Goal: Task Accomplishment & Management: Manage account settings

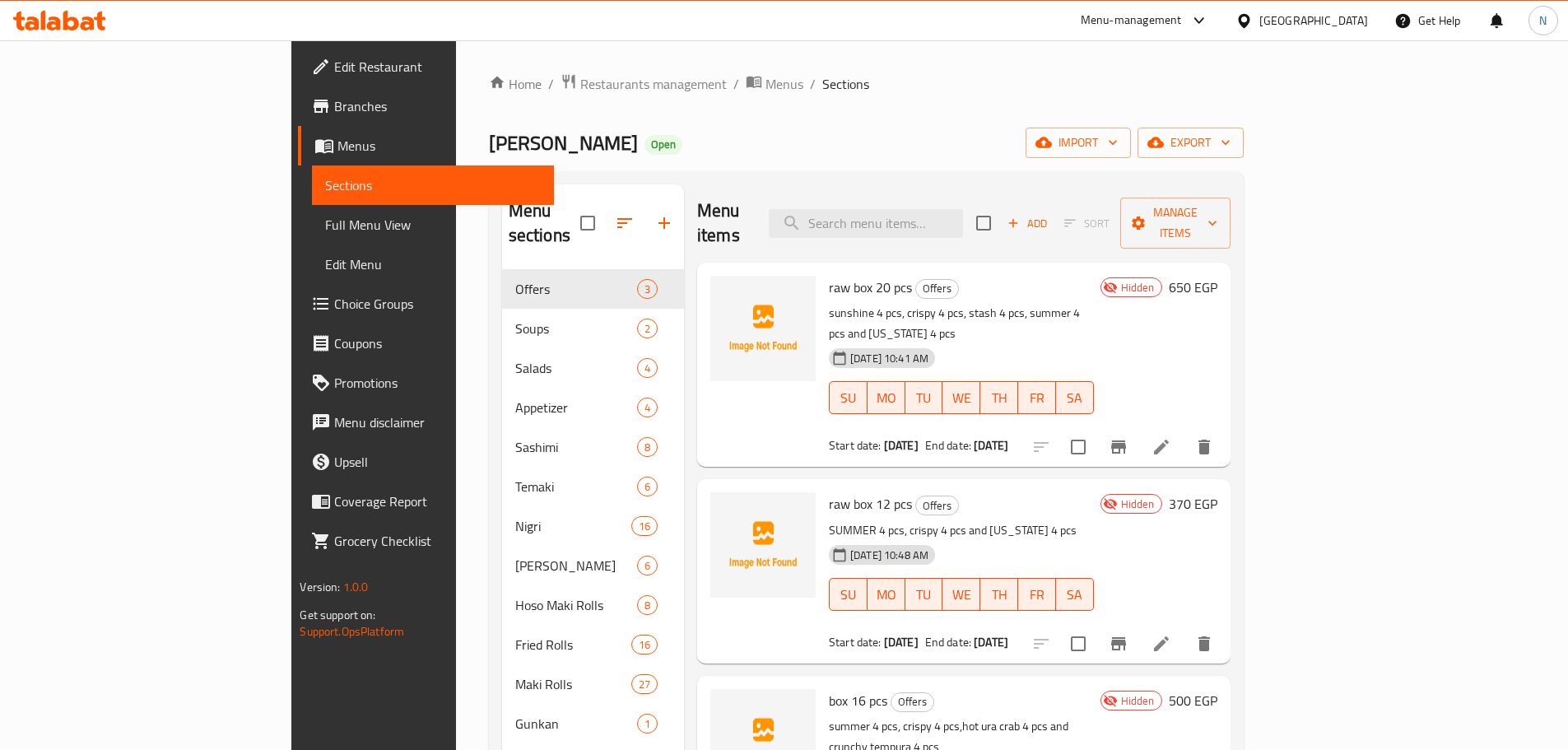
click at [334, 114] on span "Branches" at bounding box center [437, 106] width 206 height 20
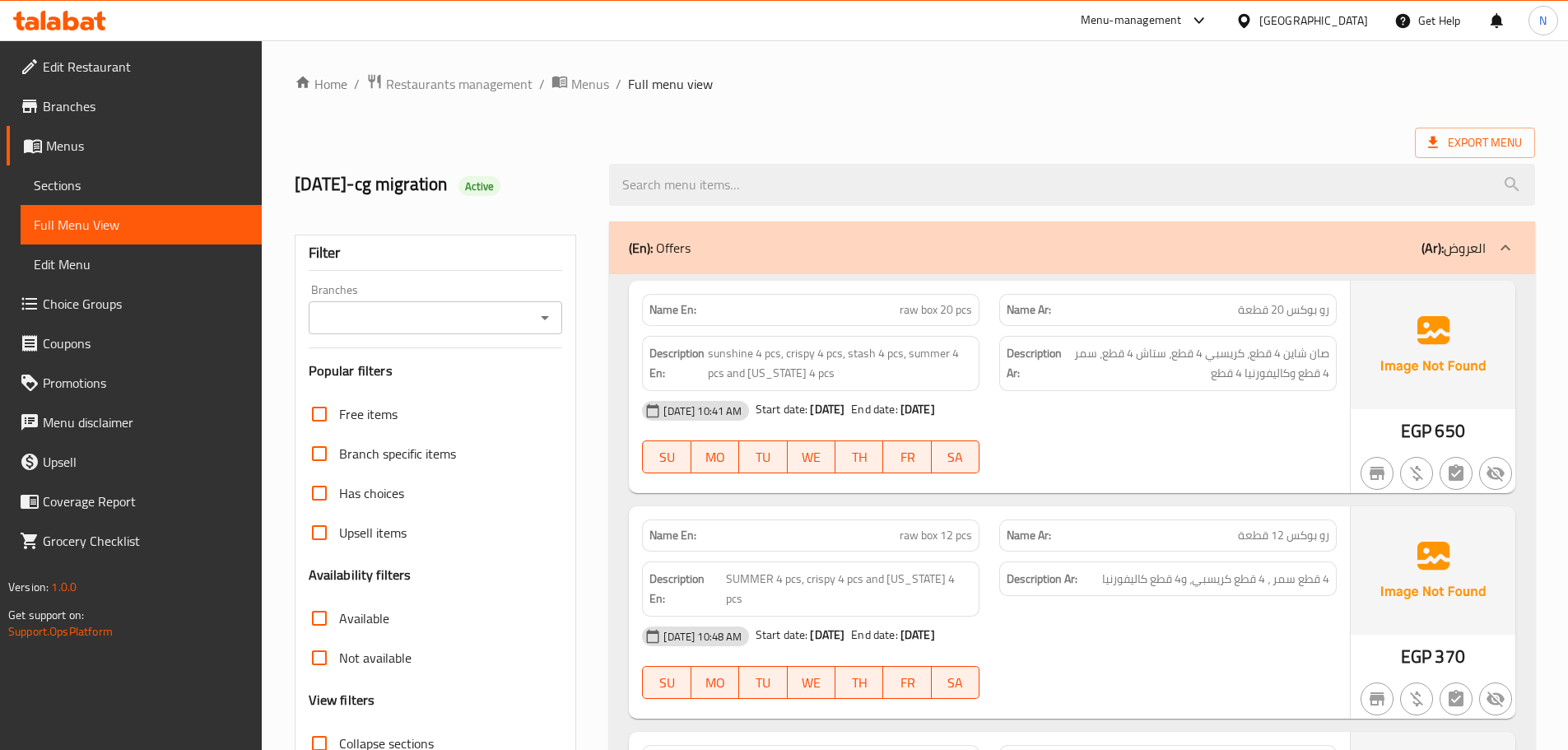
click at [117, 120] on link "Branches" at bounding box center [134, 106] width 255 height 39
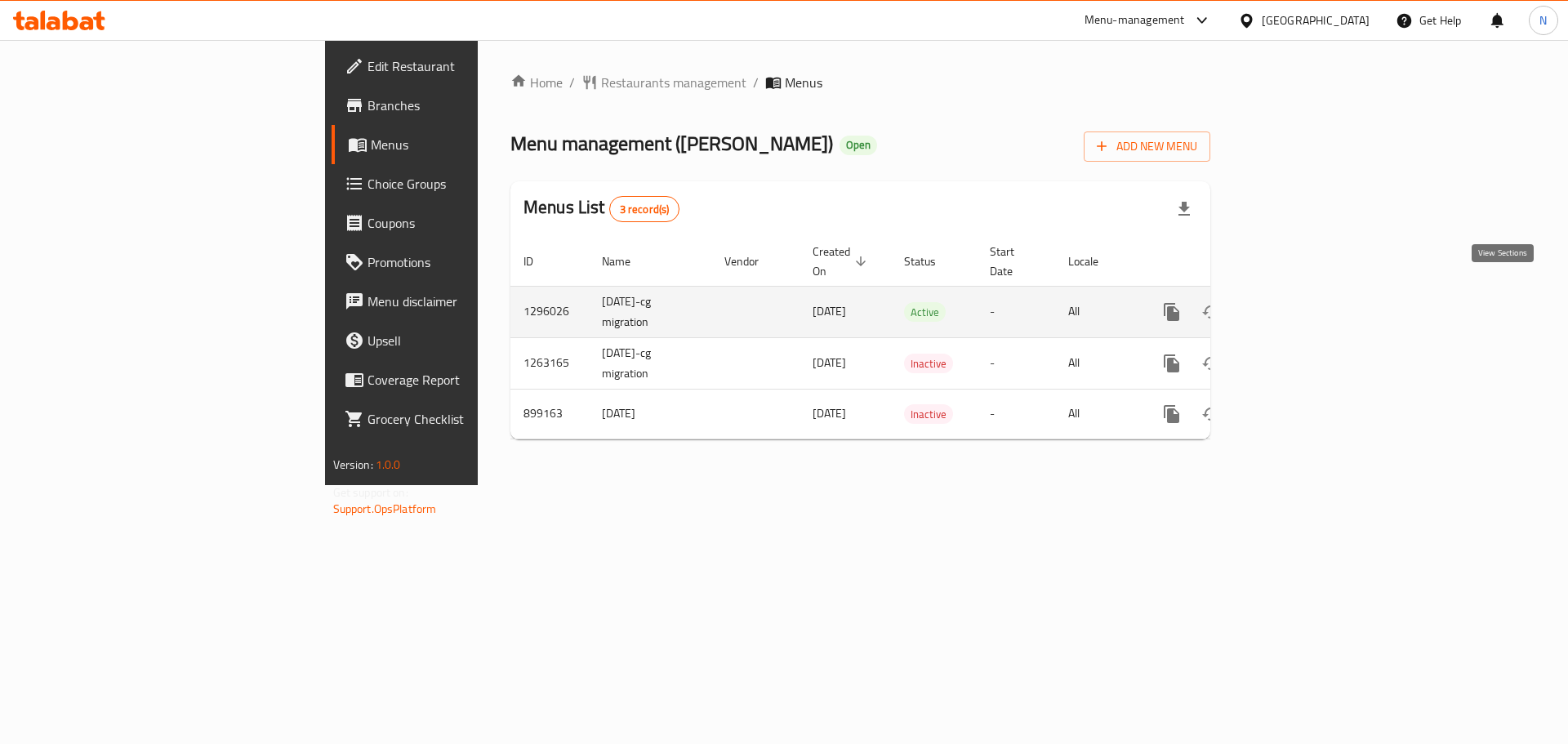
click at [1300, 302] on icon "enhanced table" at bounding box center [1290, 312] width 20 height 20
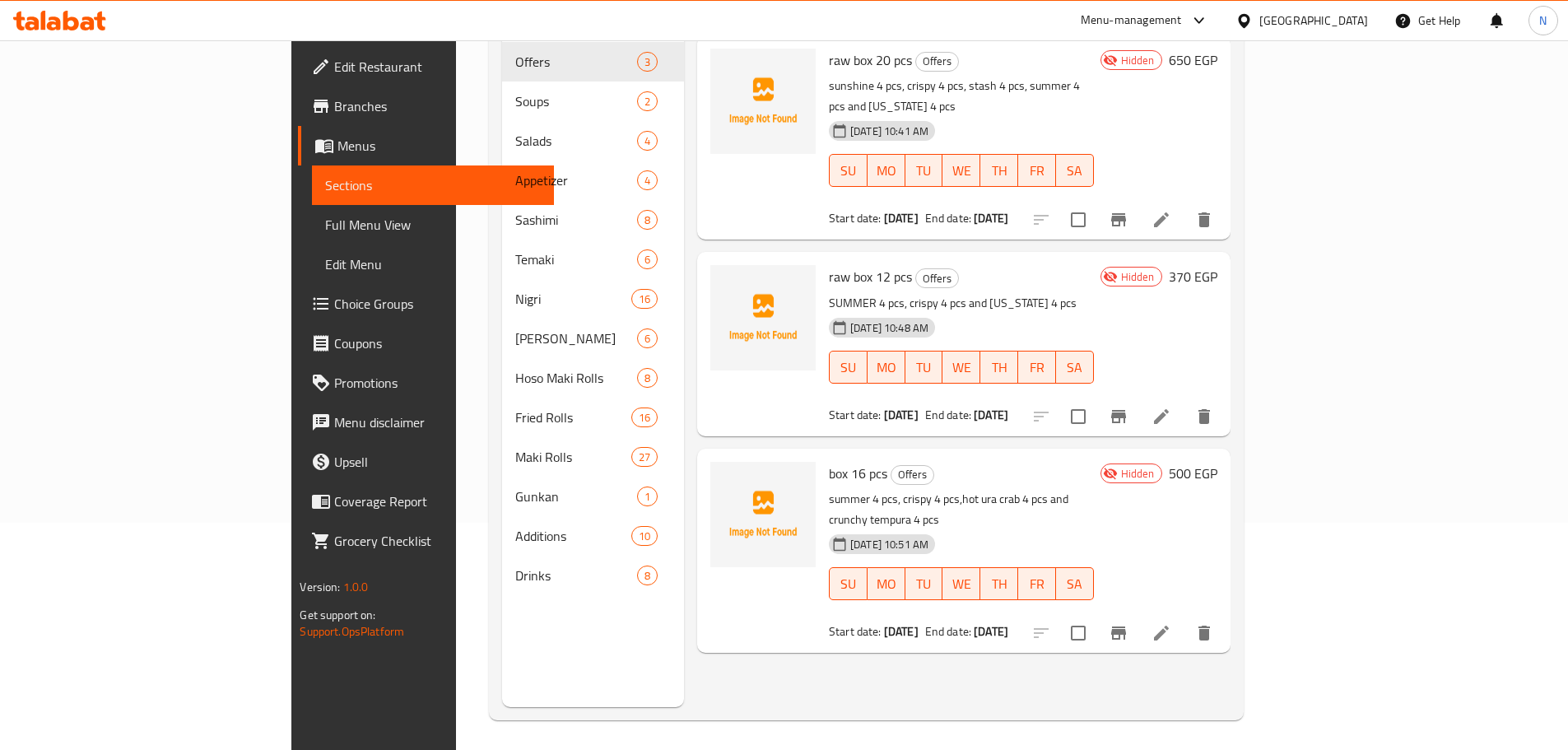
scroll to position [231, 0]
click at [1172, 620] on icon at bounding box center [1161, 630] width 20 height 20
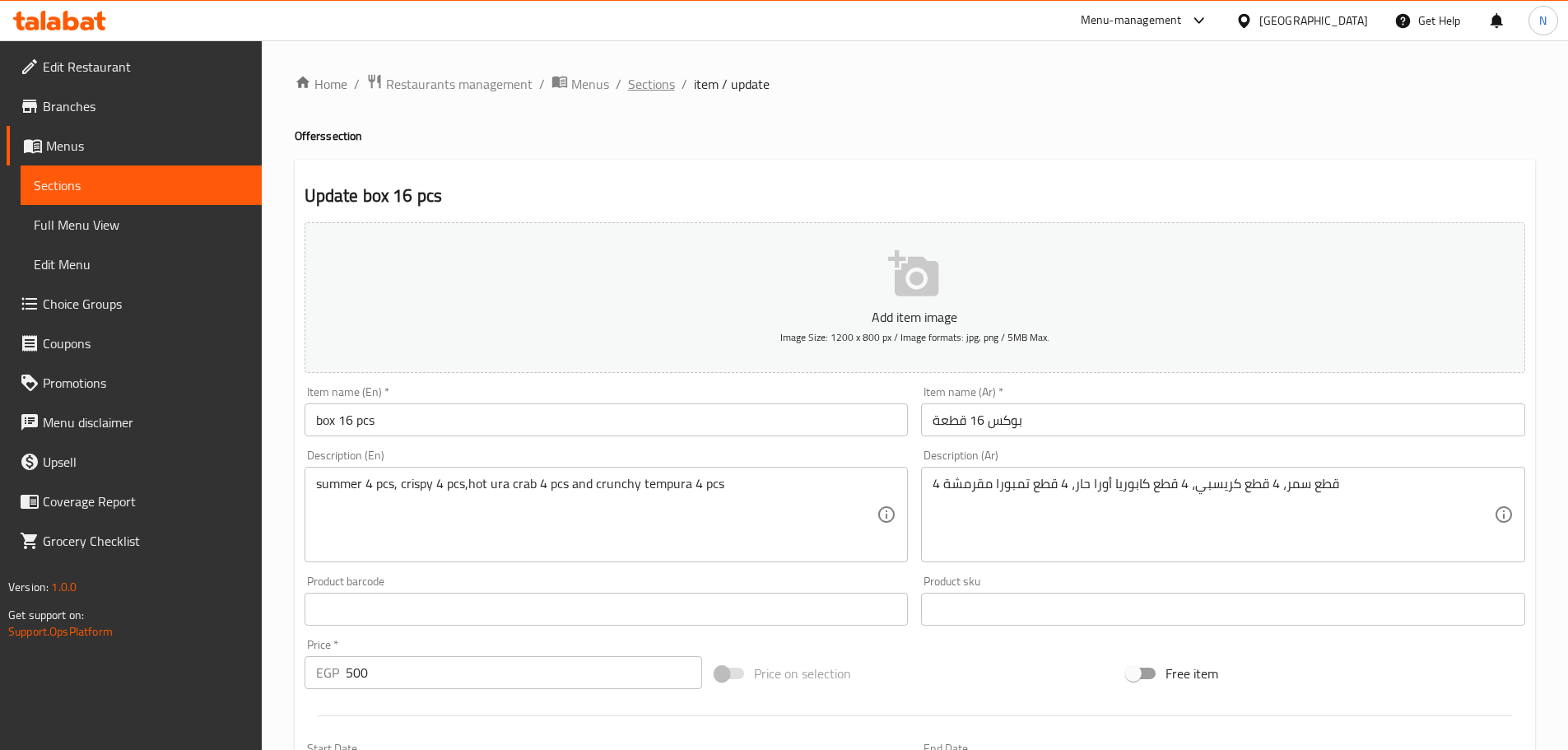
click at [654, 91] on span "Sections" at bounding box center [652, 83] width 47 height 20
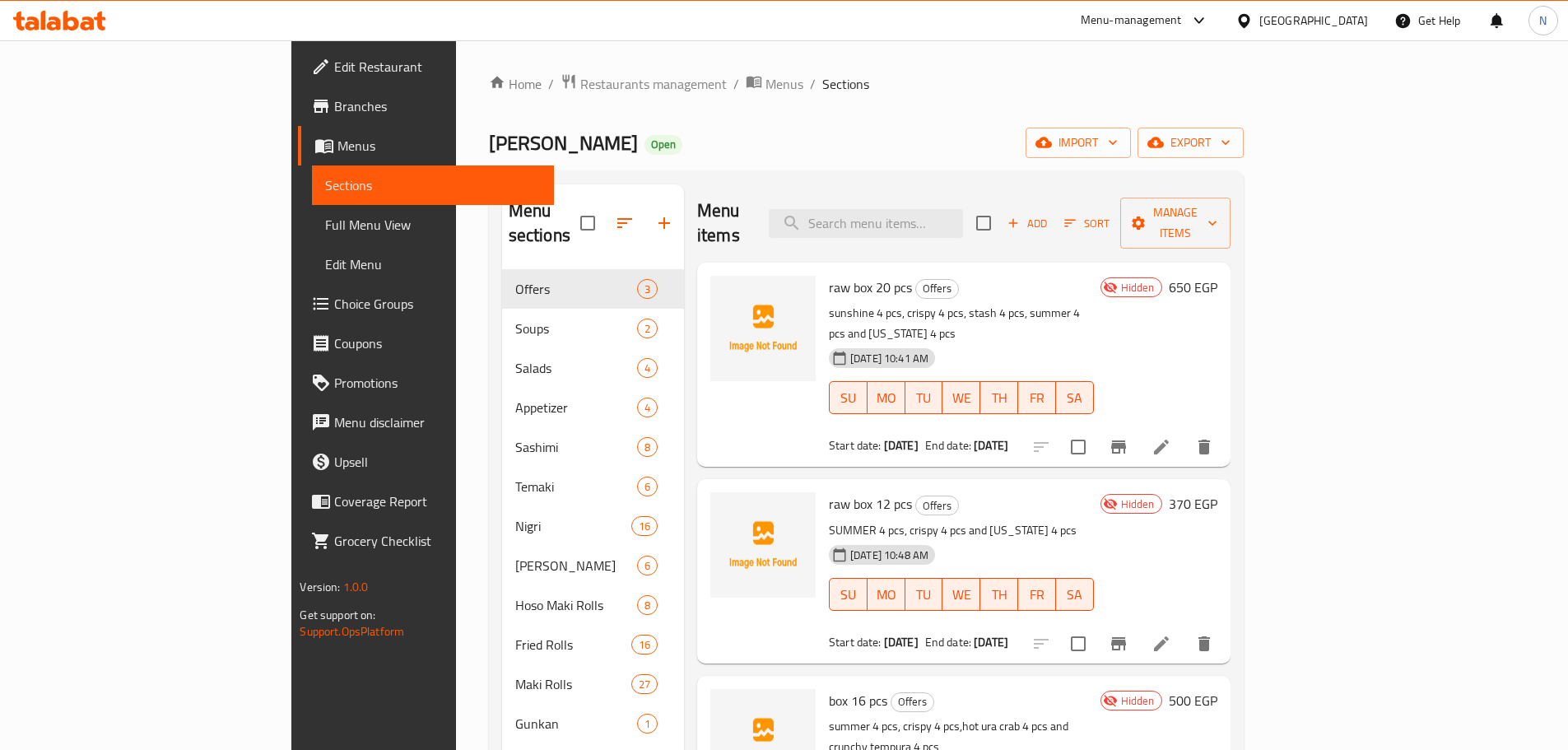
click at [829, 275] on span "raw box 20 pcs" at bounding box center [870, 288] width 83 height 25
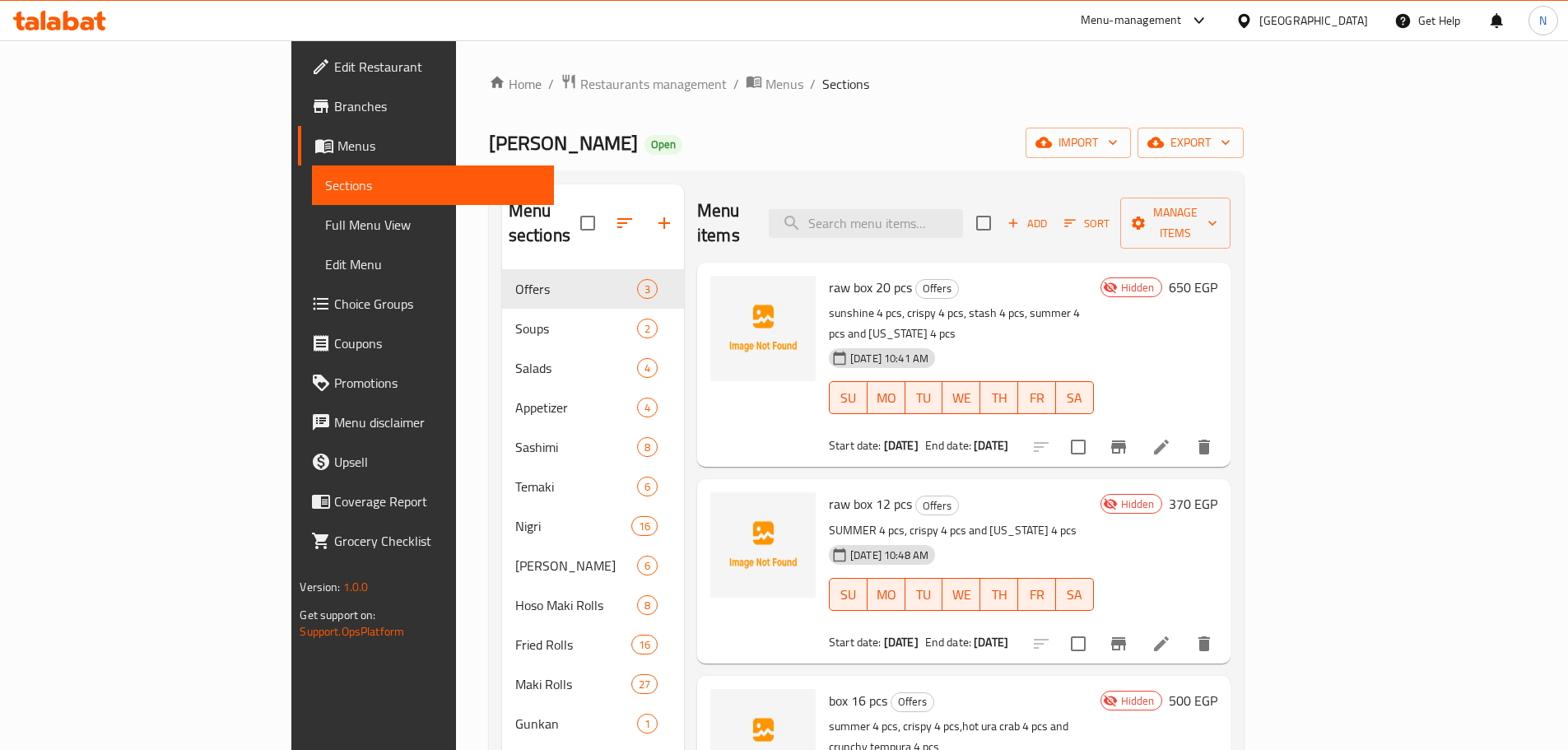
click at [829, 491] on span "raw box 12 pcs" at bounding box center [870, 504] width 83 height 25
copy h6 "raw box 12 pcs"
click at [829, 689] on span "box 16 pcs" at bounding box center [858, 701] width 59 height 25
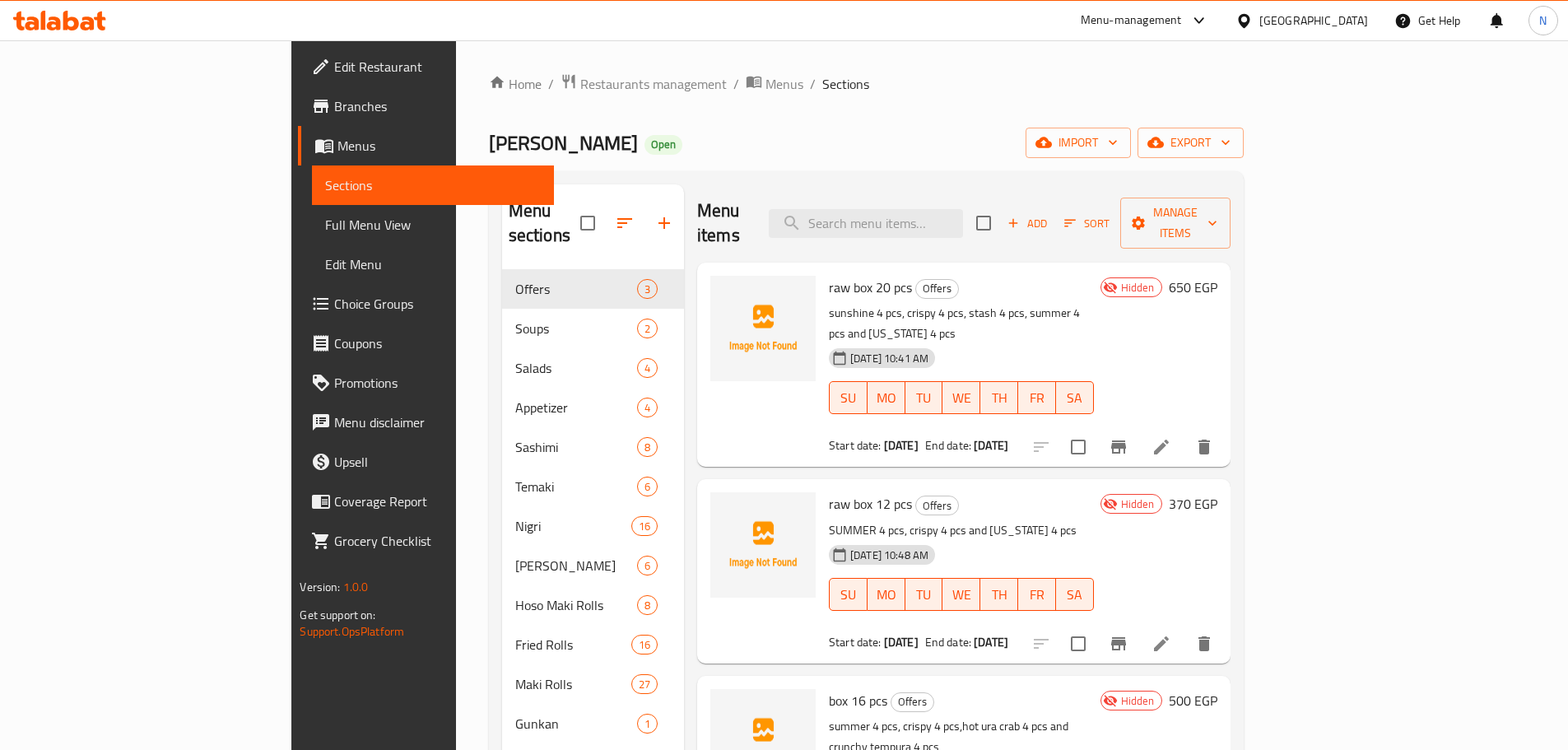
click at [829, 689] on span "box 16 pcs" at bounding box center [858, 701] width 59 height 25
copy h6 "box 16 pcs"
click at [1015, 492] on h6 "raw box 12 pcs Offers" at bounding box center [961, 504] width 265 height 23
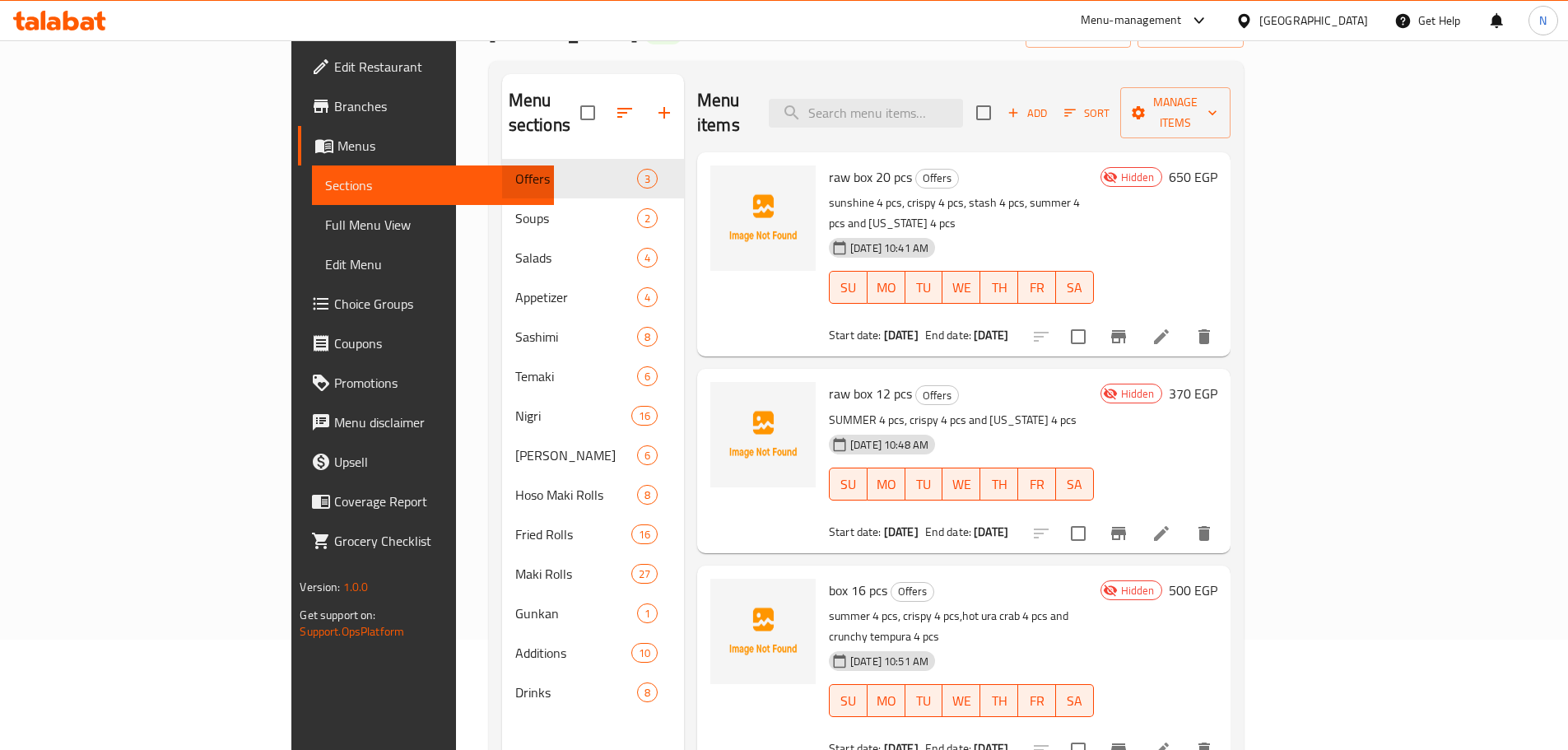
scroll to position [231, 0]
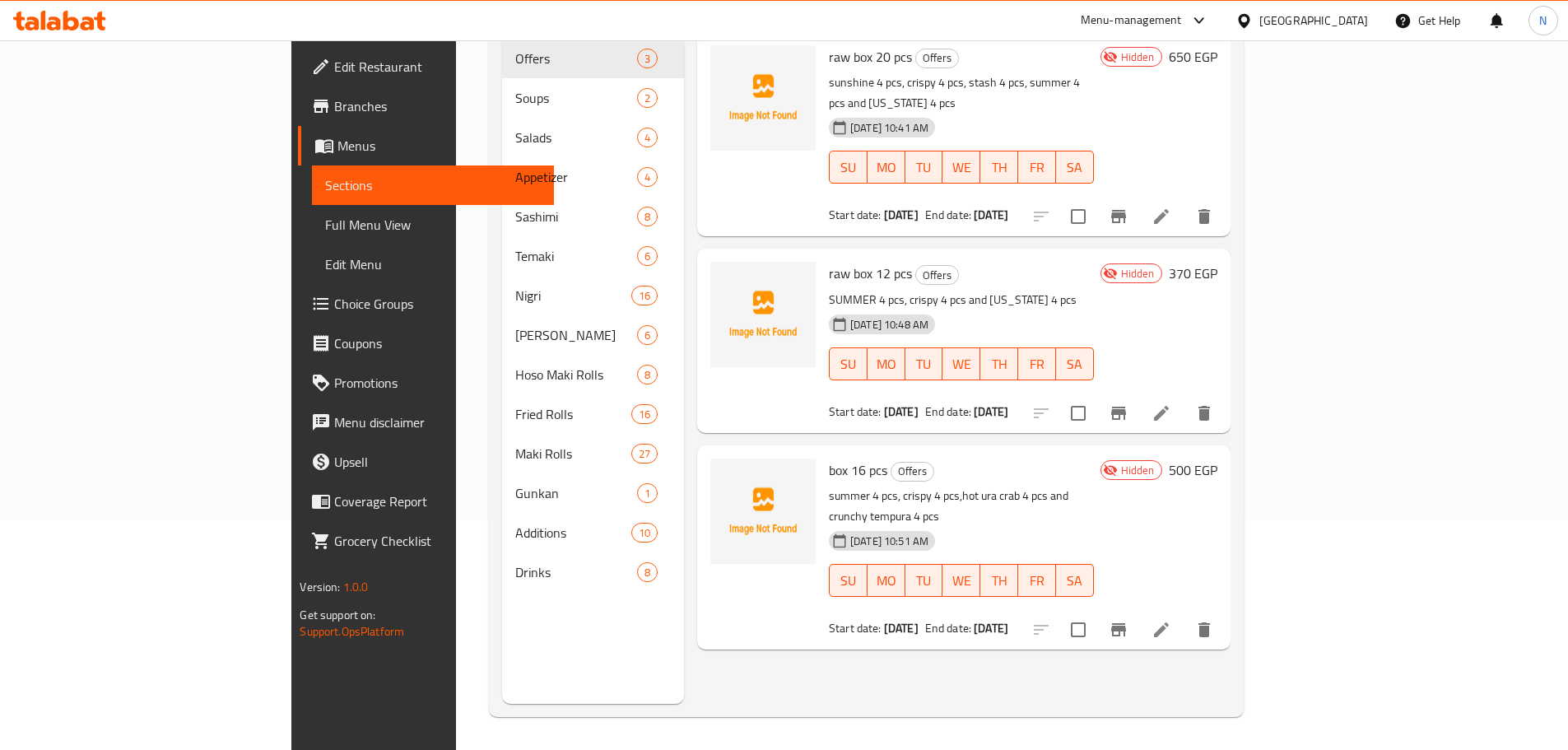
click at [829, 458] on span "box 16 pcs" at bounding box center [858, 470] width 59 height 25
drag, startPoint x: 948, startPoint y: 396, endPoint x: 905, endPoint y: 318, distance: 89.1
click at [948, 395] on div "Menu items Add Sort Manage items raw box 20 pcs Offers sunshine 4 pcs, crispy 4…" at bounding box center [957, 328] width 546 height 750
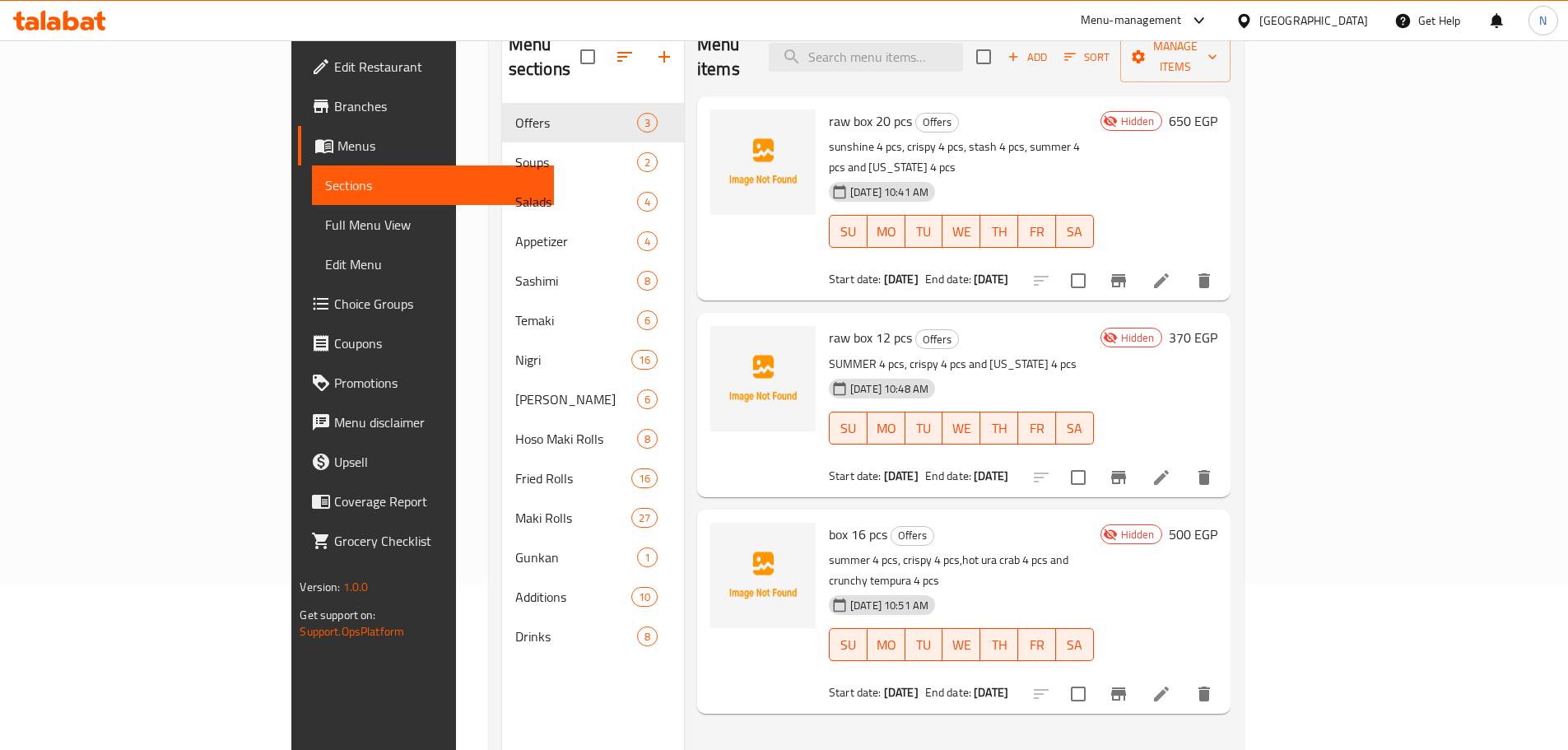
scroll to position [0, 0]
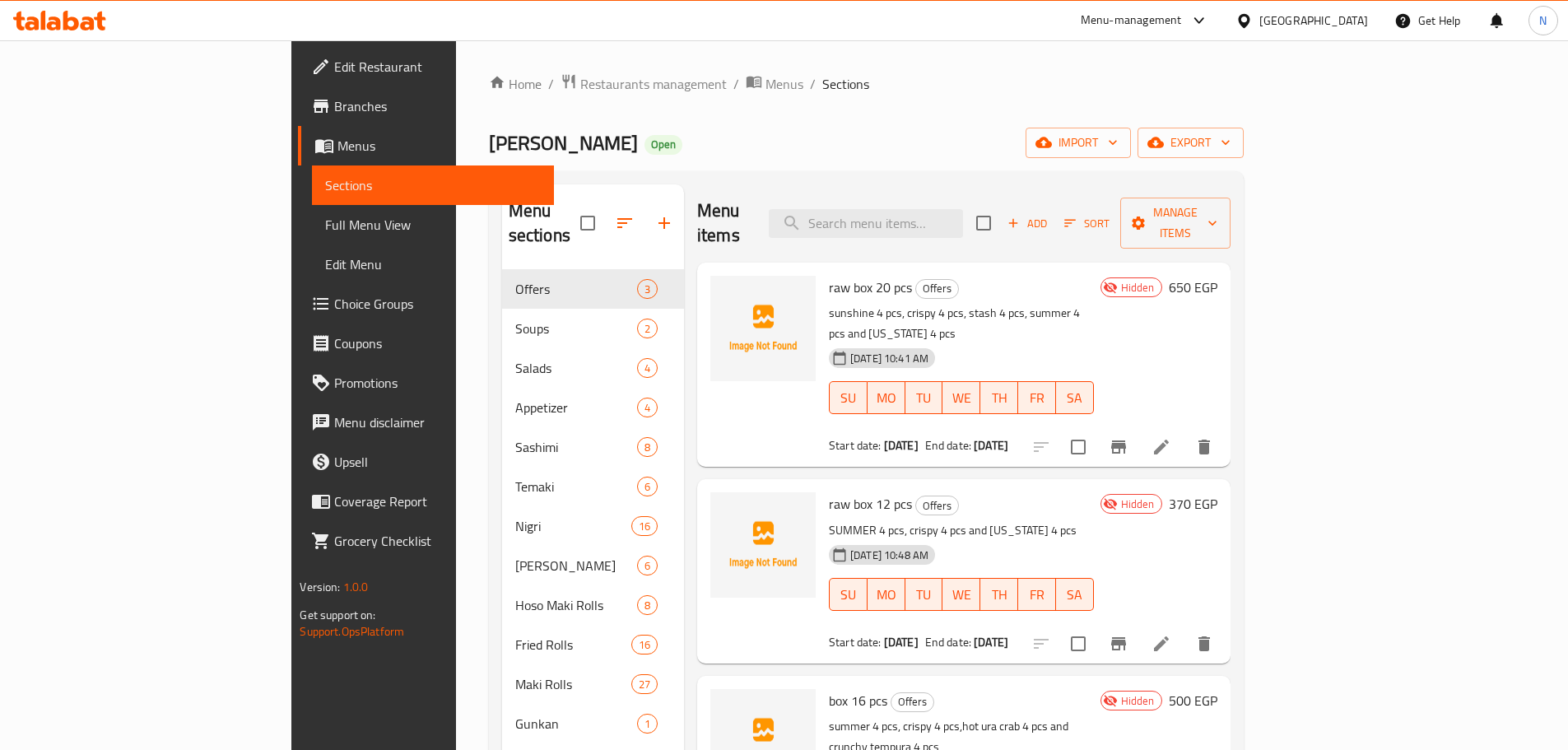
click at [1017, 219] on icon "button" at bounding box center [1013, 224] width 9 height 9
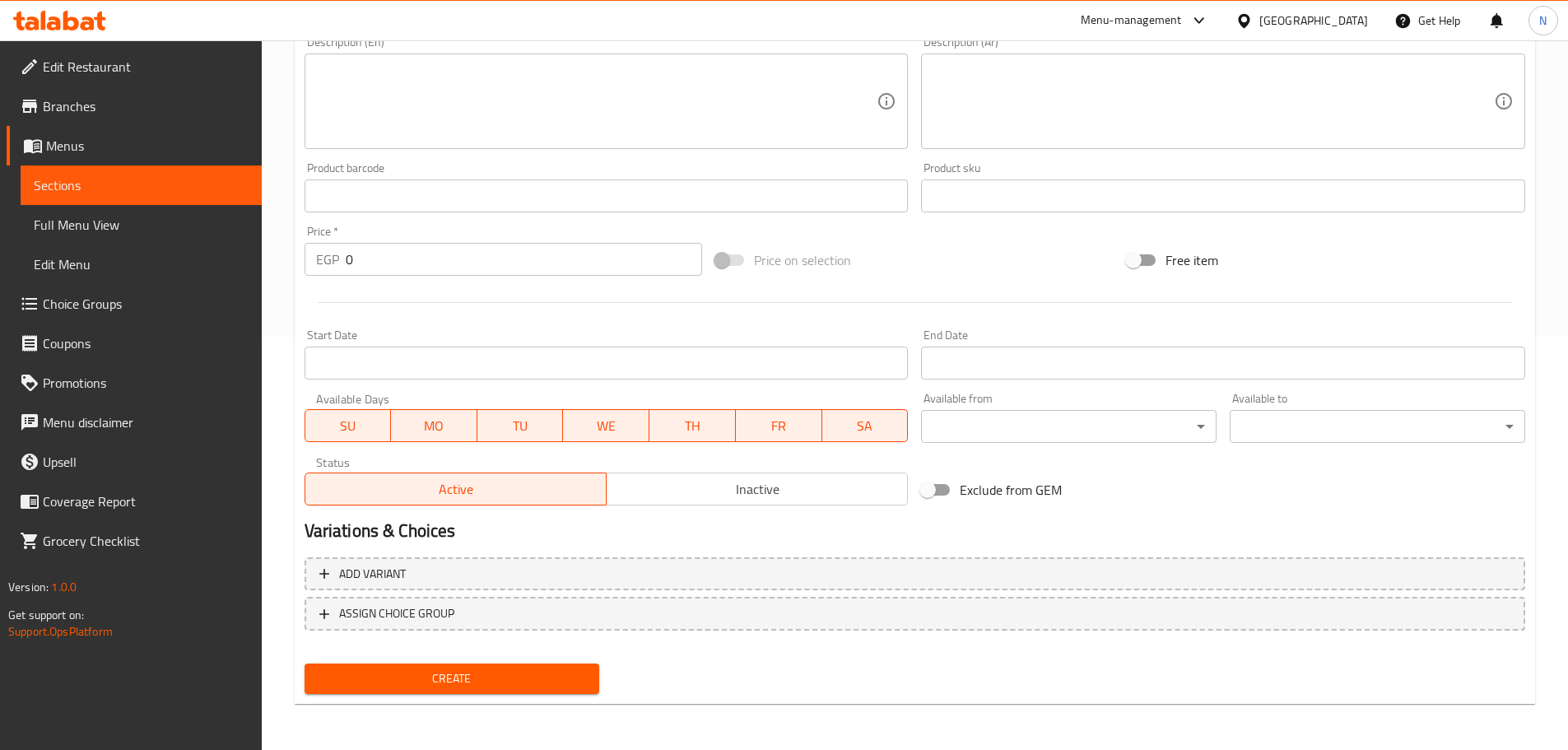
click at [760, 502] on button "Inactive" at bounding box center [757, 489] width 303 height 33
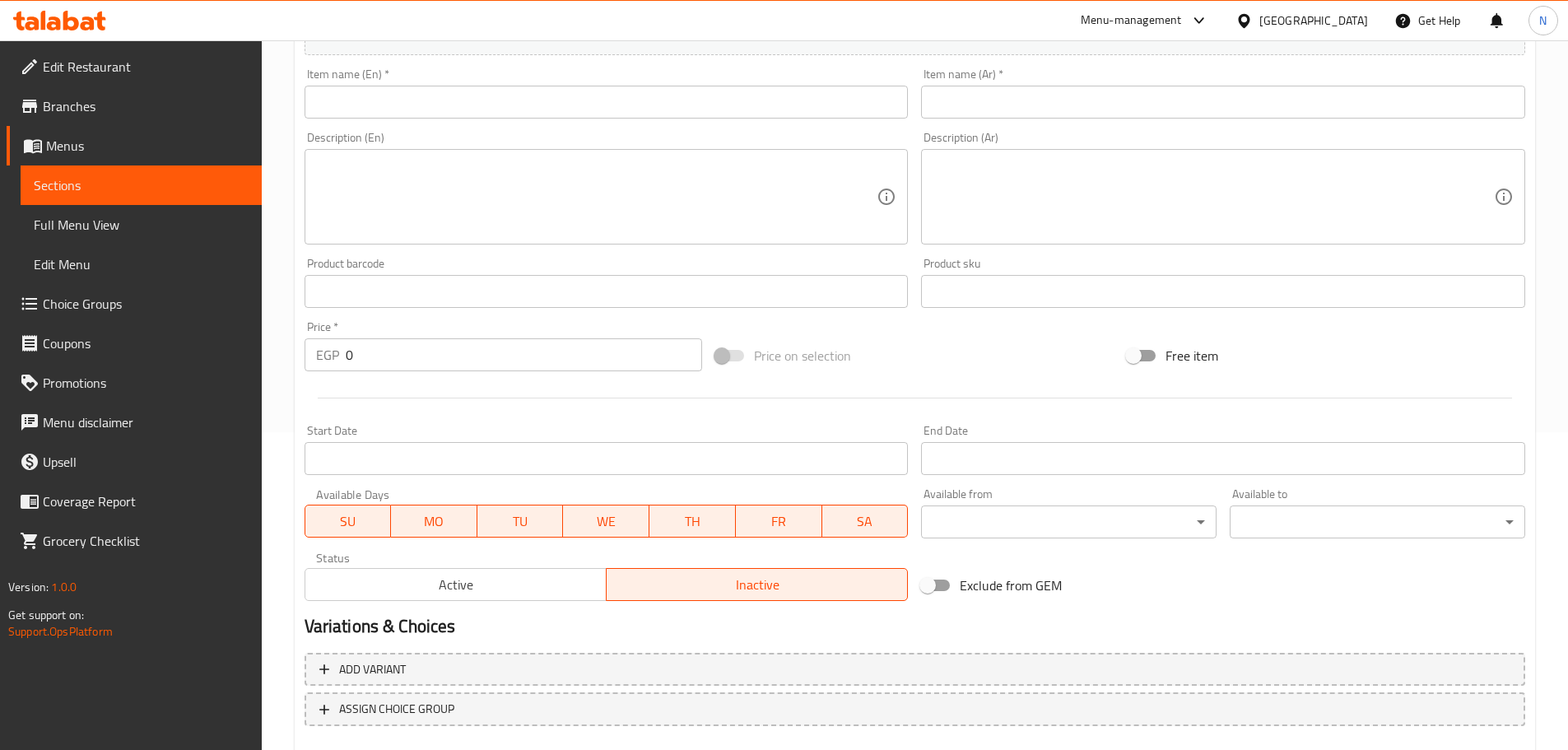
scroll to position [84, 0]
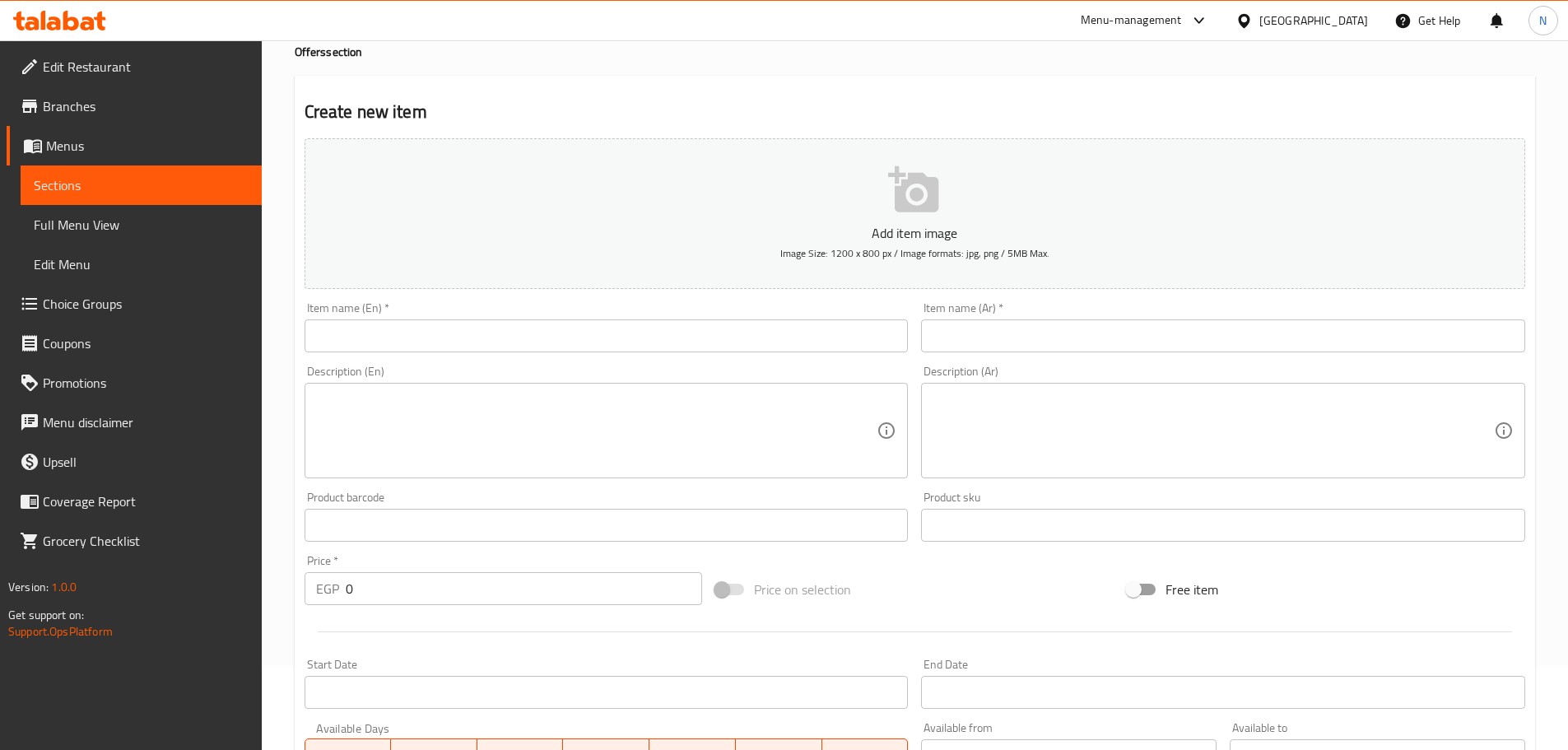
click at [386, 332] on input "text" at bounding box center [606, 336] width 604 height 33
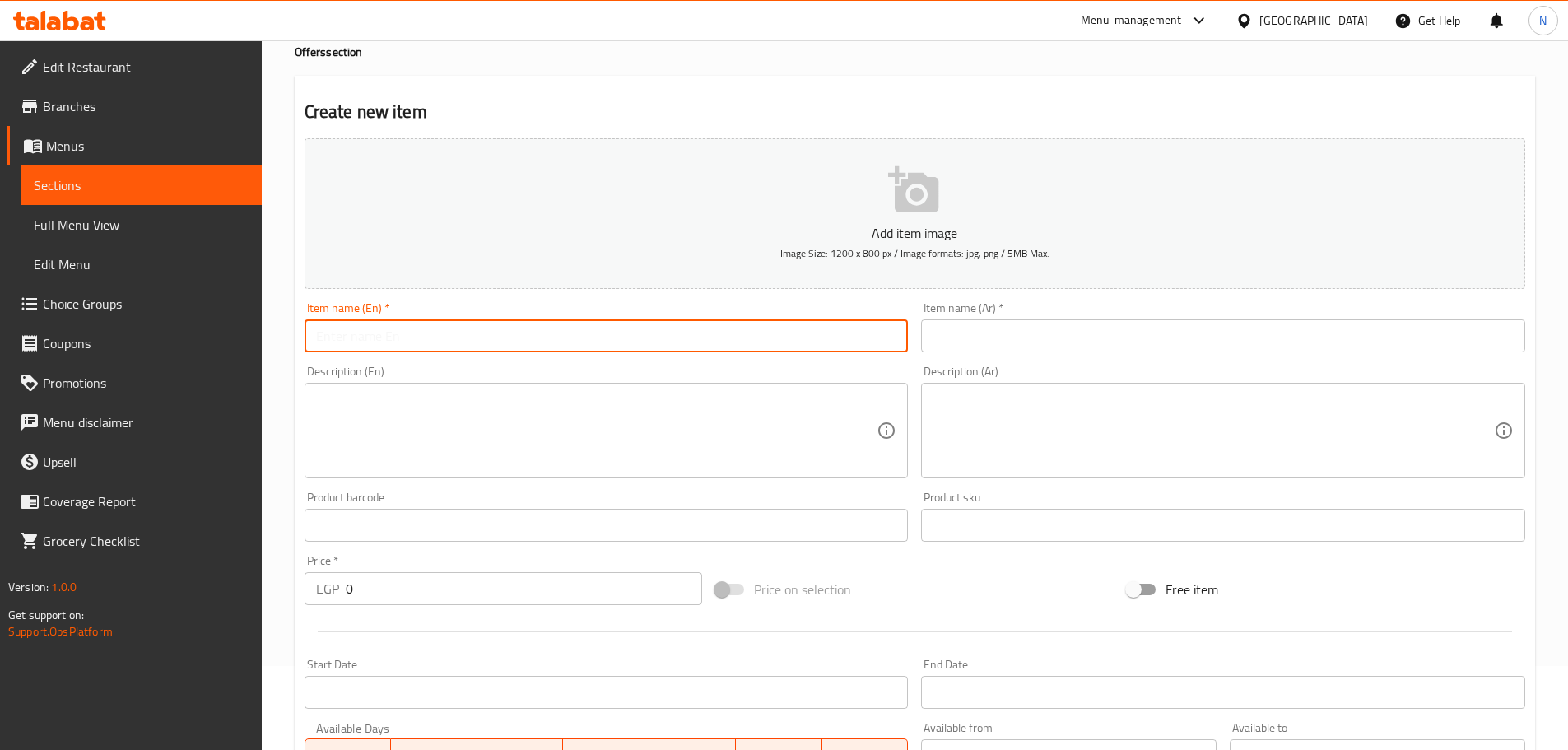
paste input "fried box 30 pcs"
type input "fried box 30 pcs"
click at [1021, 342] on input "text" at bounding box center [1222, 336] width 604 height 33
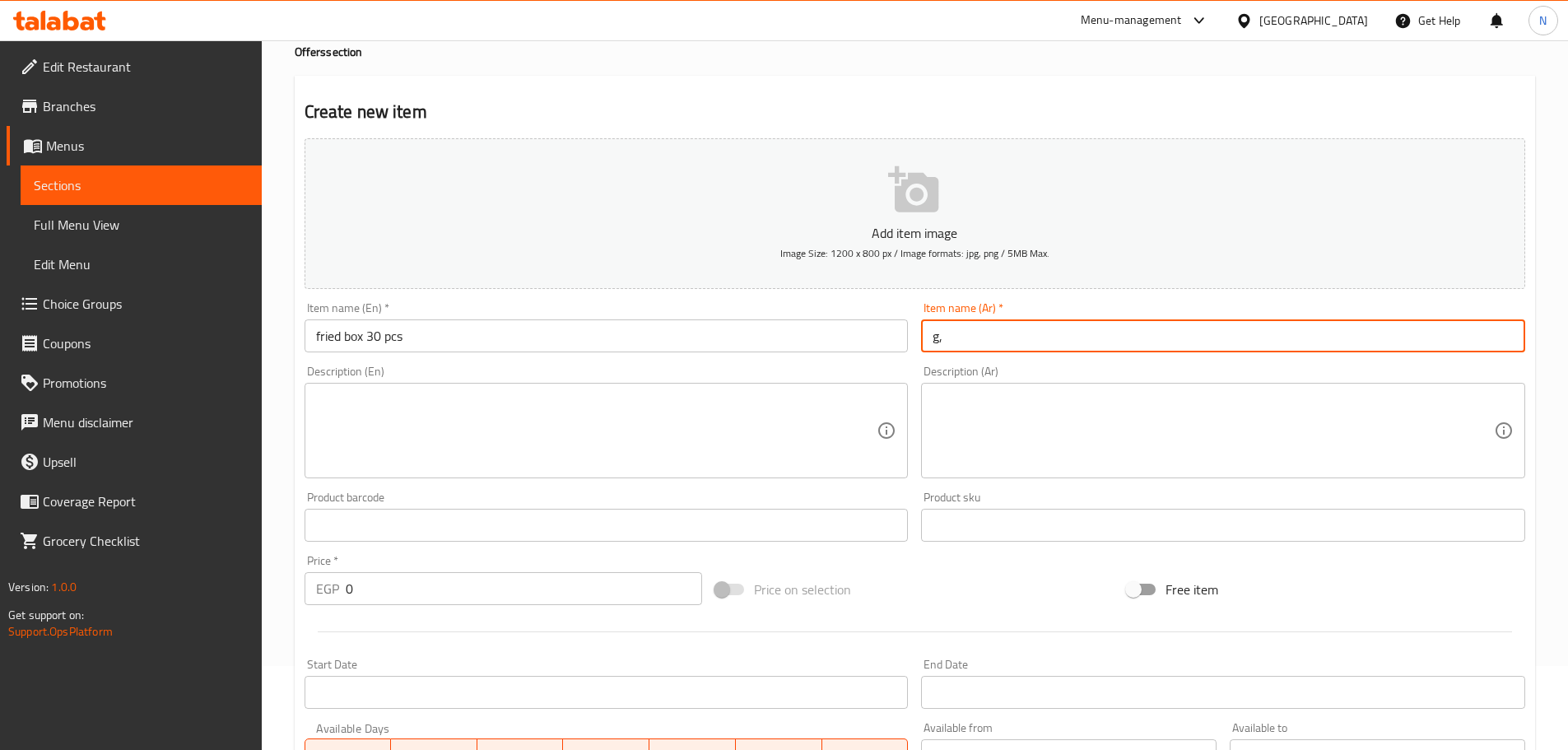
type input "g"
type input "ل"
type input "بوكس مقلي 30 قطعة"
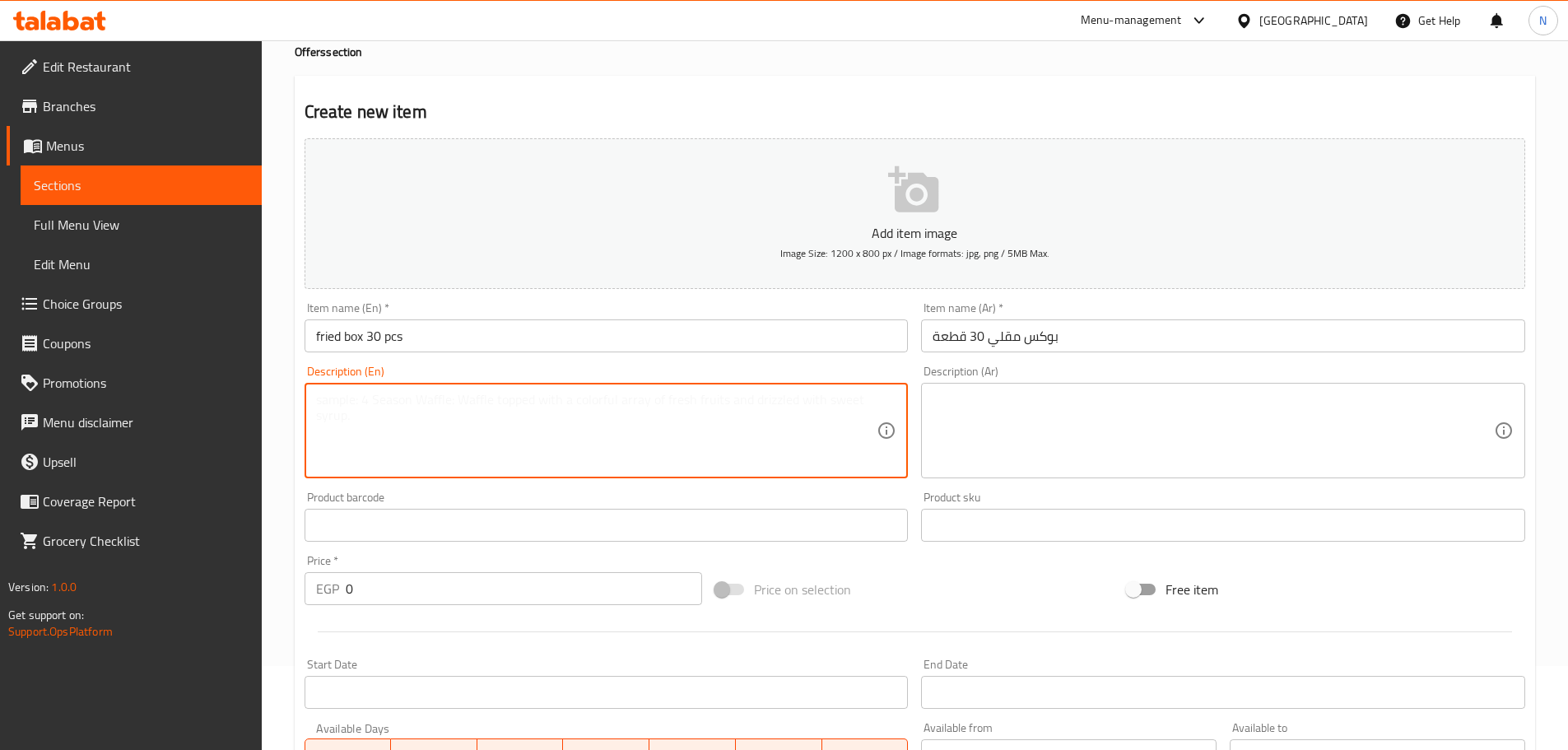
click at [675, 438] on textarea at bounding box center [596, 431] width 561 height 78
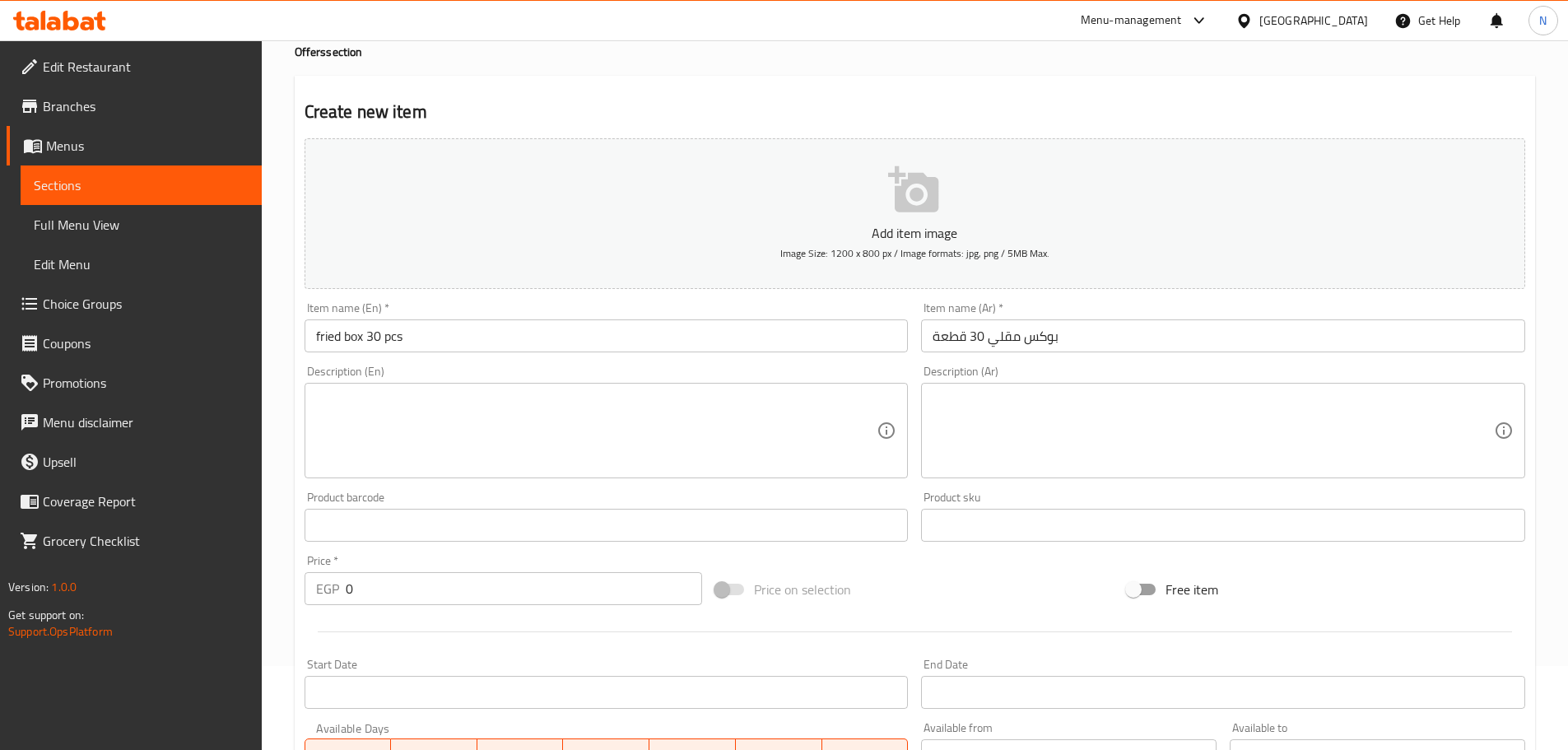
click at [379, 424] on textarea at bounding box center [596, 431] width 561 height 78
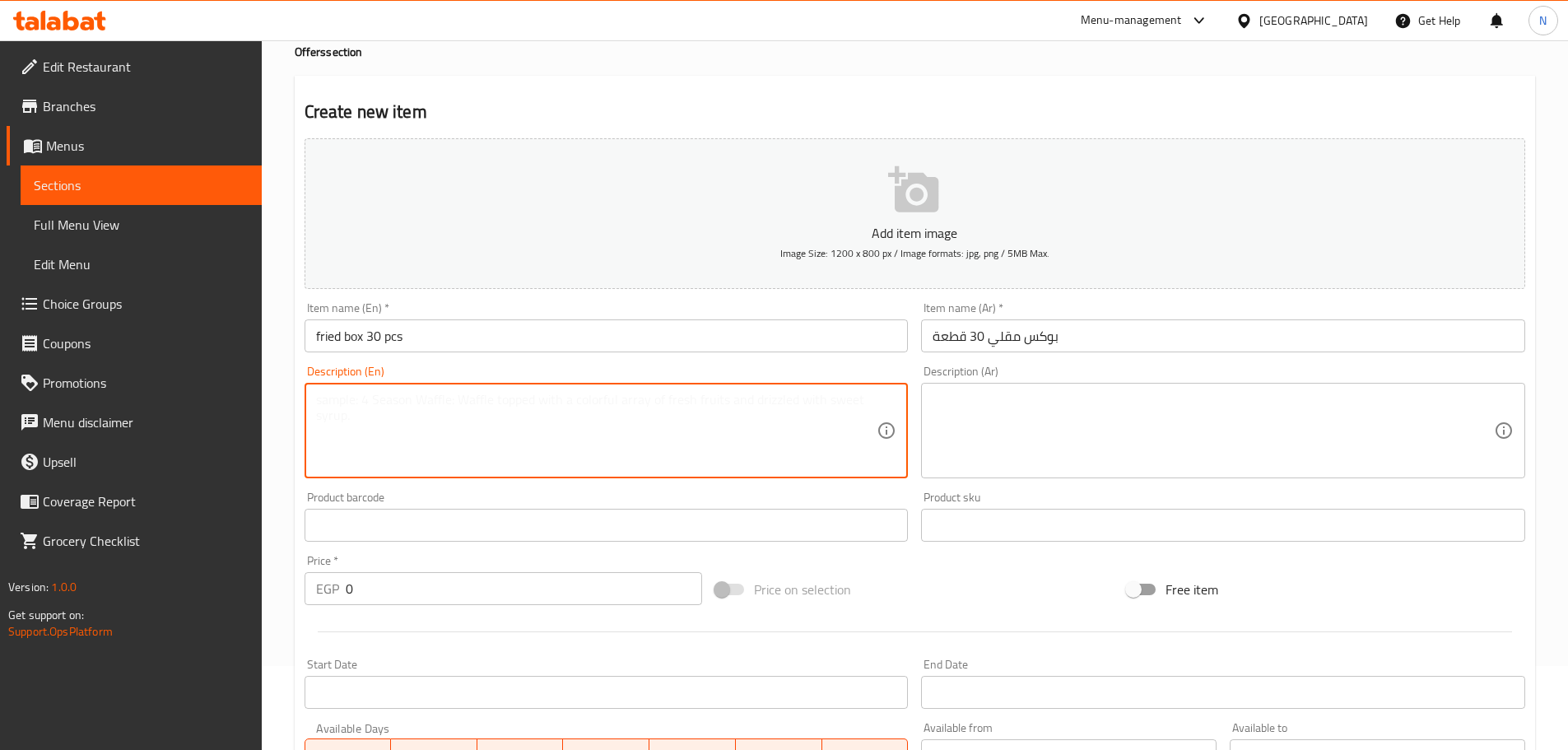
paste textarea "joia 4 pcs+spider 5 pcs +hot lemon 5 pcs+golden 6 pcs +fried hoso 6 pcs+ hot ur…"
type textarea "joia 4 pcs+spider 5 pcs +hot lemon 5 pcs+golden 6 pcs +fried hoso 6 pcs+ hot ur…"
click at [1115, 444] on textarea at bounding box center [1214, 431] width 561 height 78
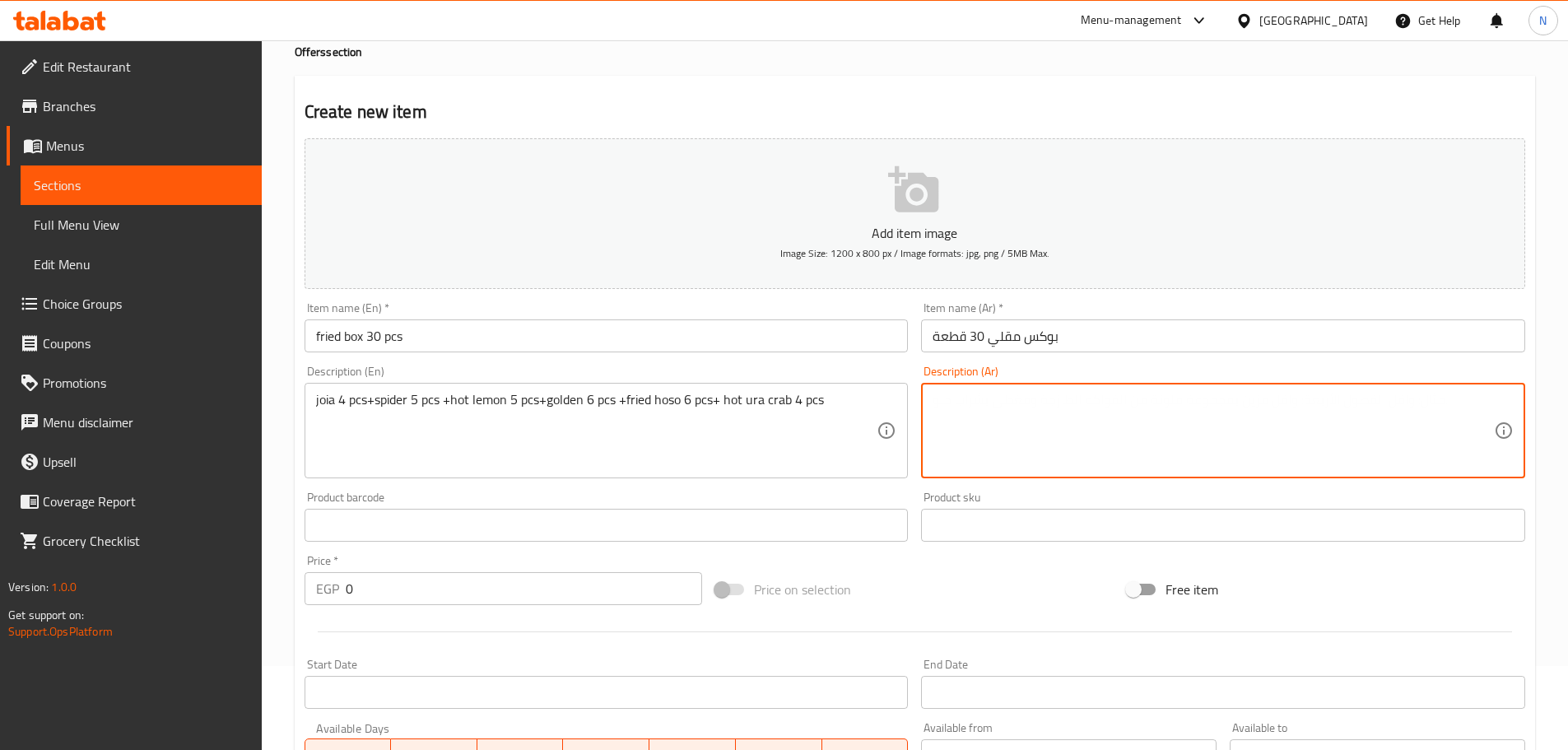
paste textarea "جويا 4 قطع + سبايدر 5 قطع + ليمون حار 5 قطع + جولدن 6 قطع + هوسو مقلي 6 قطع + س…"
click at [1000, 401] on textarea "جويا 4 قطع + سبايدر 5 قطع + ليمون حار 5 قطع + جولدن 6 قطع + هوسو مقلي 6 قطع + س…" at bounding box center [1214, 431] width 561 height 78
type textarea "جويا 4 قطع + سبايدر 5 قطع + ليمون حار 5 قطع + جولدن 6 قطع + هوسو مقلي 6 قطع + ك…"
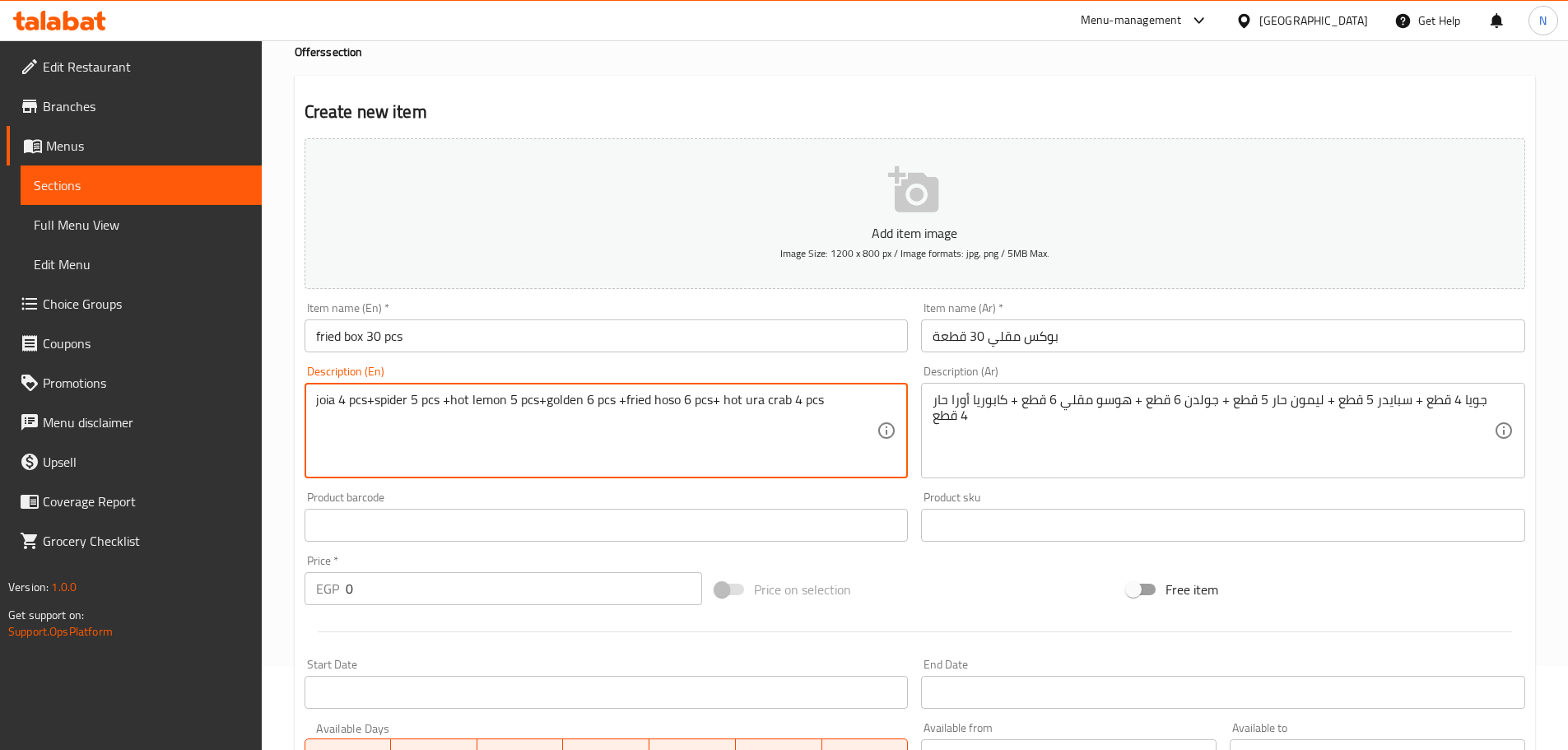
click at [566, 396] on textarea "joia 4 pcs+spider 5 pcs +hot lemon 5 pcs+golden 6 pcs +fried hoso 6 pcs+ hot ur…" at bounding box center [596, 431] width 561 height 78
paste textarea "Golden Bermuda"
click at [374, 400] on textarea "joia 4 pcs+spider 5 pcs +hot lemon 5 pcs+Golden Bermuda 6 pcs +fried hoso 6 pcs…" at bounding box center [596, 431] width 561 height 78
click at [469, 423] on textarea "joia 4 pcs, spider 5 pcs, hot lemon 5 pcs, Golden Bermuda 6 pcs, fried hoso 6 p…" at bounding box center [596, 431] width 561 height 78
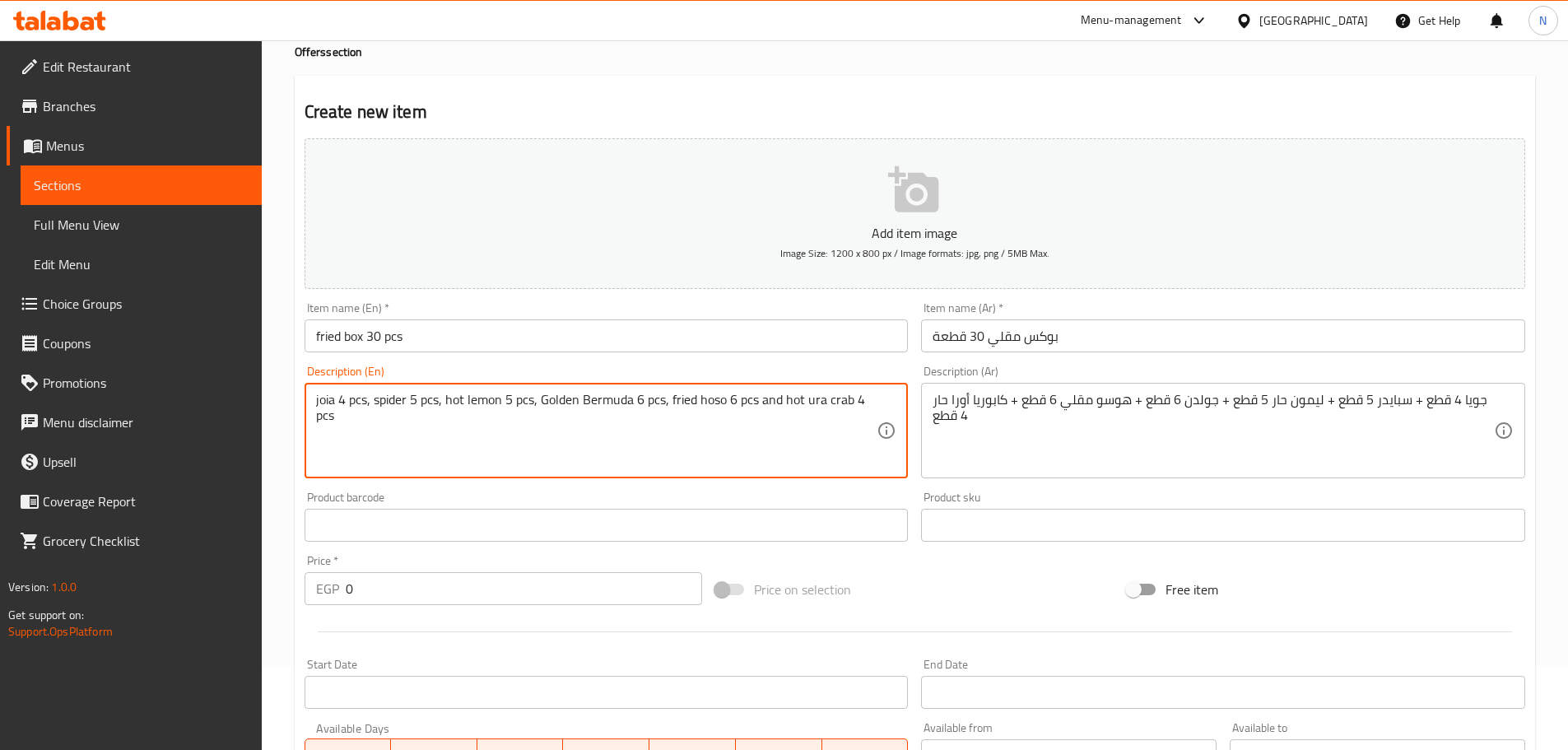
click at [469, 423] on textarea "joia 4 pcs, spider 5 pcs, hot lemon 5 pcs, Golden Bermuda 6 pcs, fried hoso 6 p…" at bounding box center [596, 431] width 561 height 78
type textarea "joia 4 pcs, spider 5 pcs, hot lemon 5 pcs, Golden Bermuda 6 pcs, fried hoso 6 p…"
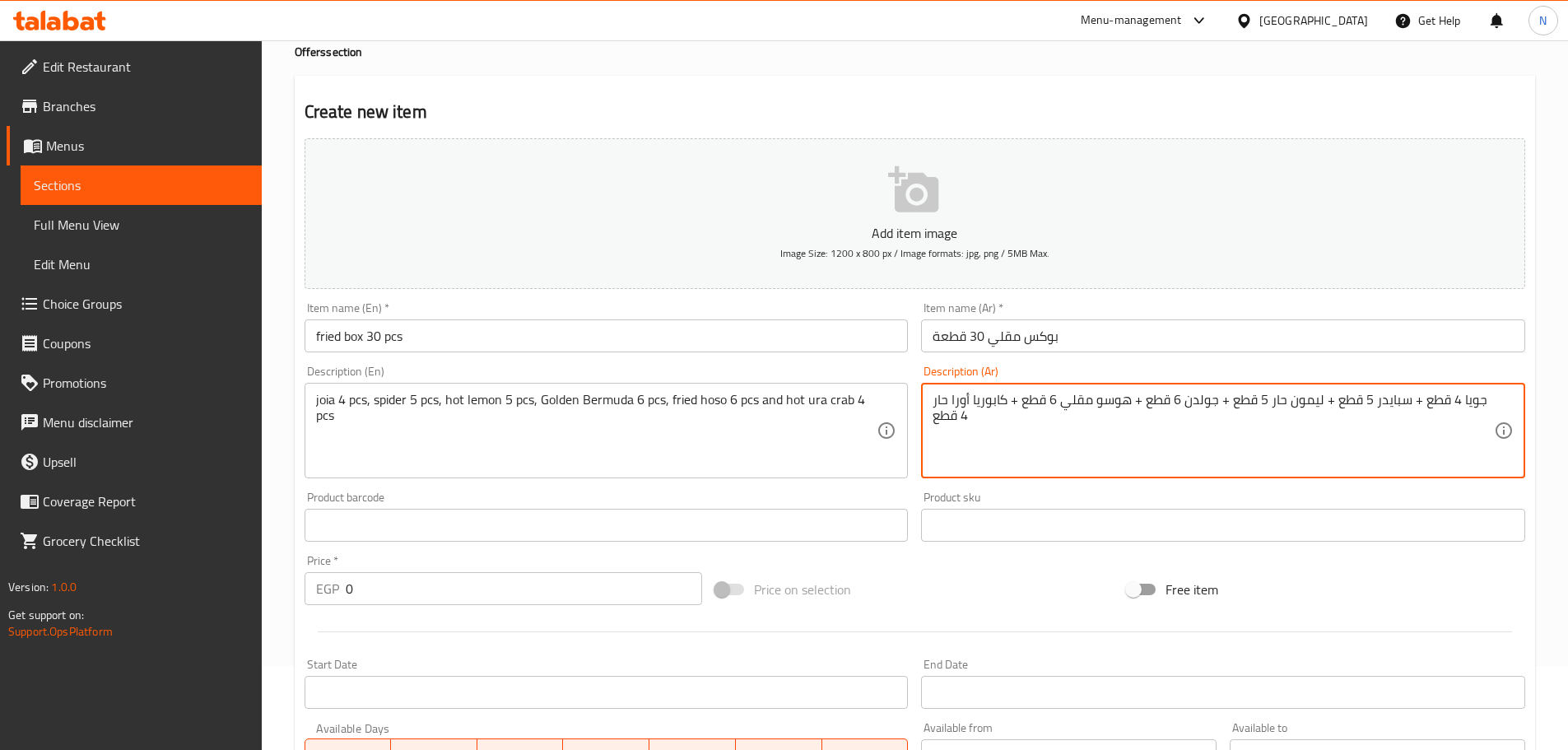
click at [1111, 447] on textarea "جويا 4 قطع + سبايدر 5 قطع + ليمون حار 5 قطع + جولدن 6 قطع + هوسو مقلي 6 قطع + ك…" at bounding box center [1214, 431] width 561 height 78
paste textarea "، سبايدر 5 قطع، ليمون حار 5 قطع، برمودا ذهبية 6 قطع، هوسو مقلي 6 قطع وسلطعون"
click at [971, 398] on textarea "جويا 4 قطع، سبايدر 5 قطع، ليمون حار 5 قطع، برمودا ذهبية 6 قطع، هوسو مقلي 6 قطع …" at bounding box center [1214, 431] width 561 height 78
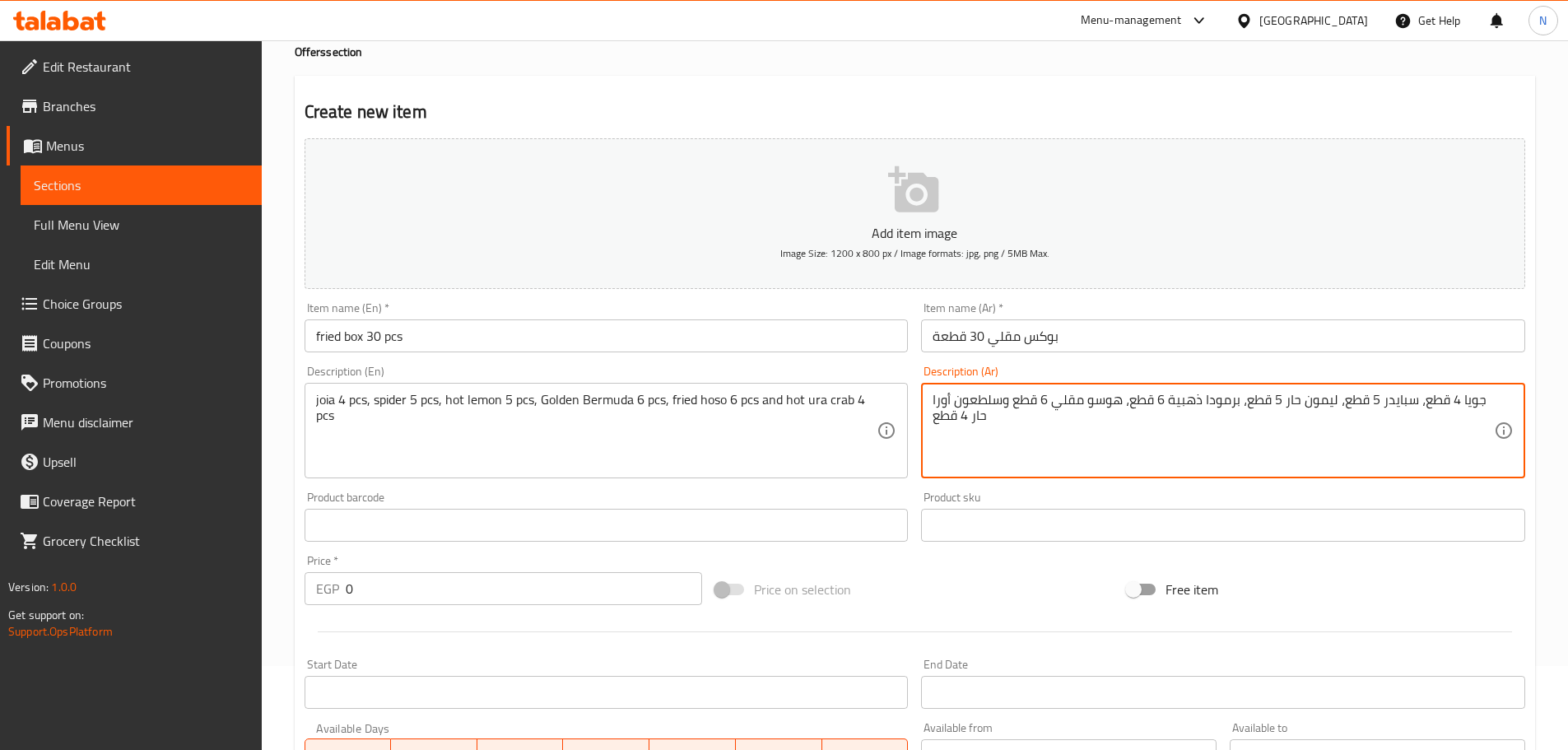
click at [968, 398] on textarea "جويا 4 قطع، سبايدر 5 قطع، ليمون حار 5 قطع، برمودا ذهبية 6 قطع، هوسو مقلي 6 قطع …" at bounding box center [1214, 431] width 561 height 78
type textarea "جويا 4 قطع، سبايدر 5 قطع، ليمون حار 5 قطع، برمودا ذهبية 6 قطع، هوسو مقلي 6 قطع …"
click at [402, 604] on input "0" at bounding box center [524, 589] width 357 height 33
click at [401, 604] on input "0" at bounding box center [524, 589] width 357 height 33
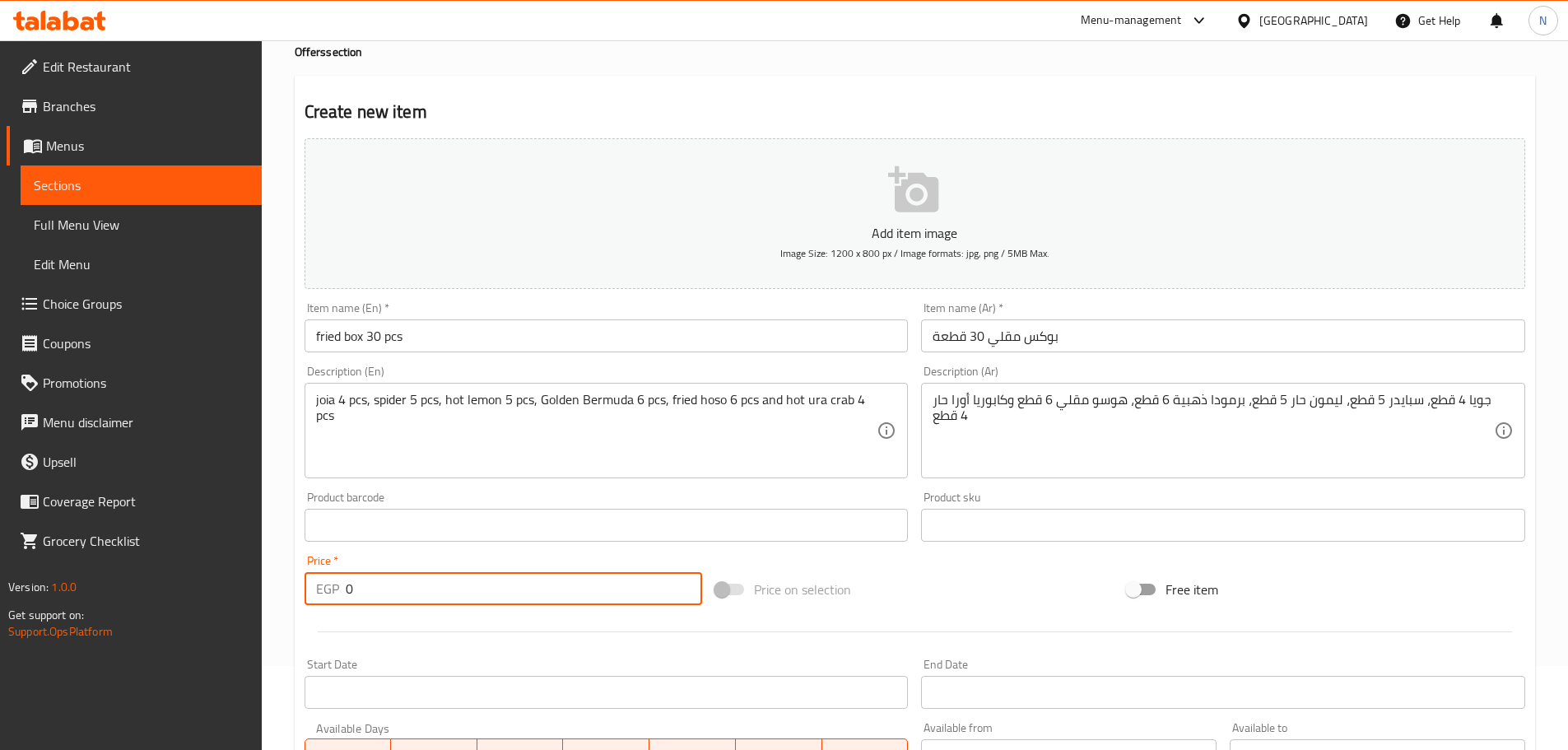
click at [401, 603] on input "0" at bounding box center [524, 589] width 357 height 33
click at [405, 598] on input "0" at bounding box center [524, 589] width 357 height 33
click at [410, 596] on input "0" at bounding box center [524, 589] width 357 height 33
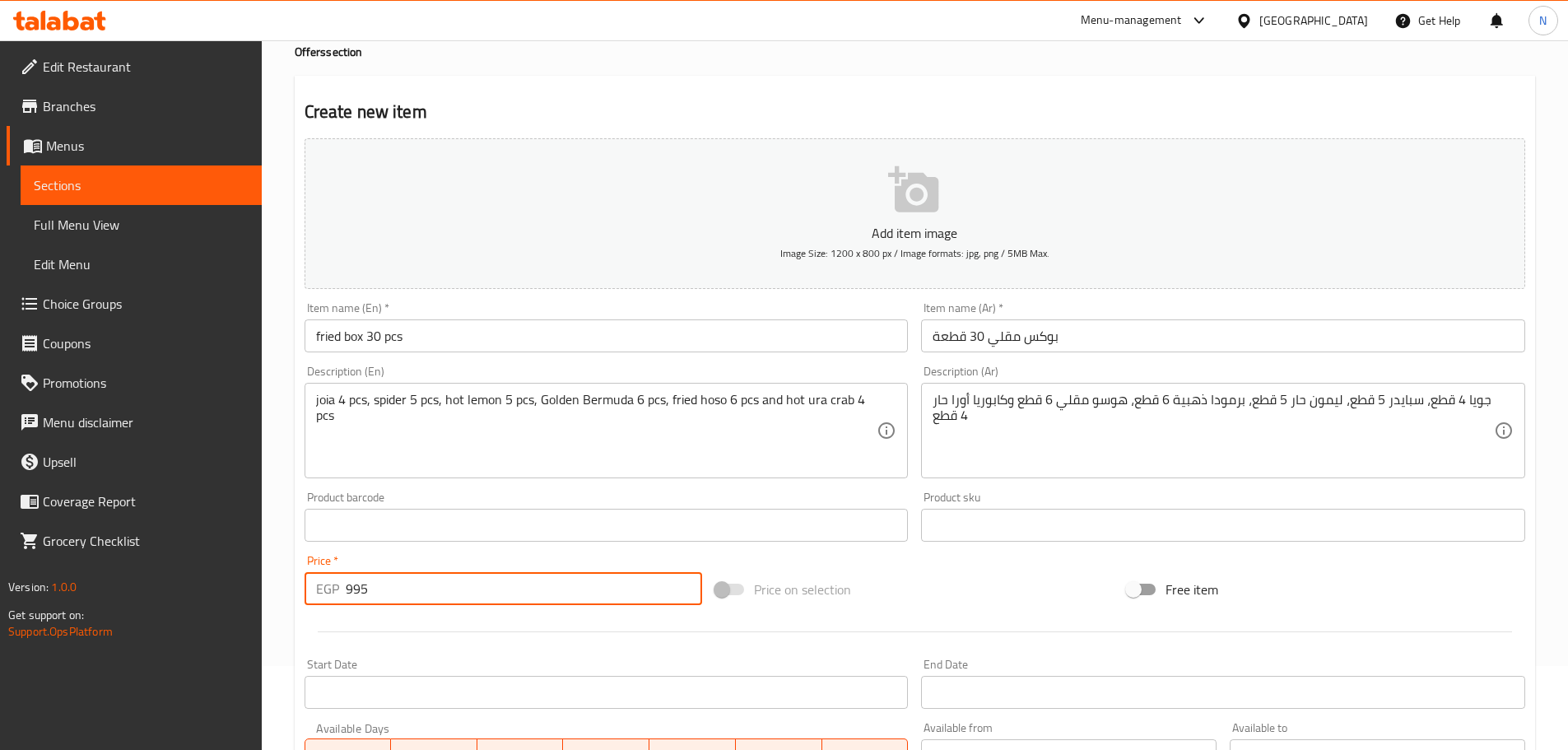
type input "995"
click at [284, 523] on div "Home / Restaurants management / Menus / Sections / item / create Offers section…" at bounding box center [916, 518] width 1307 height 1123
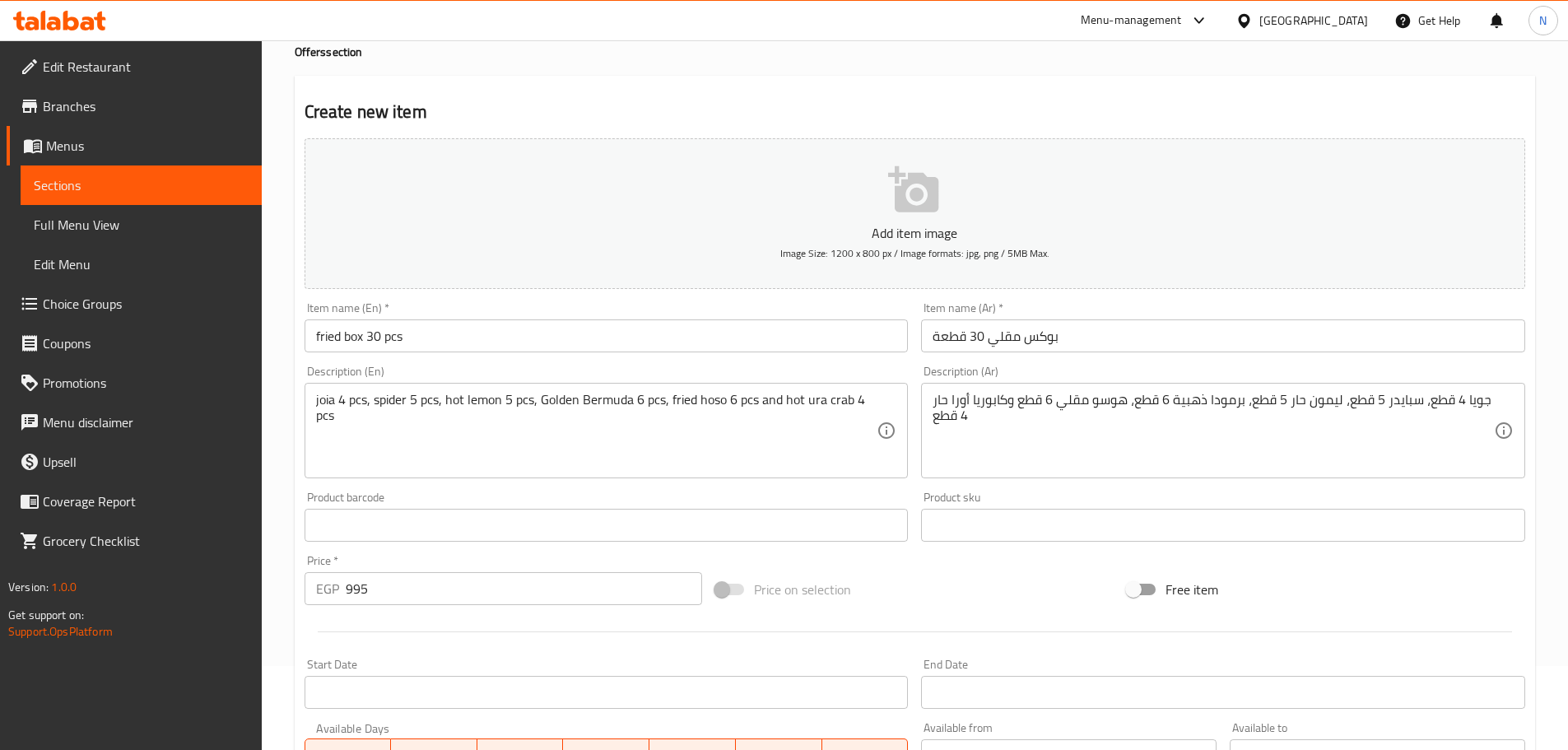
scroll to position [413, 0]
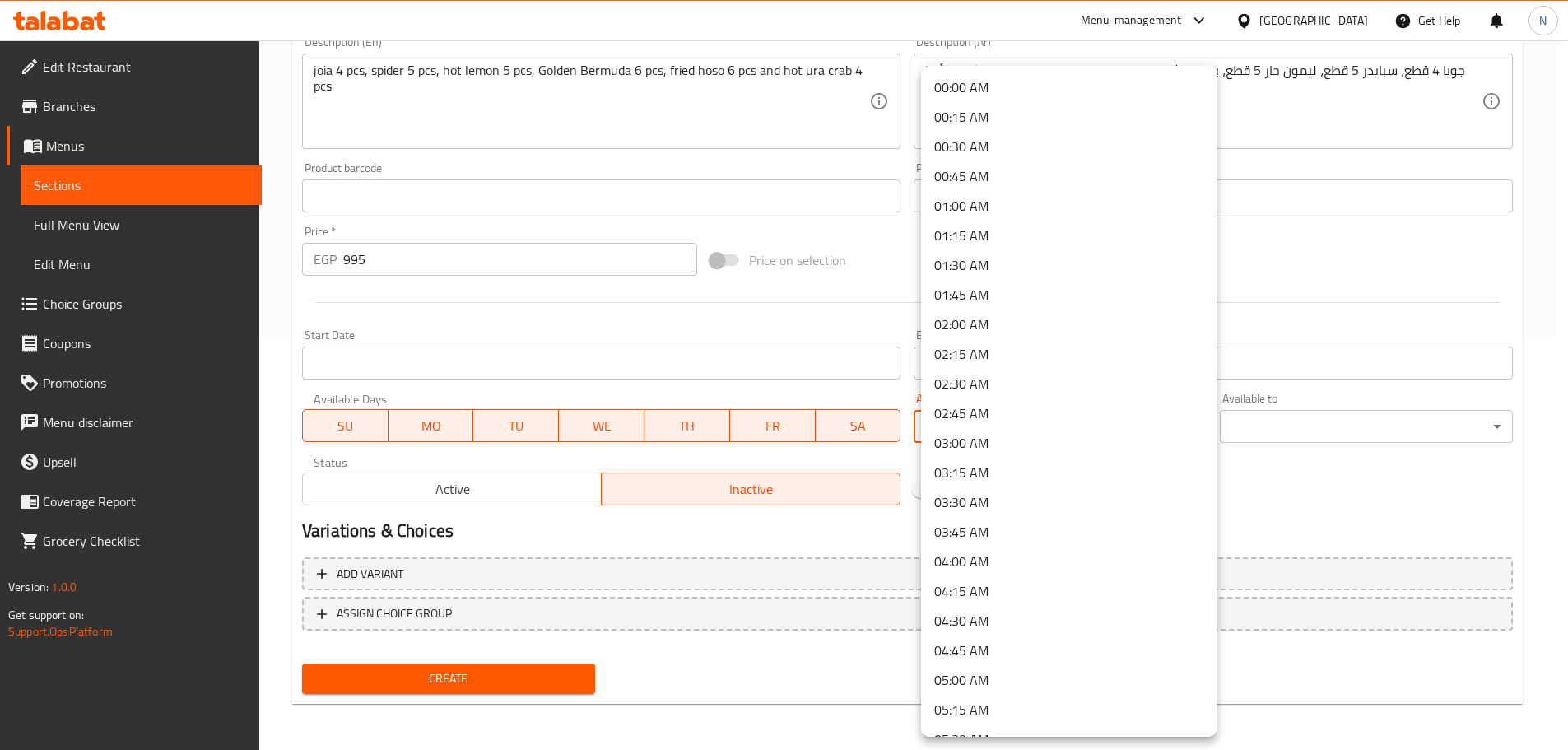
click at [833, 379] on div at bounding box center [790, 375] width 1580 height 750
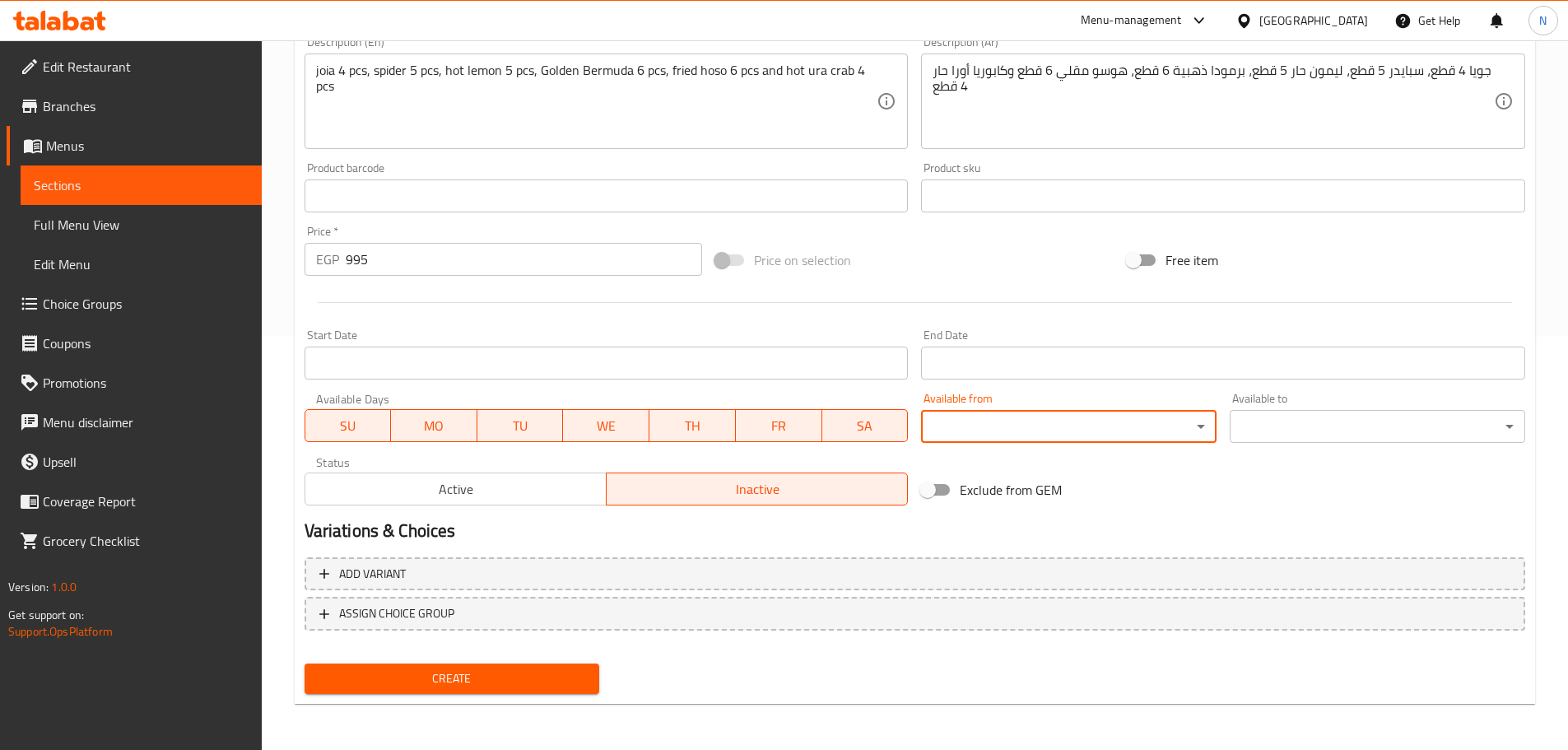
click at [657, 369] on input "Start Date" at bounding box center [606, 363] width 604 height 33
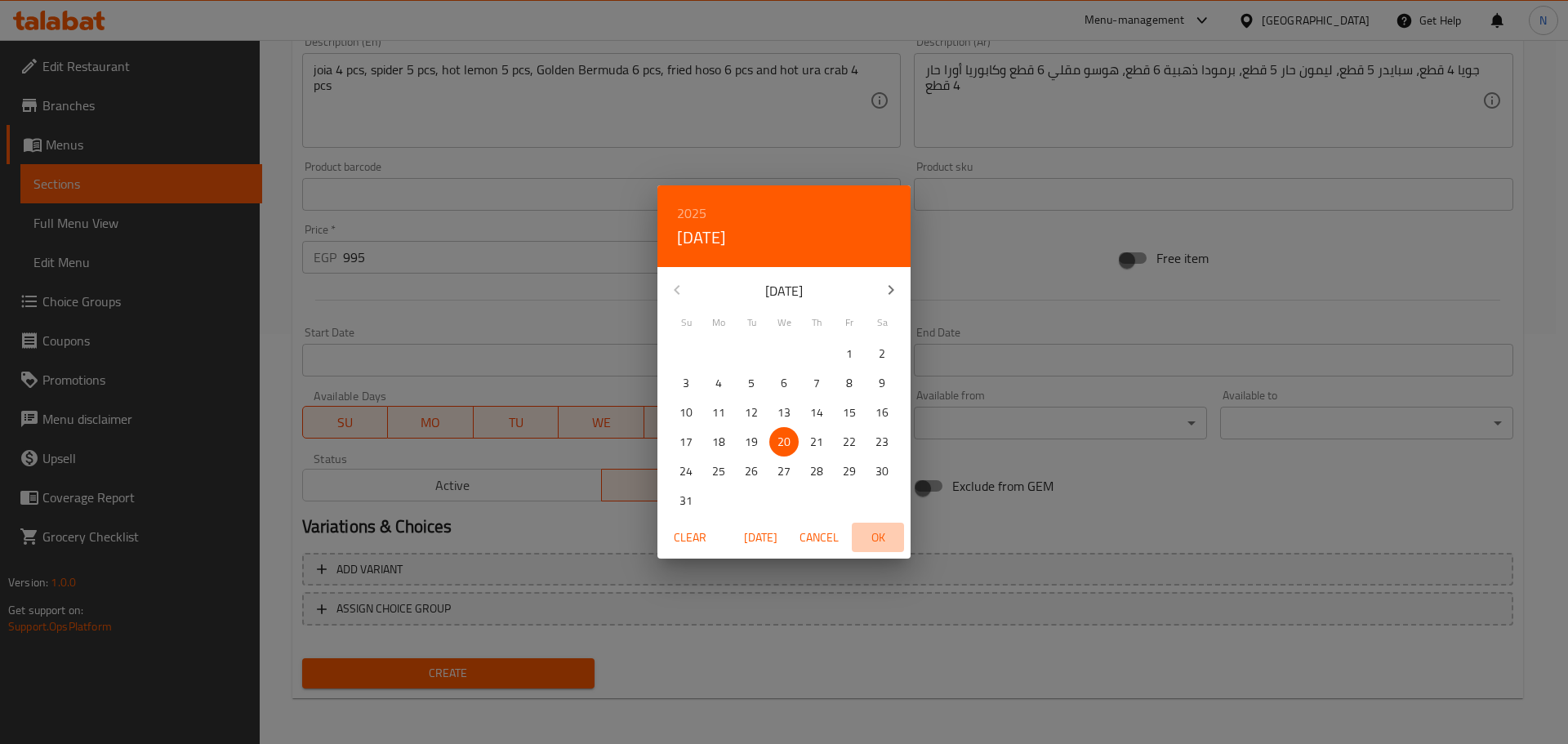
click at [890, 540] on span "OK" at bounding box center [878, 537] width 39 height 20
type input "[DATE]"
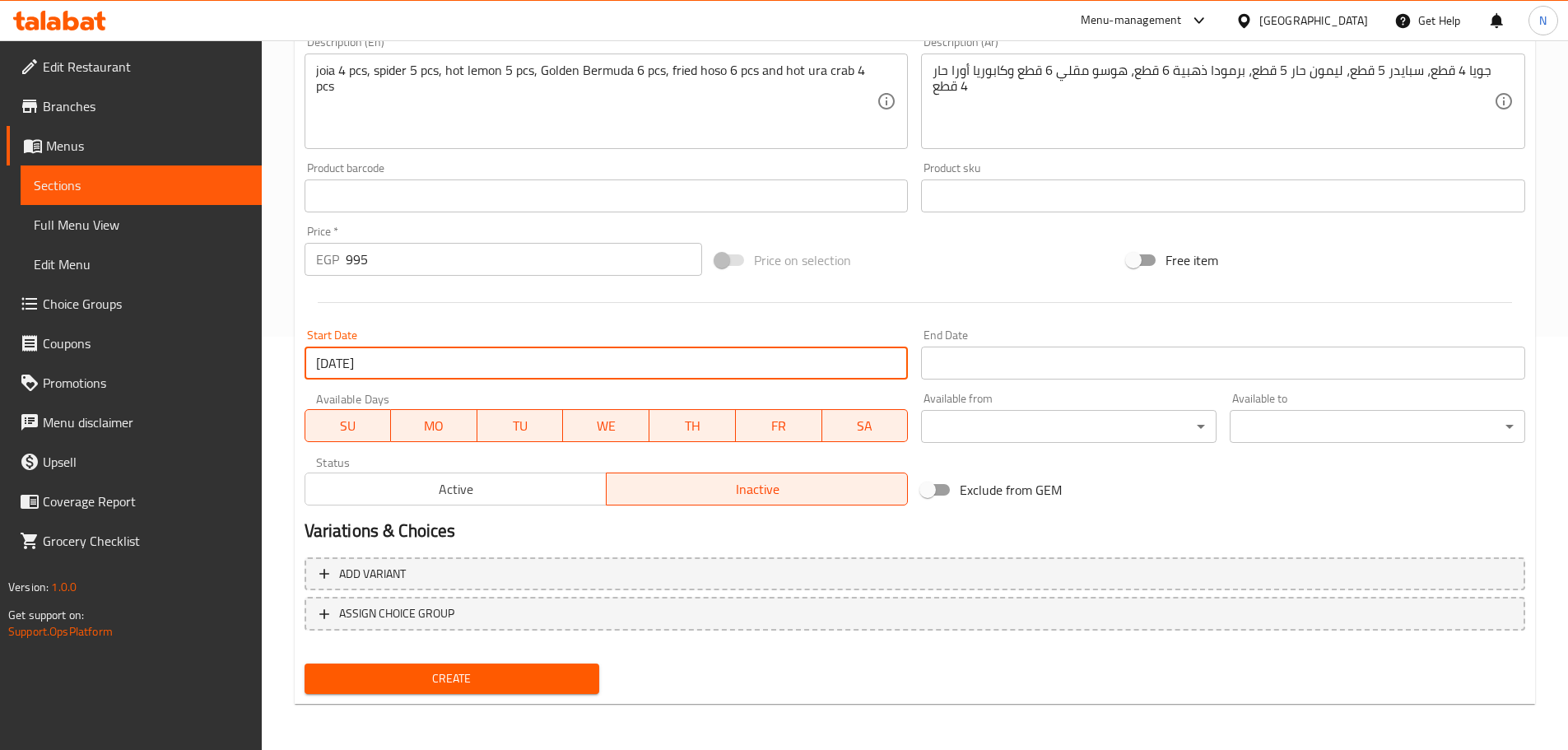
click at [1064, 370] on input "Start Date" at bounding box center [1222, 363] width 604 height 33
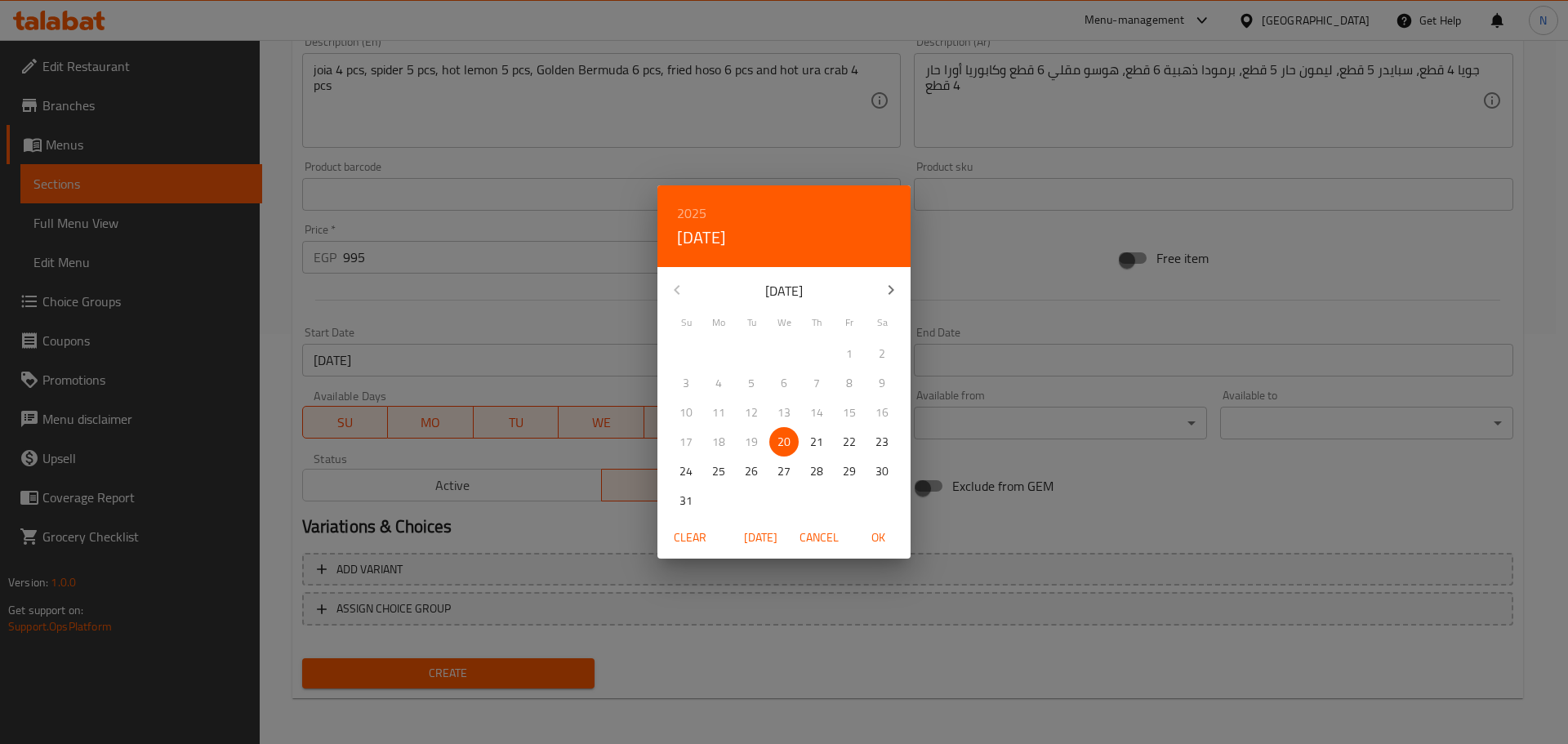
click at [890, 287] on icon "button" at bounding box center [891, 290] width 6 height 10
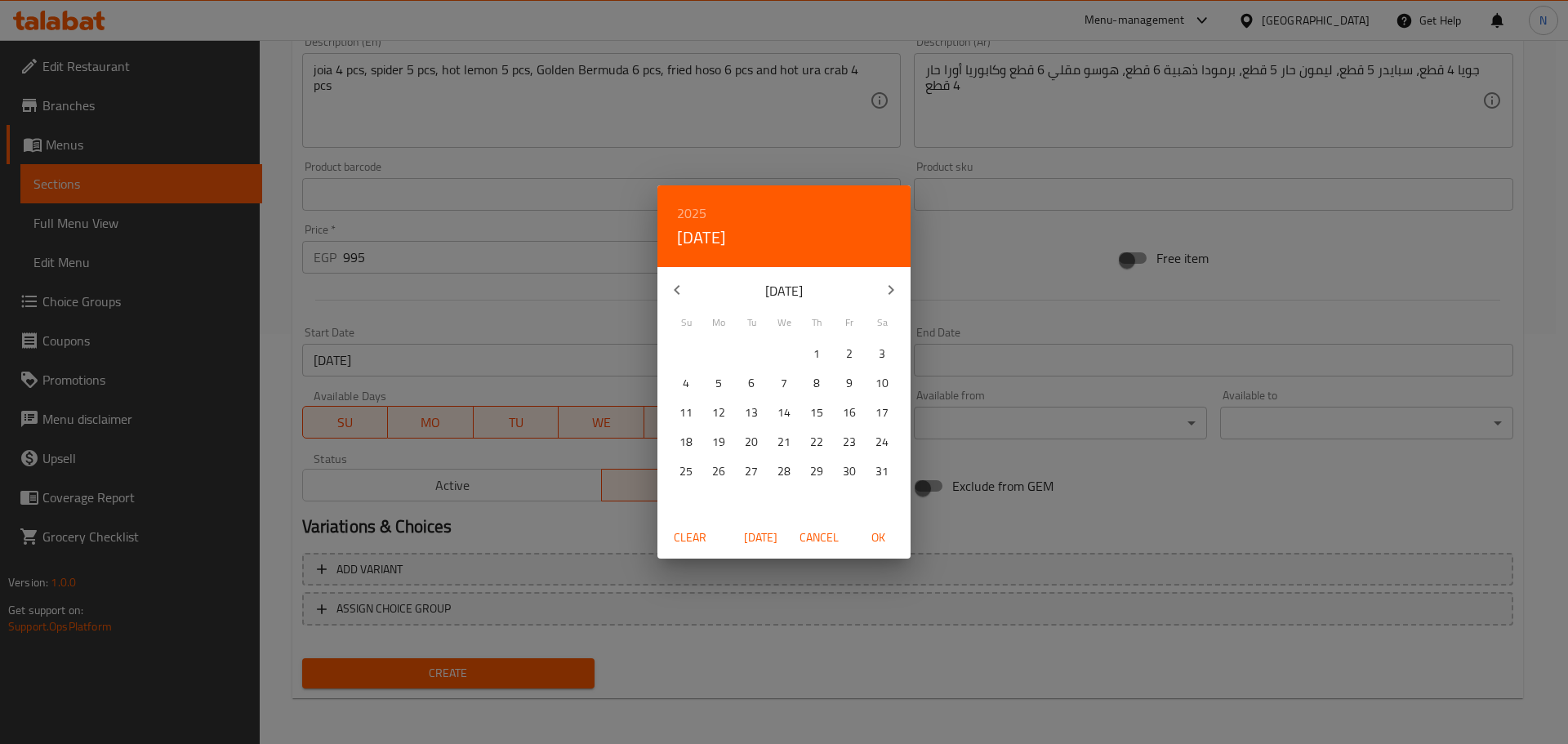
click at [720, 416] on p "12" at bounding box center [719, 412] width 13 height 20
click at [878, 540] on span "OK" at bounding box center [878, 537] width 39 height 20
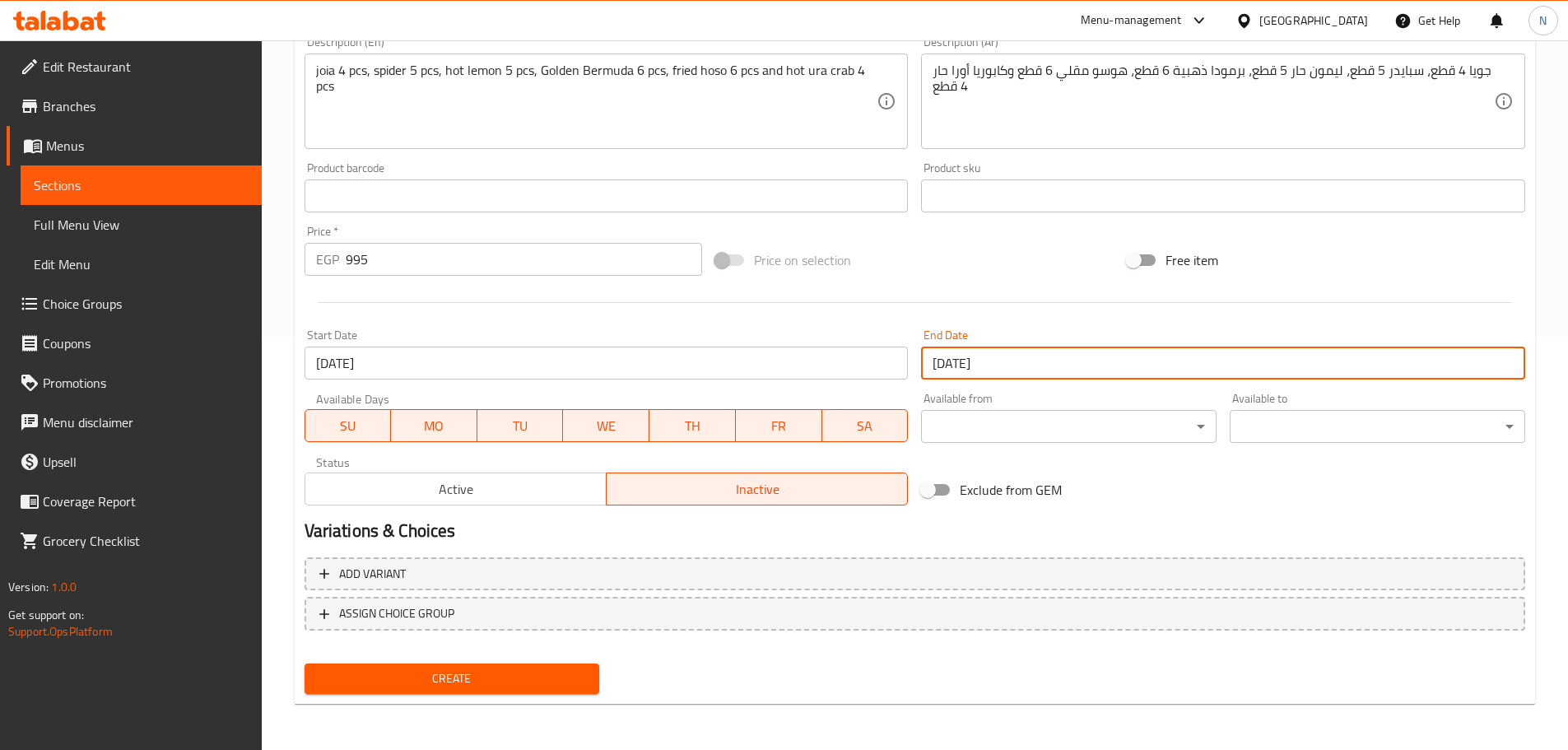
click at [1050, 354] on input "[DATE]" at bounding box center [1222, 363] width 604 height 33
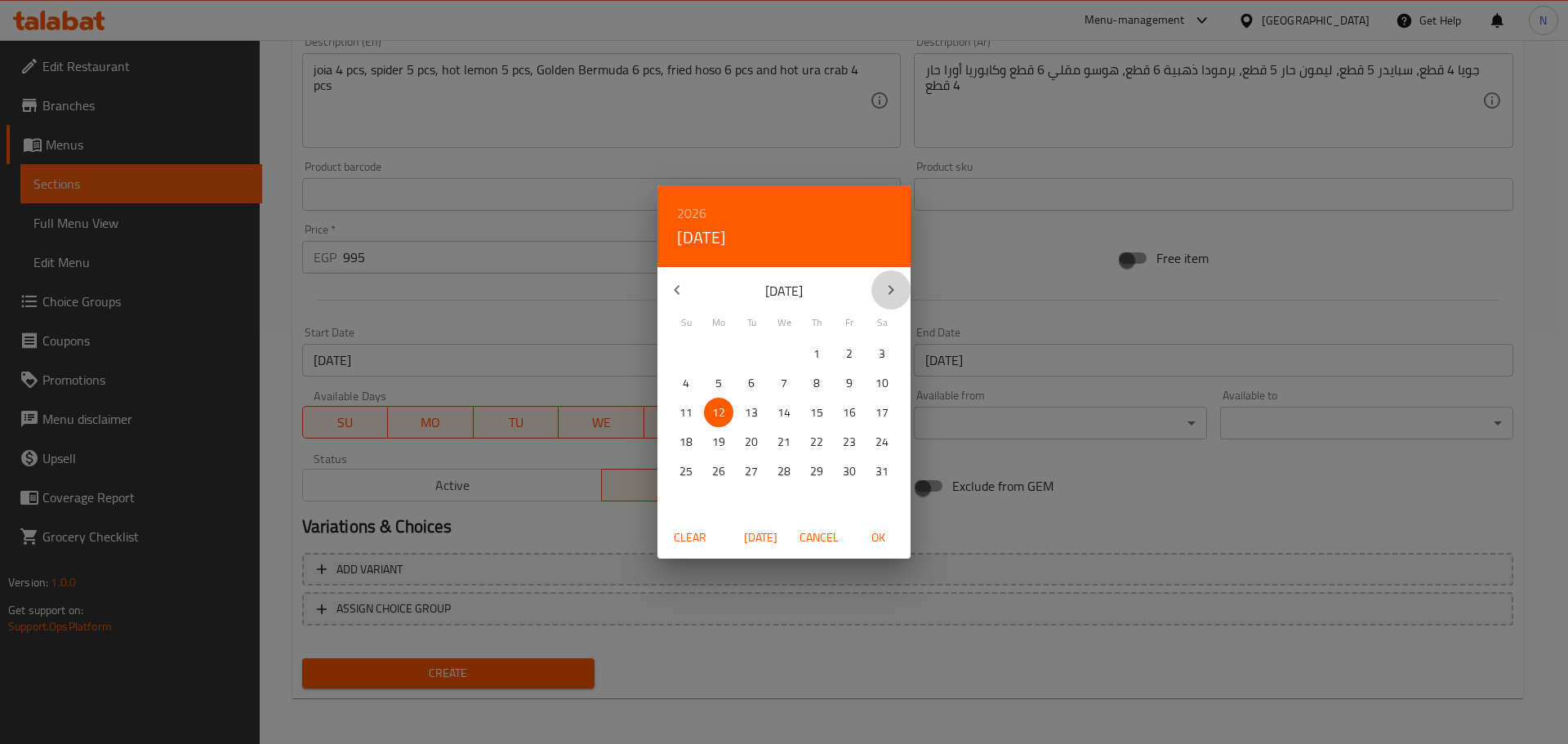
click at [900, 284] on icon "button" at bounding box center [891, 290] width 20 height 20
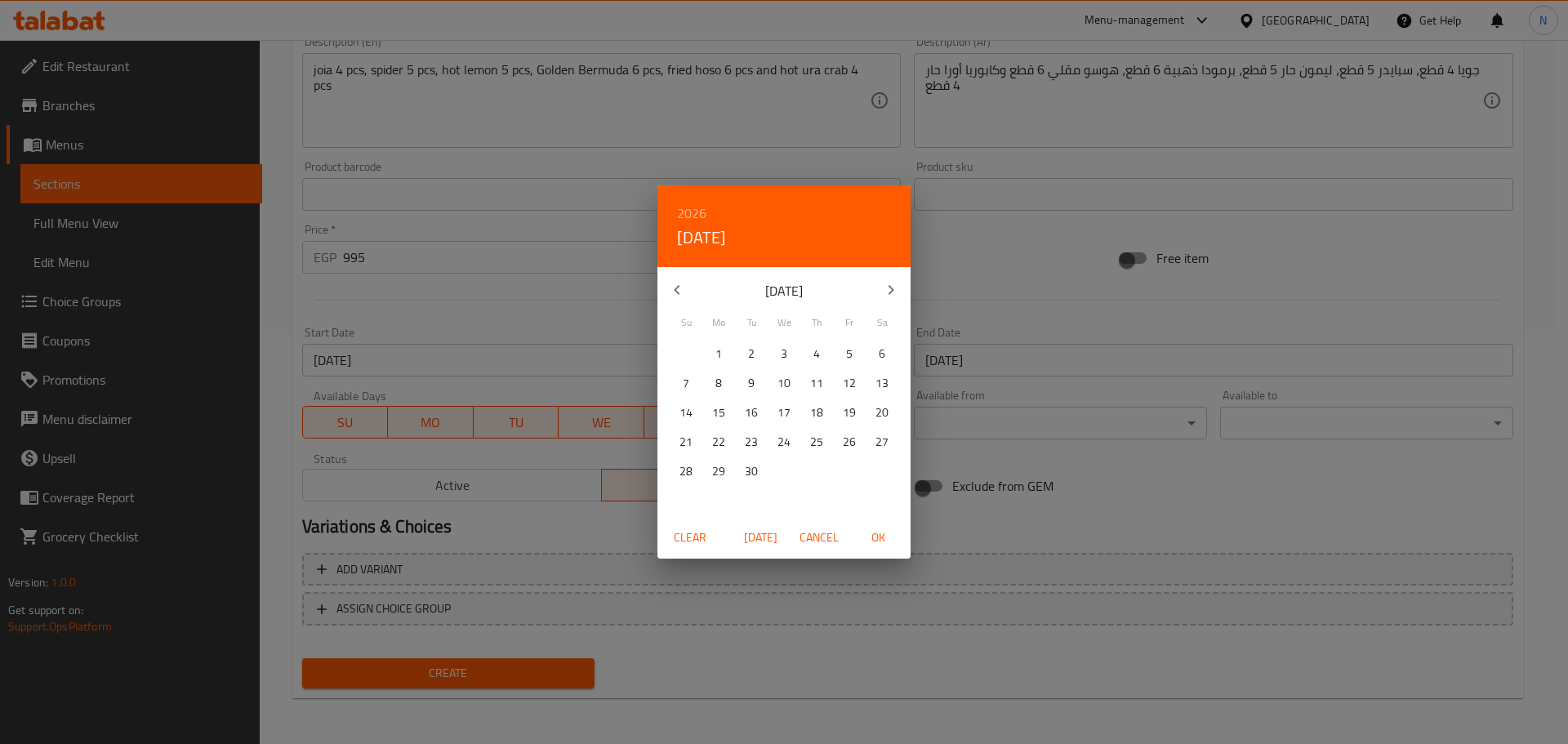
click at [900, 284] on icon "button" at bounding box center [891, 290] width 20 height 20
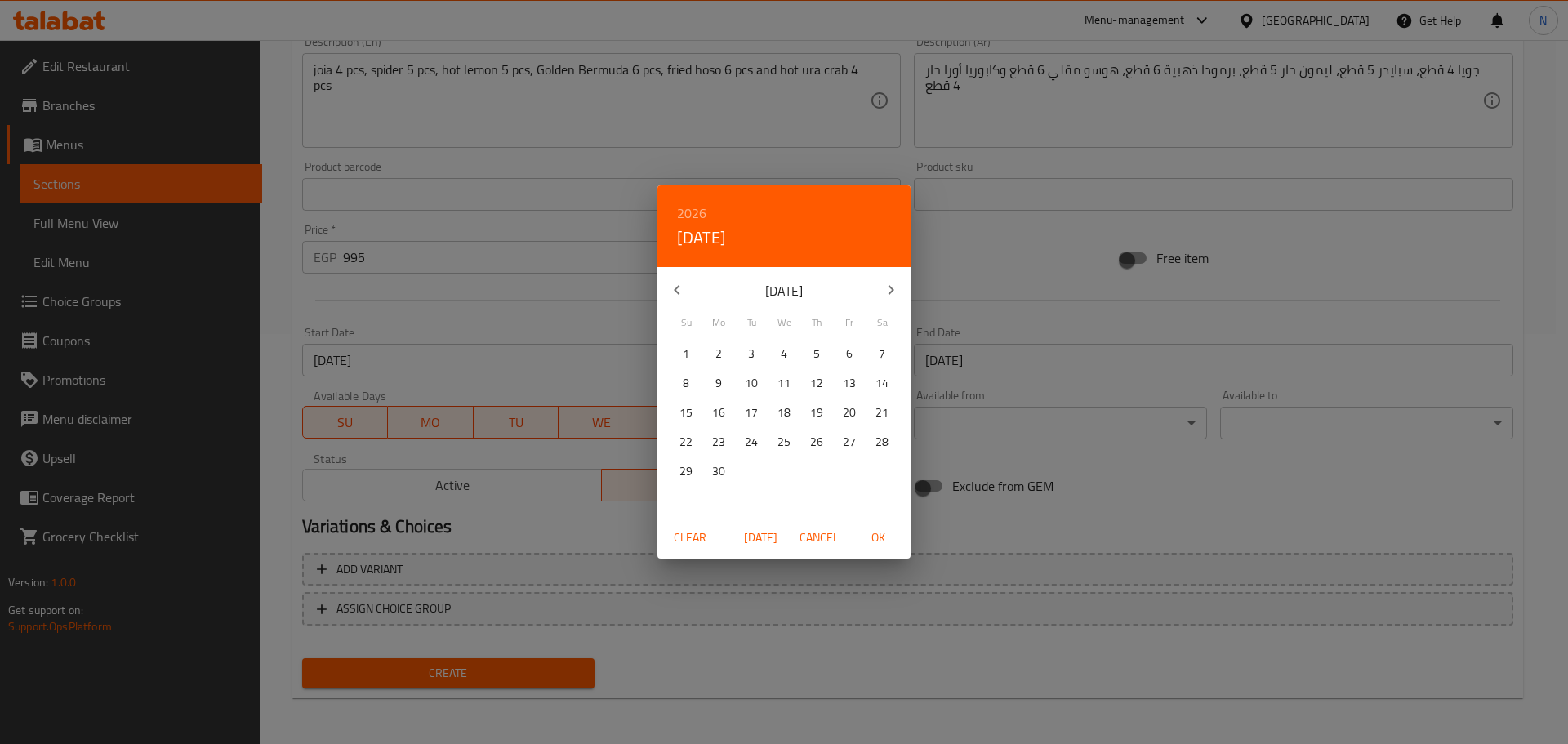
click at [900, 284] on icon "button" at bounding box center [891, 290] width 20 height 20
click at [757, 353] on span "1" at bounding box center [752, 353] width 30 height 20
click at [869, 543] on span "OK" at bounding box center [878, 537] width 39 height 20
type input "01-12-2026"
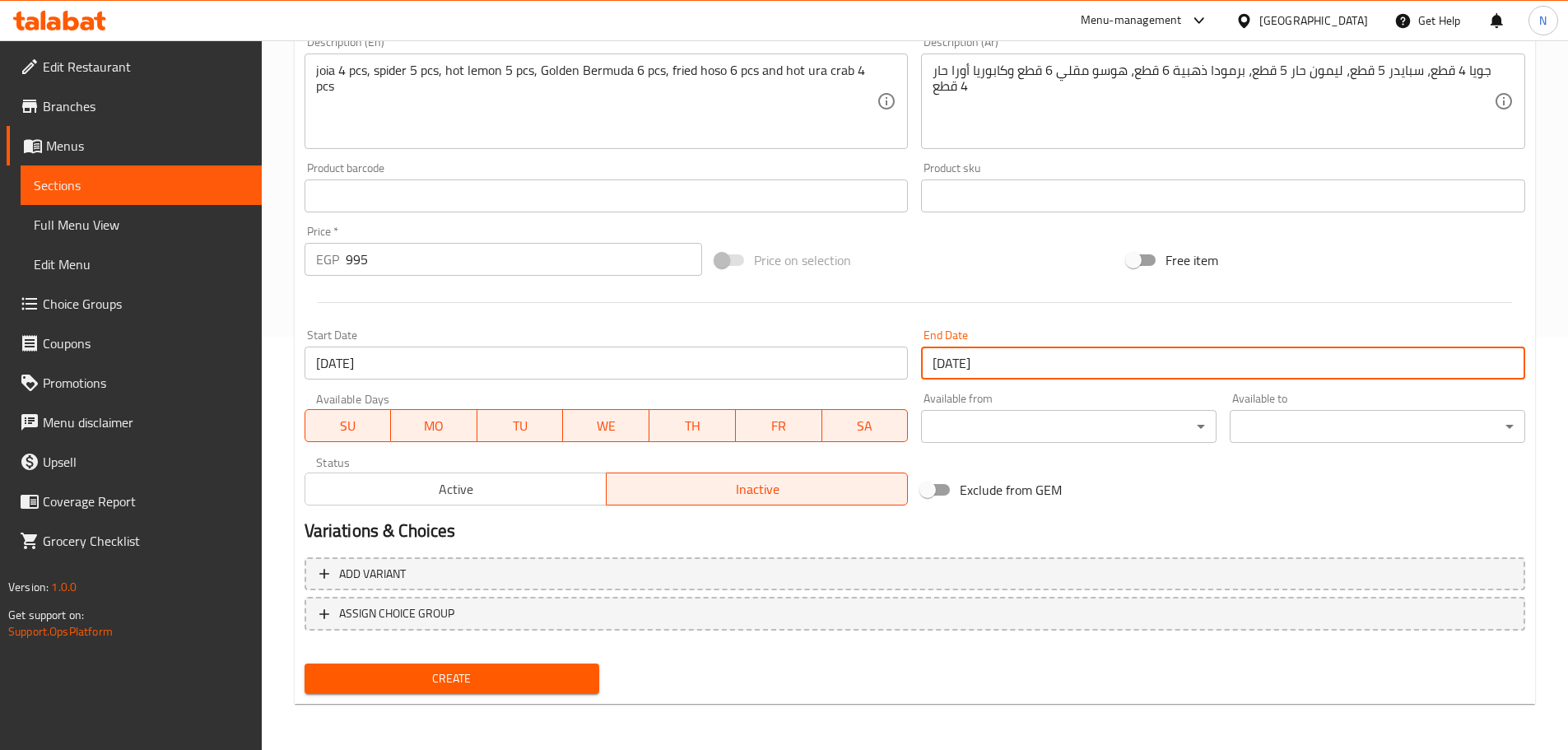
click at [568, 668] on button "Create" at bounding box center [452, 679] width 296 height 31
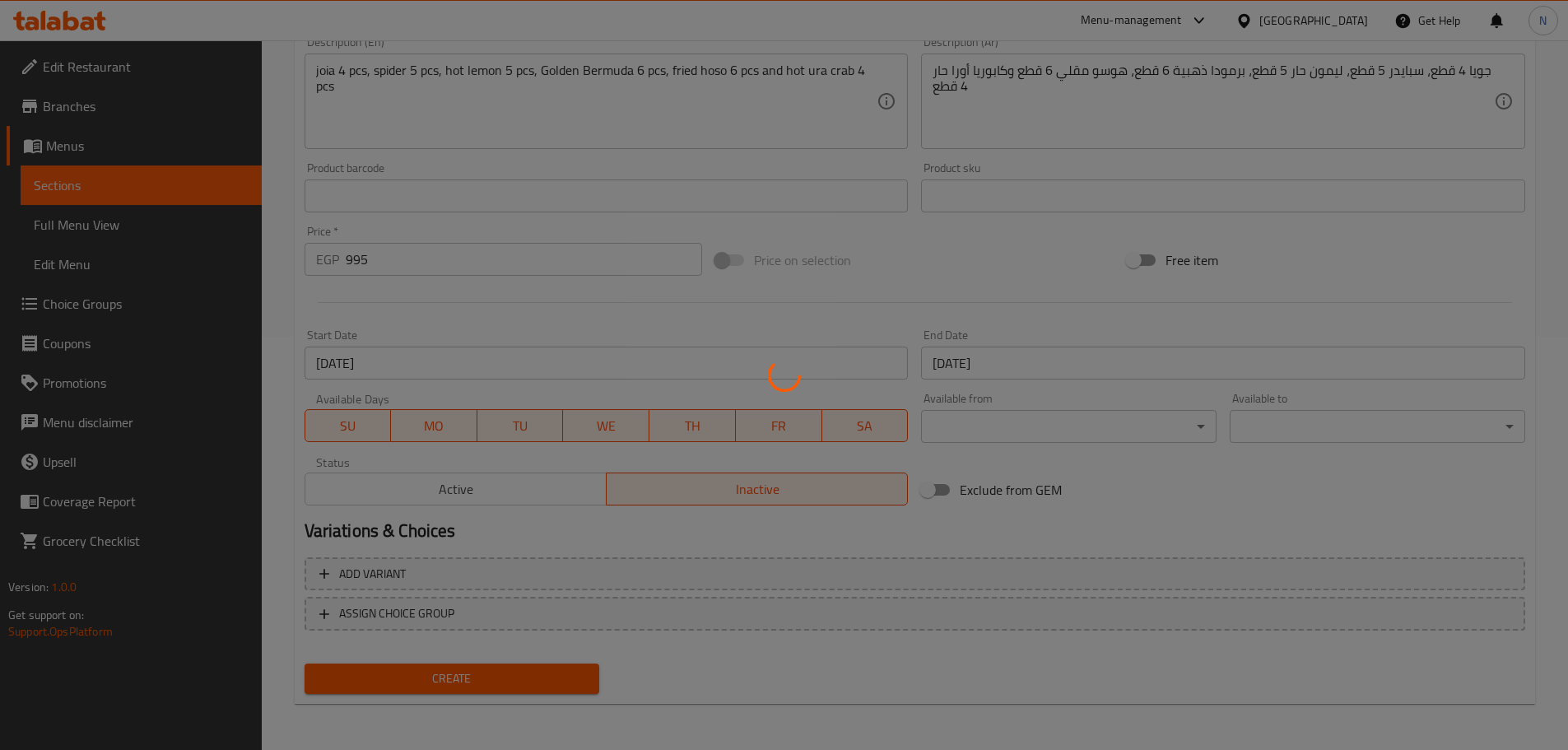
type input "0"
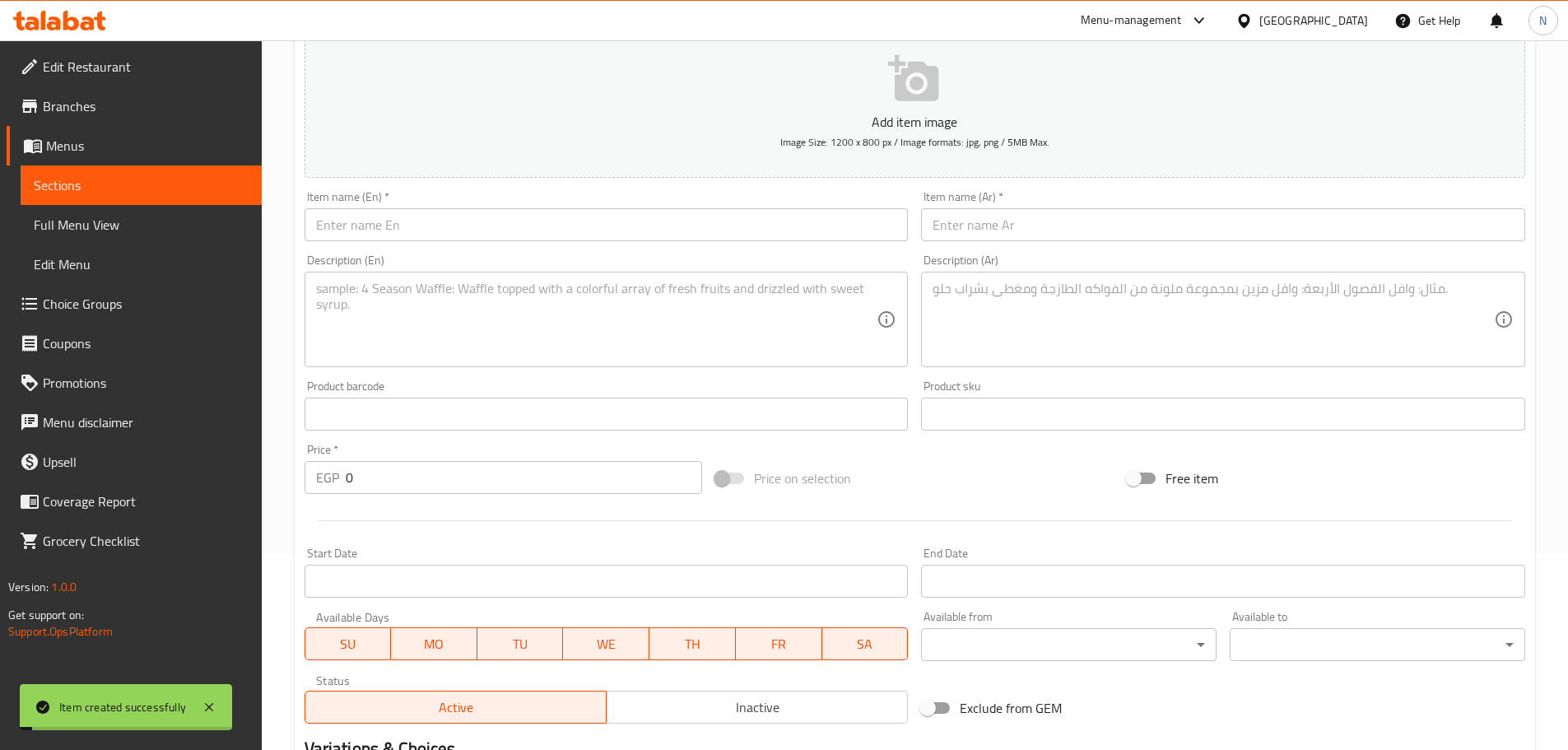
scroll to position [0, 0]
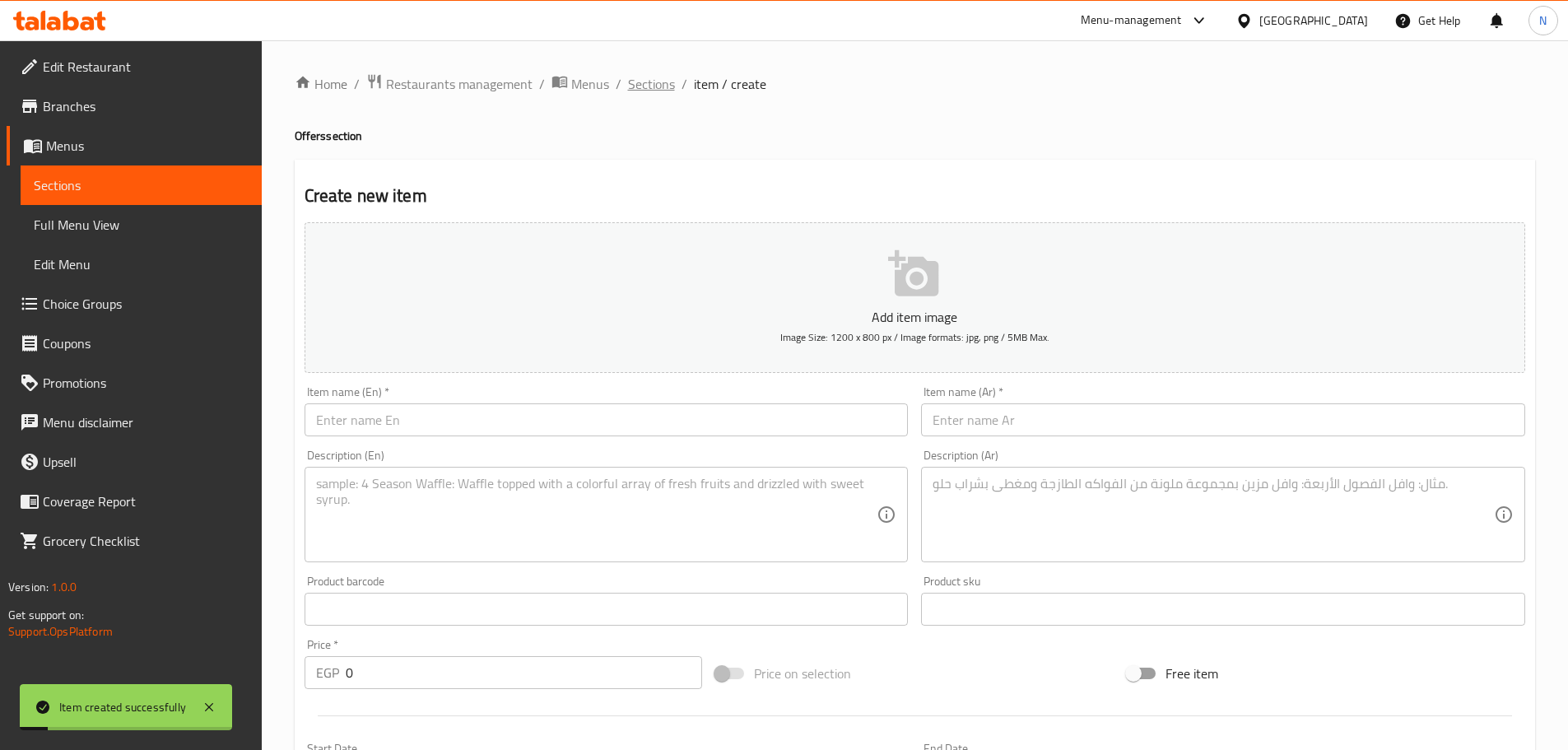
click at [655, 74] on span "Sections" at bounding box center [652, 83] width 47 height 20
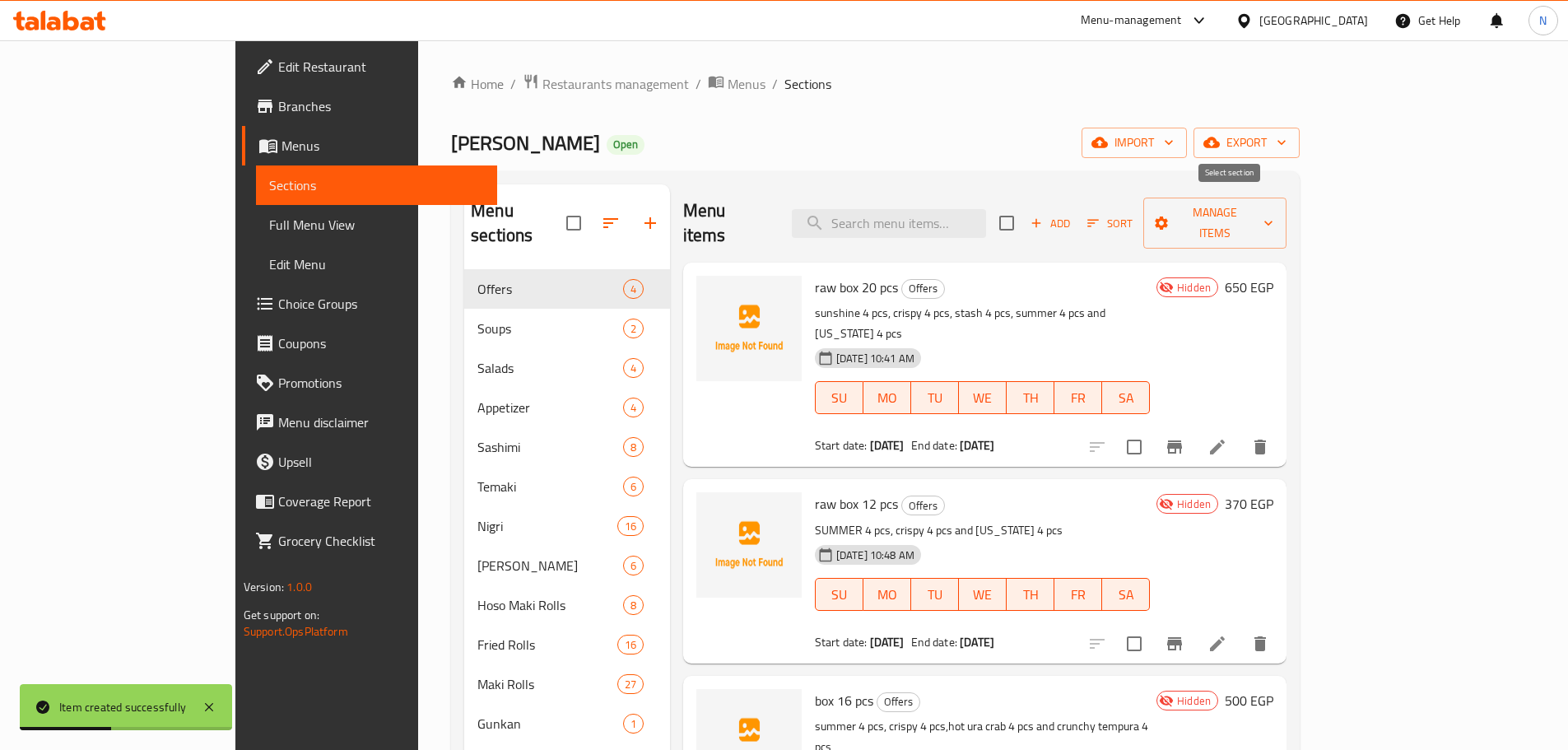
click at [1024, 206] on input "checkbox" at bounding box center [1006, 223] width 34 height 34
checkbox input "true"
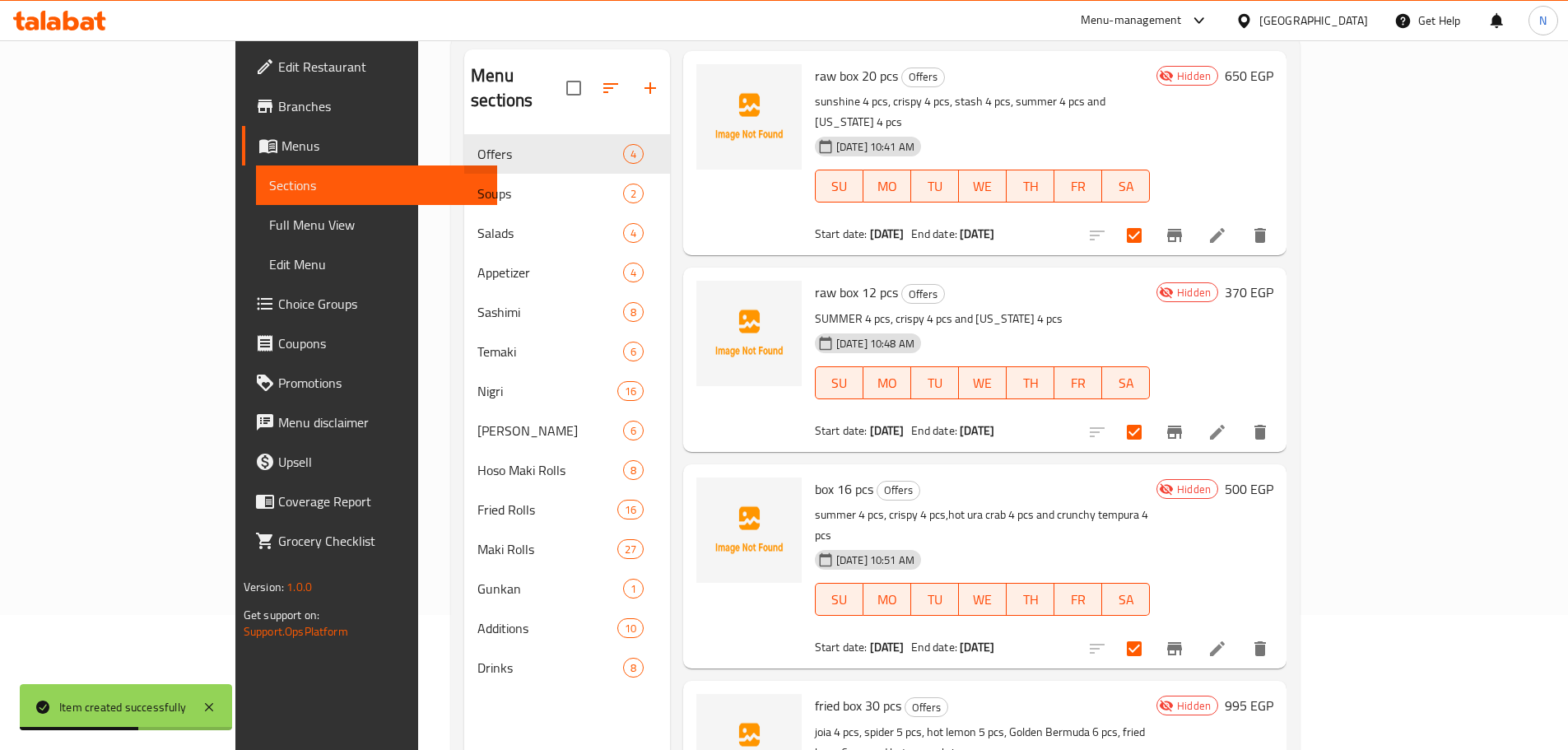
scroll to position [231, 0]
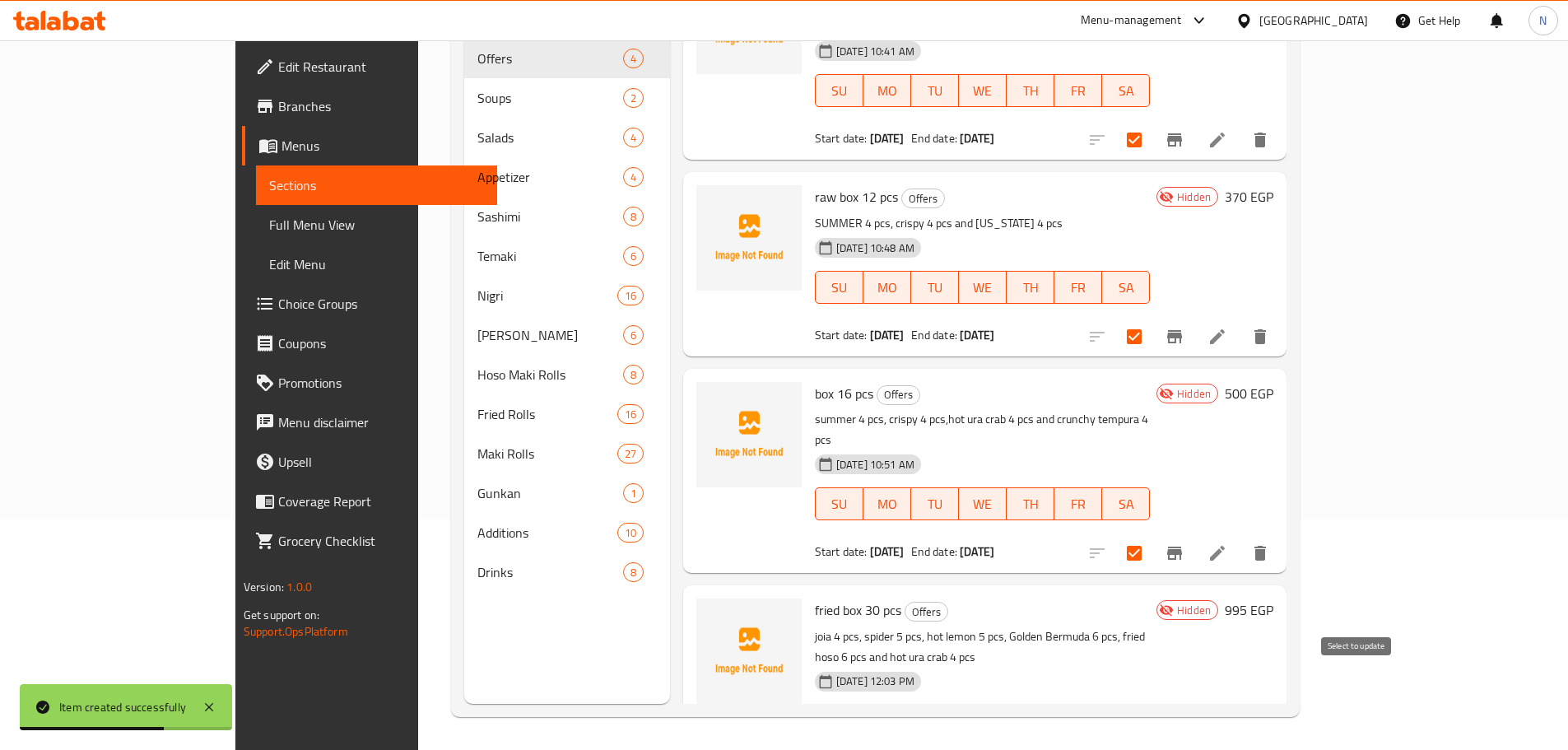
checkbox input "false"
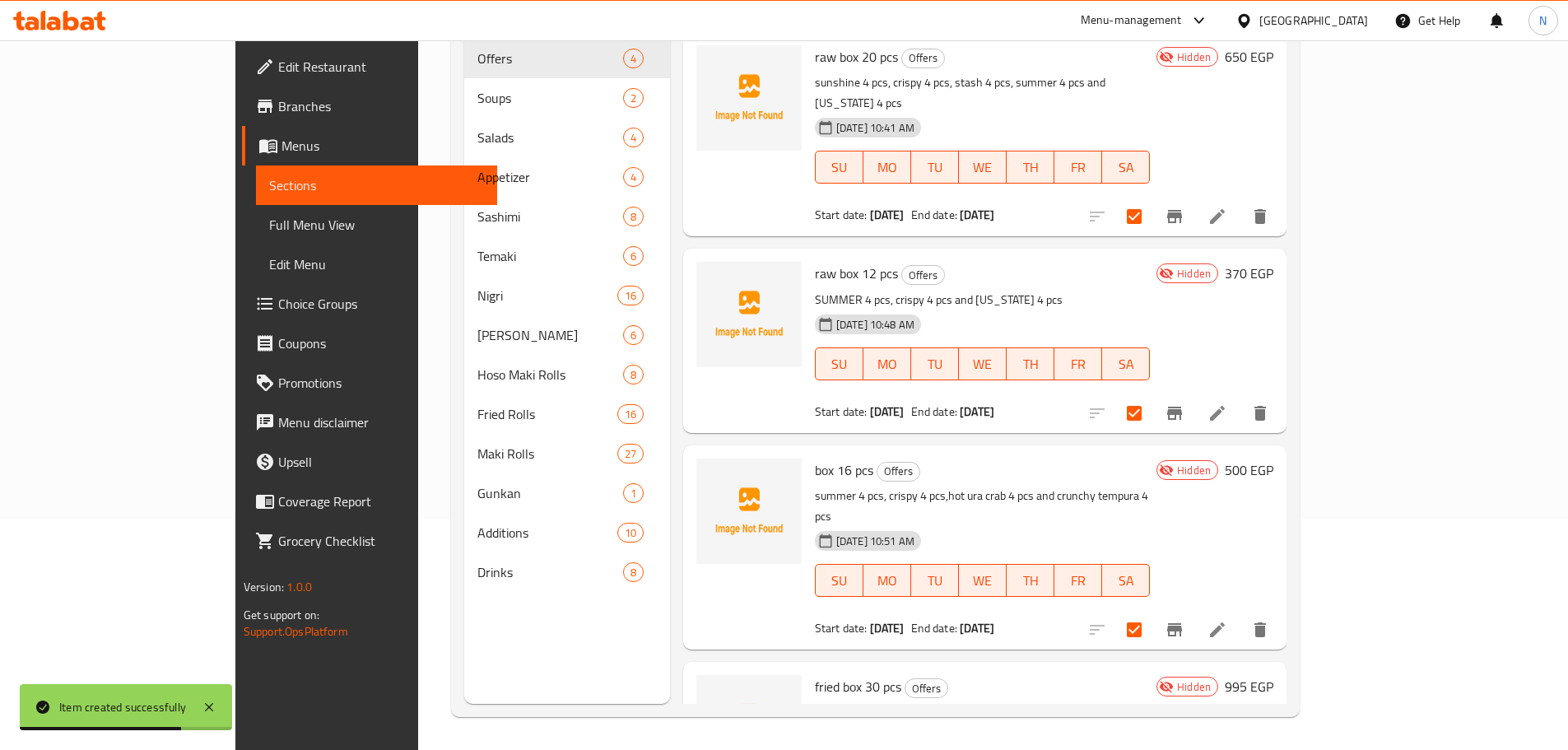
scroll to position [0, 0]
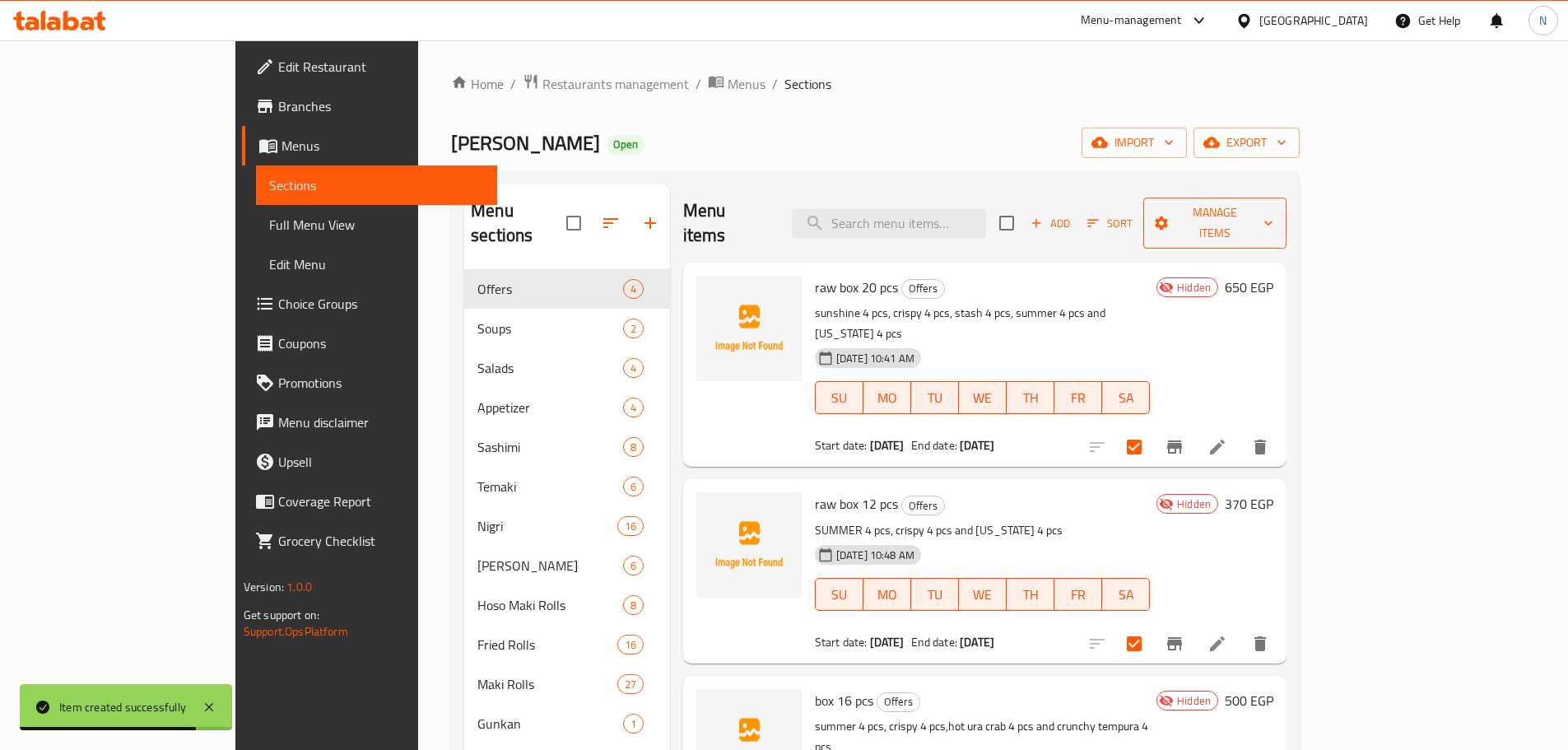
click at [1273, 211] on span "Manage items" at bounding box center [1215, 223] width 117 height 41
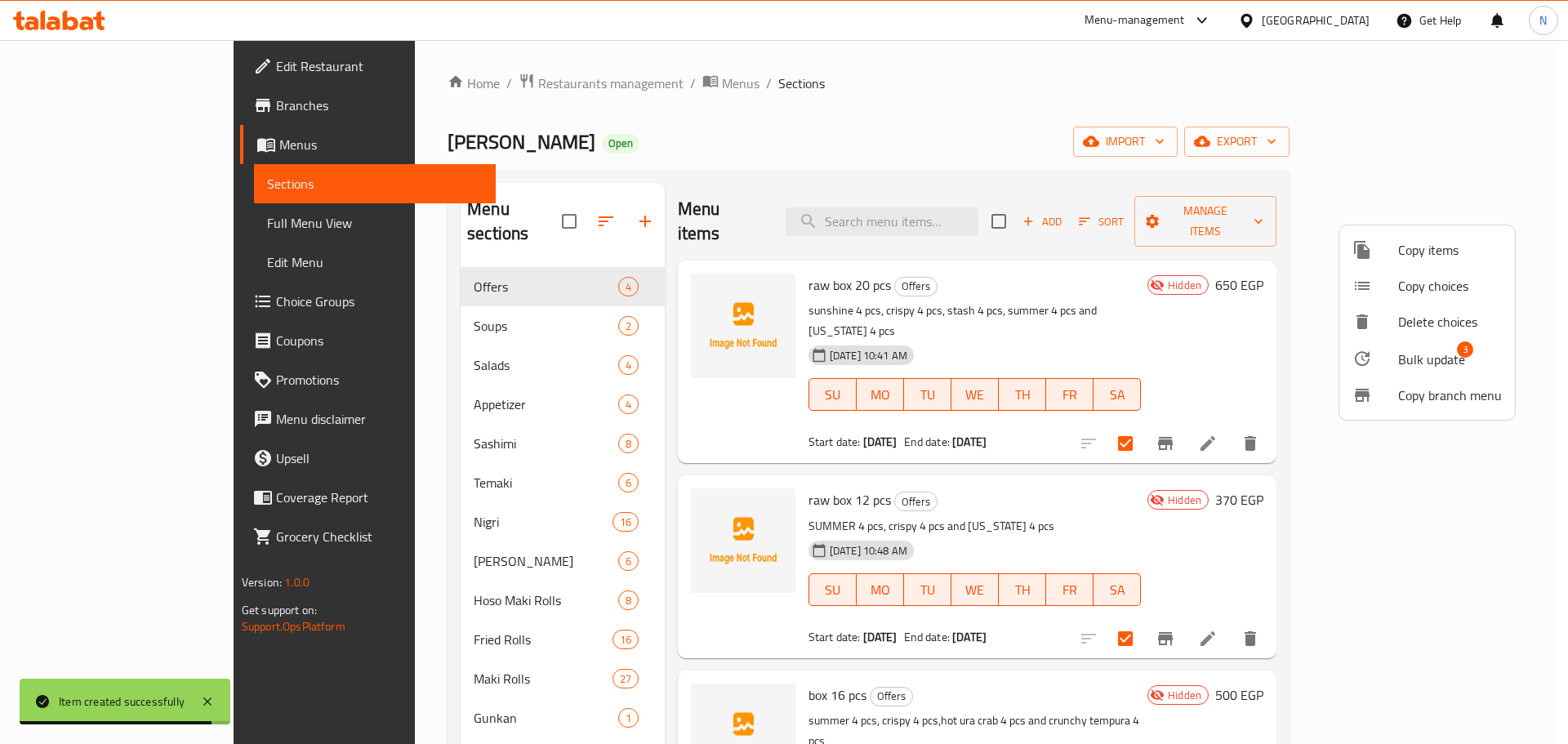
click at [1420, 350] on span "Bulk update" at bounding box center [1431, 359] width 67 height 20
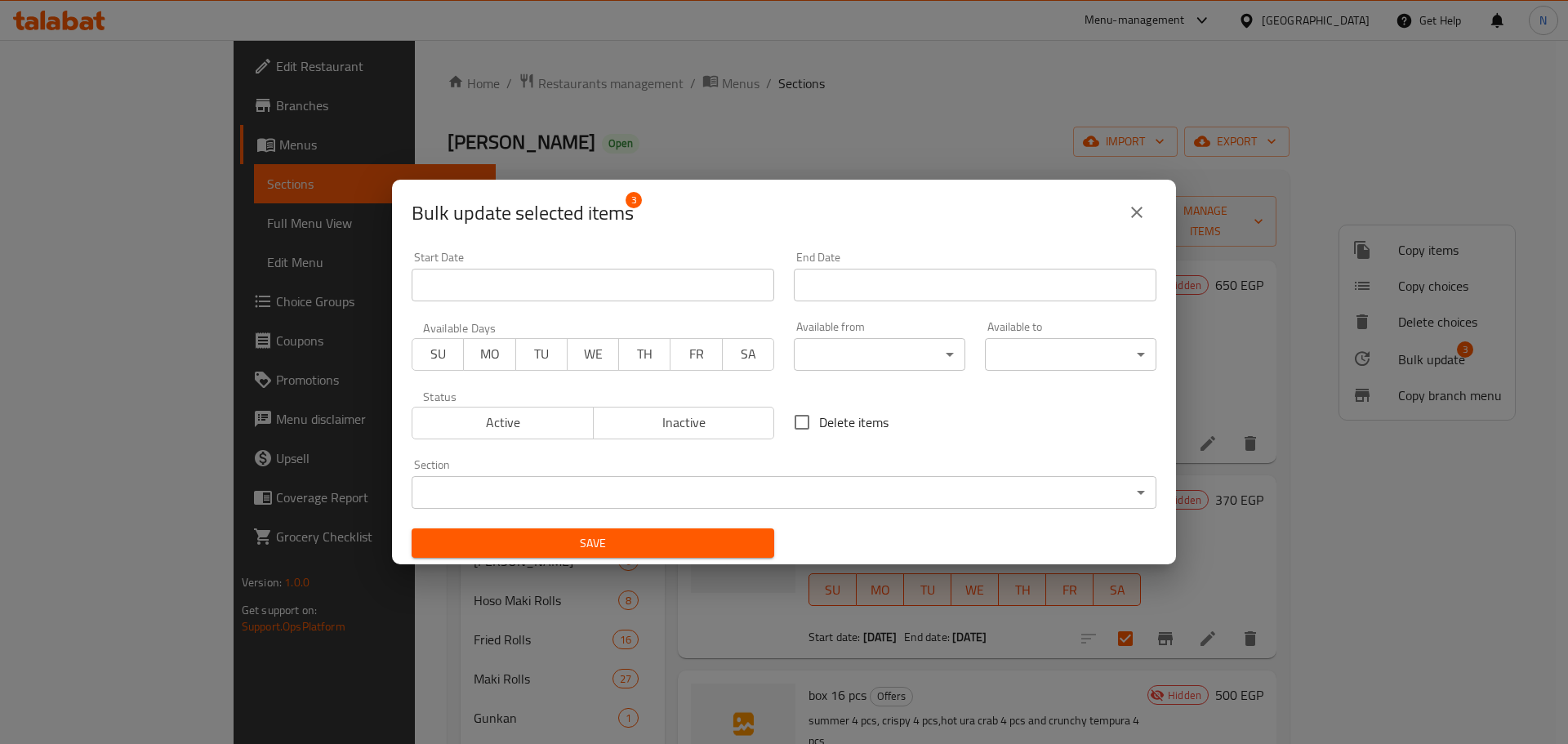
click at [660, 298] on input "Start Date" at bounding box center [593, 285] width 363 height 33
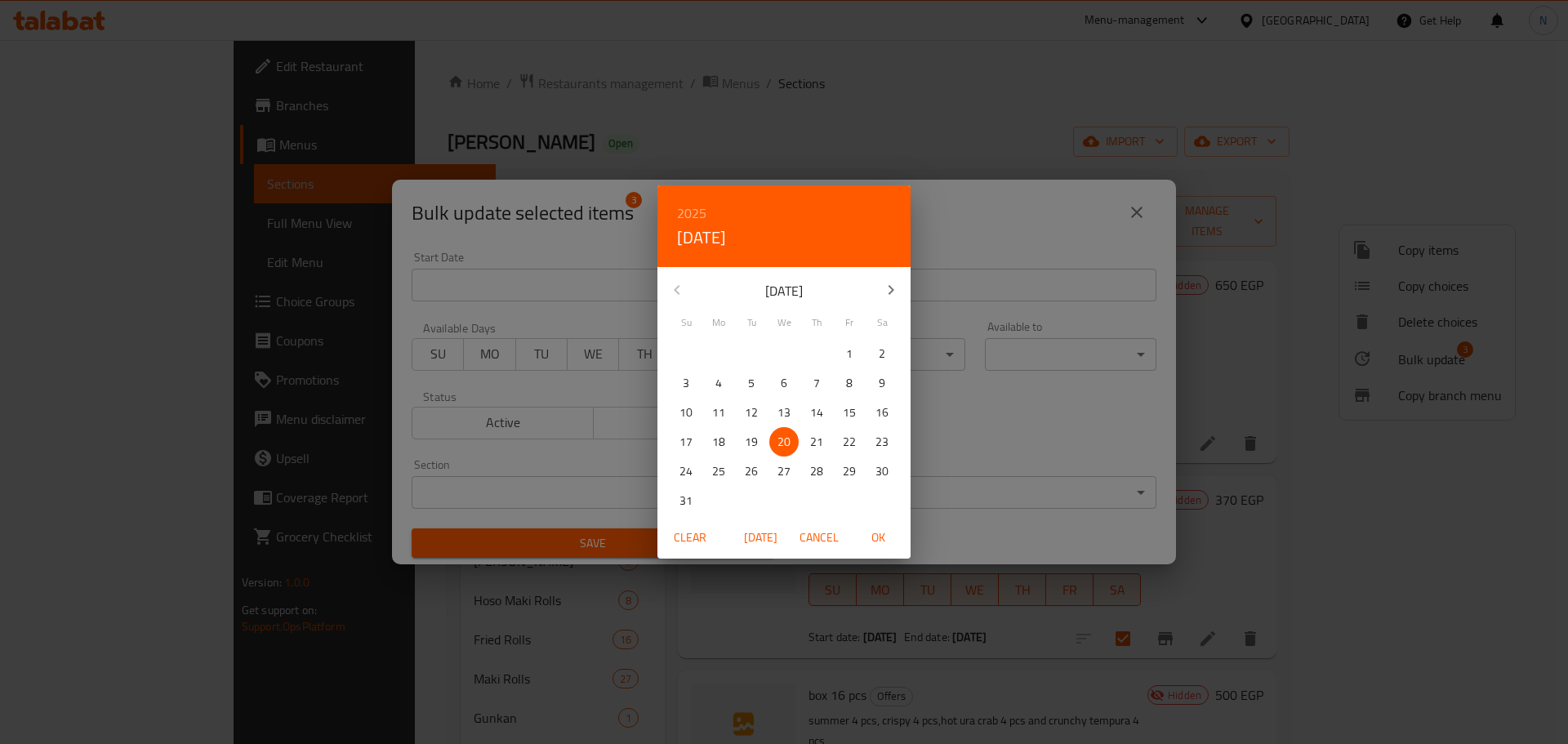
click at [882, 532] on span "OK" at bounding box center [878, 537] width 39 height 20
type input "[DATE]"
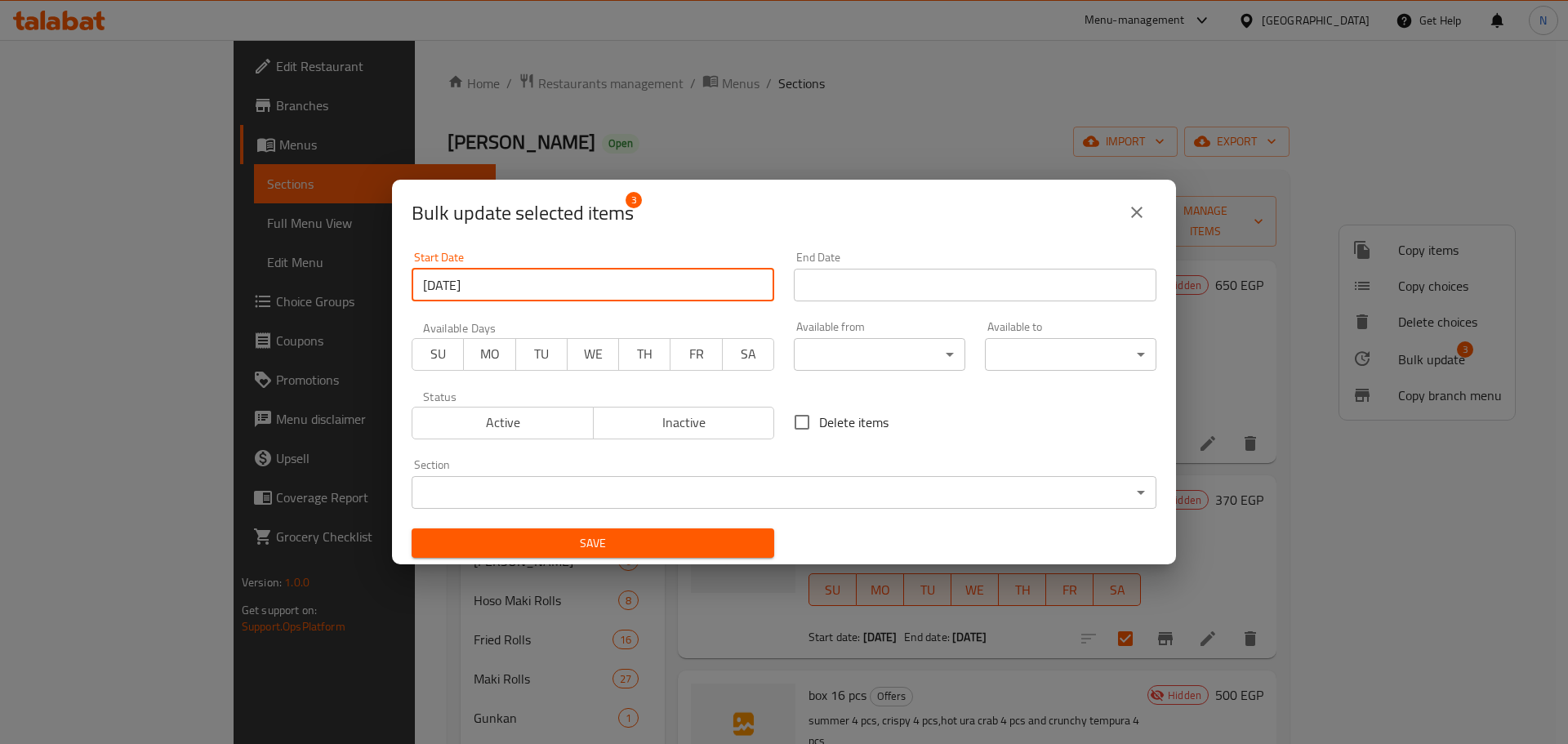
click at [882, 294] on input "Start Date" at bounding box center [975, 285] width 363 height 33
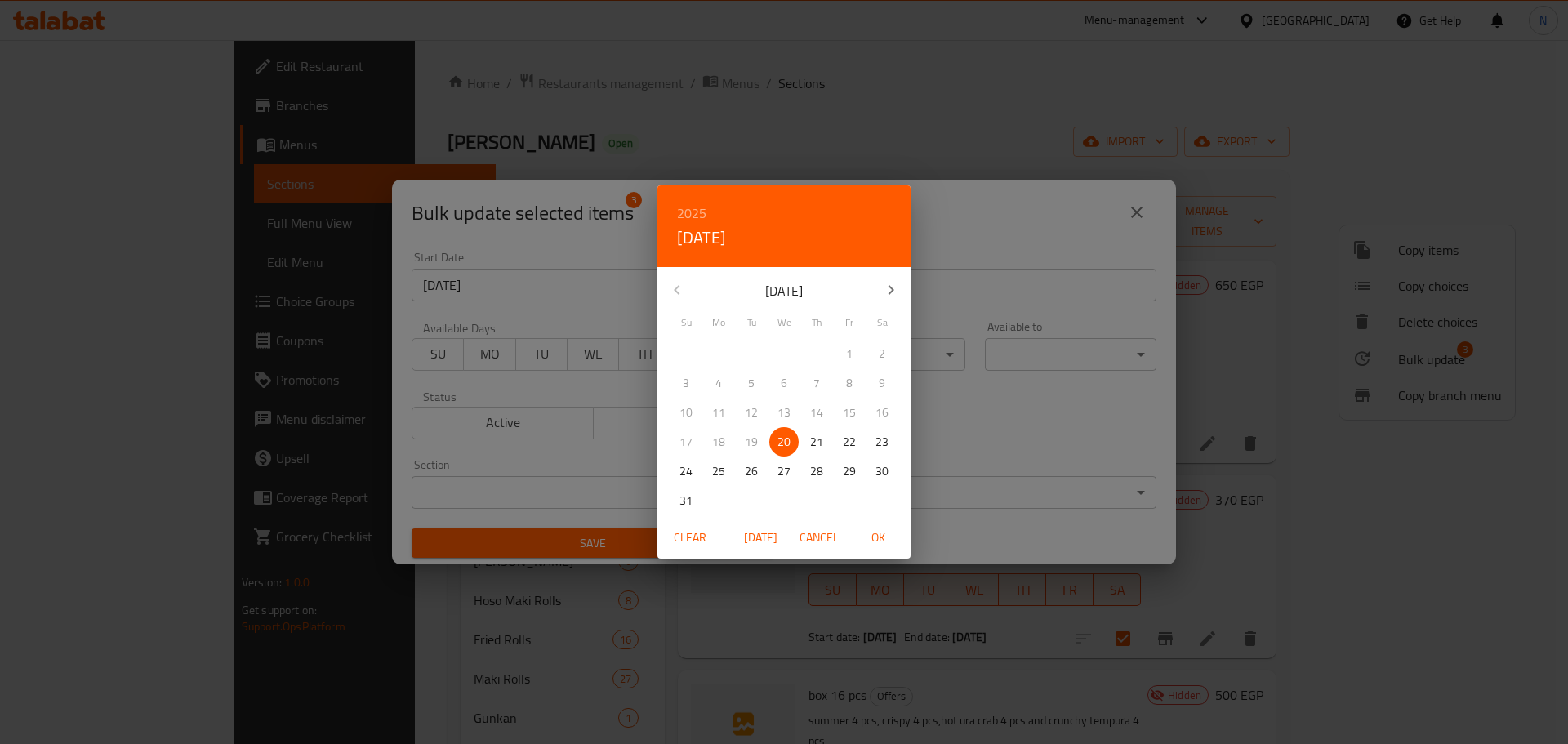
click at [893, 292] on icon "button" at bounding box center [891, 290] width 6 height 10
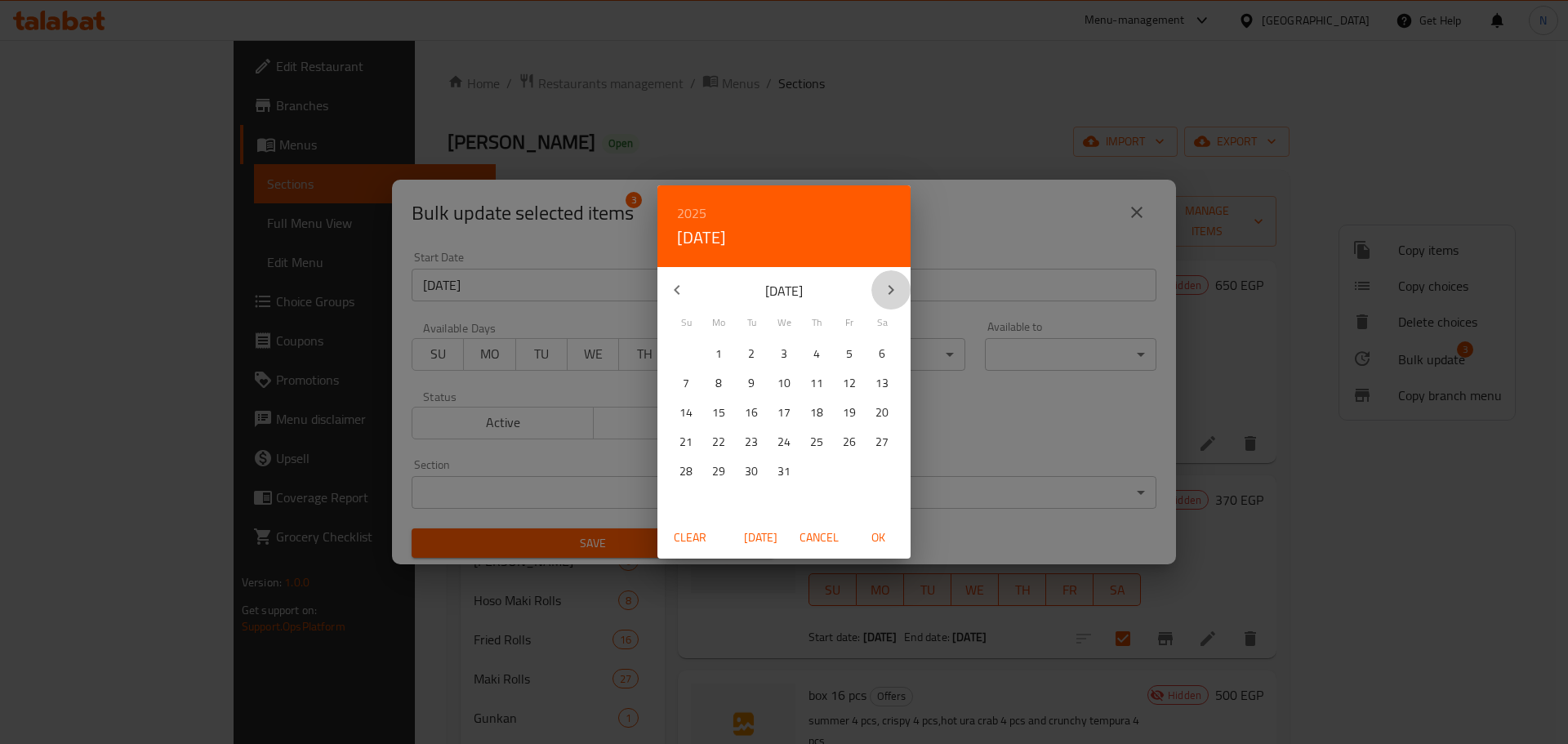
click at [893, 292] on icon "button" at bounding box center [891, 290] width 6 height 10
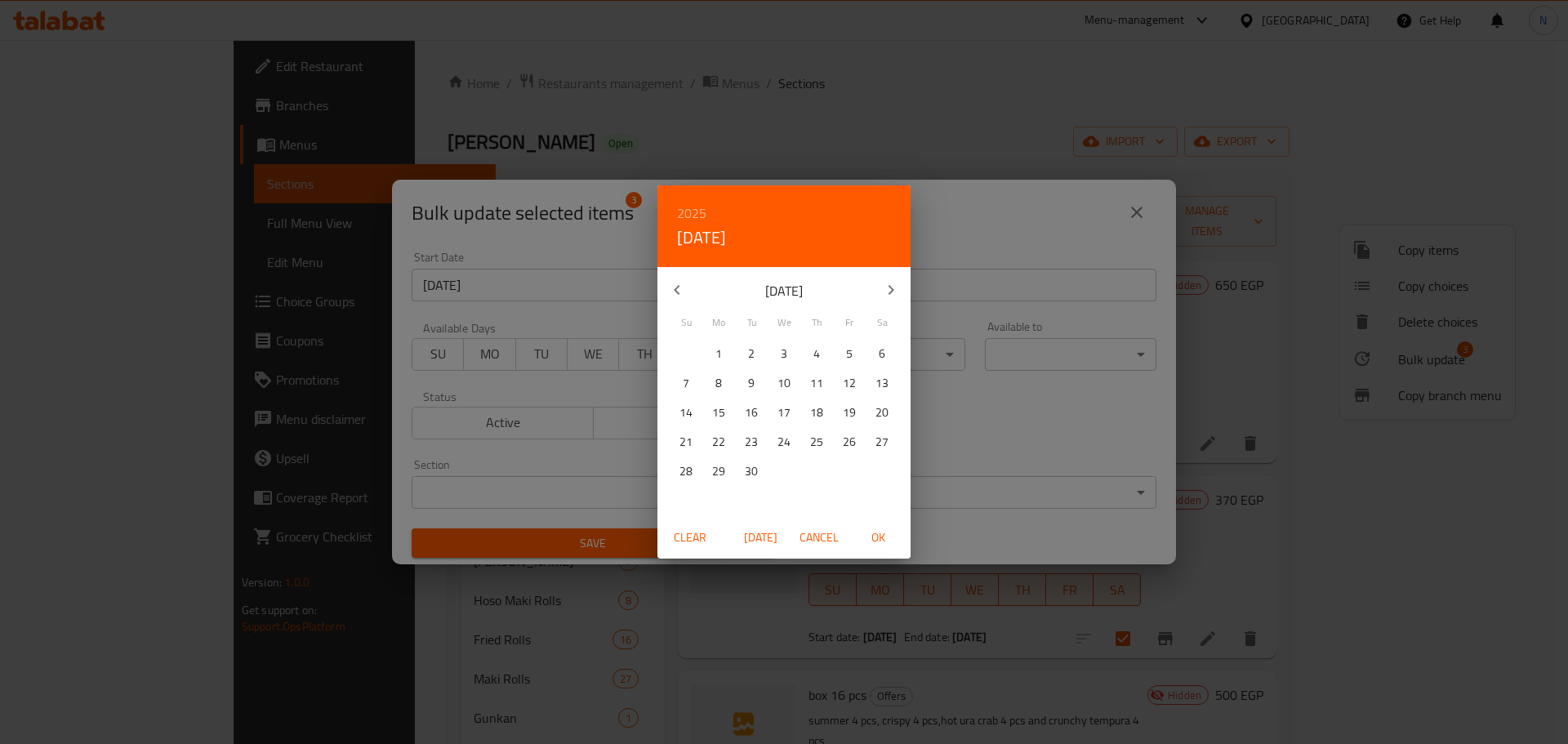
click at [893, 292] on icon "button" at bounding box center [891, 290] width 6 height 10
click at [894, 292] on icon "button" at bounding box center [891, 290] width 20 height 20
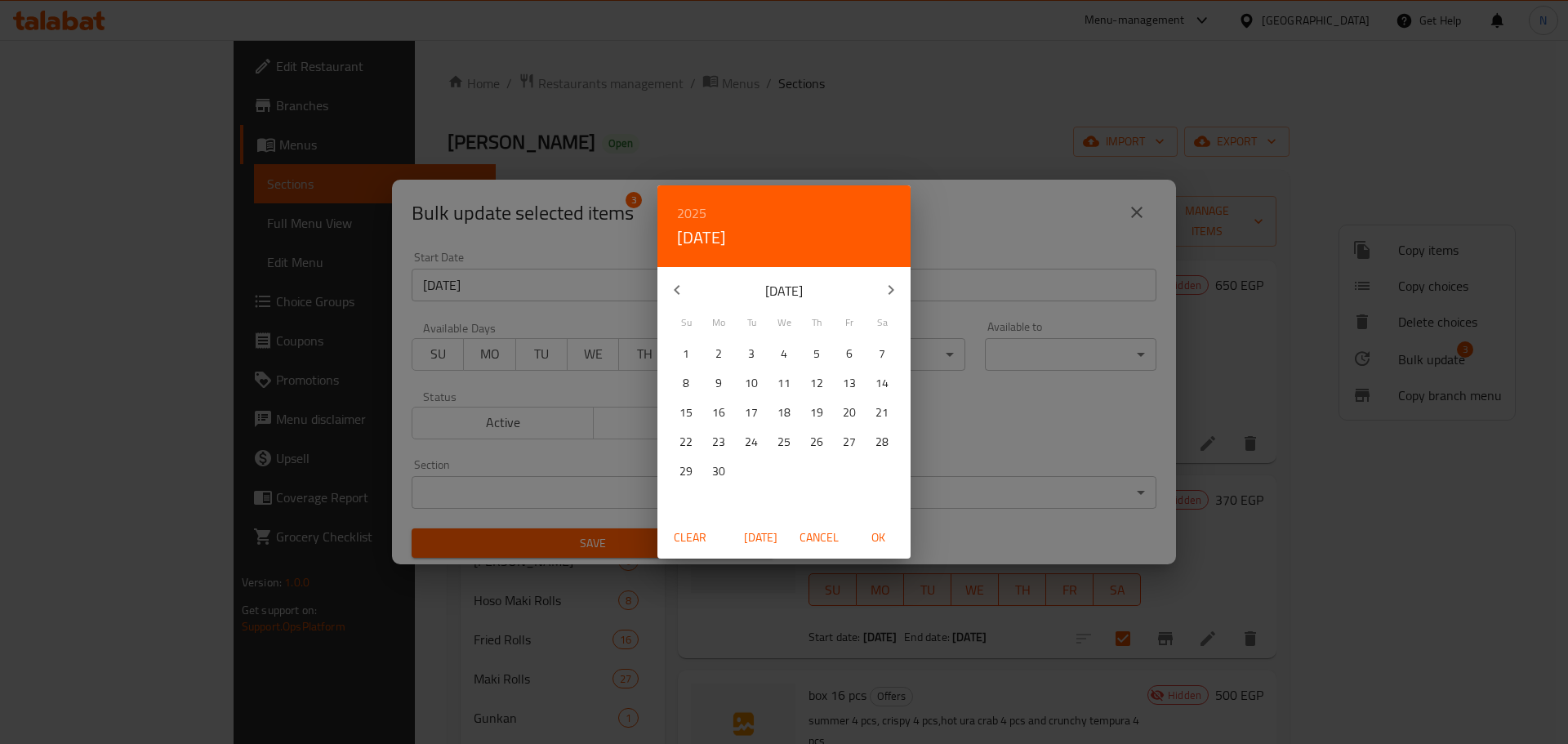
click at [894, 292] on icon "button" at bounding box center [891, 290] width 20 height 20
click at [752, 355] on p "1" at bounding box center [752, 353] width 7 height 20
click at [869, 541] on span "OK" at bounding box center [878, 537] width 39 height 20
type input "01-12-2026"
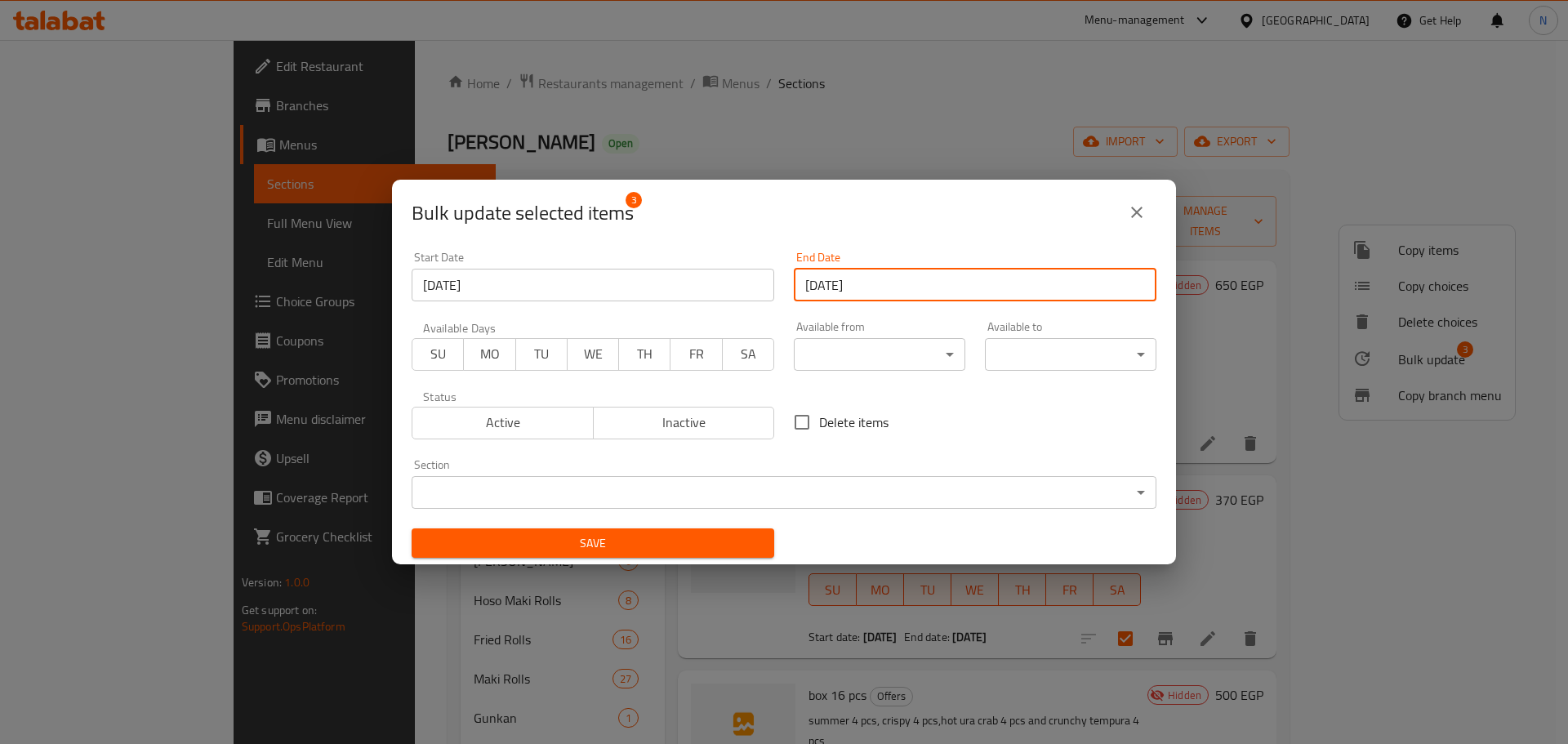
click at [714, 541] on span "Save" at bounding box center [593, 543] width 337 height 20
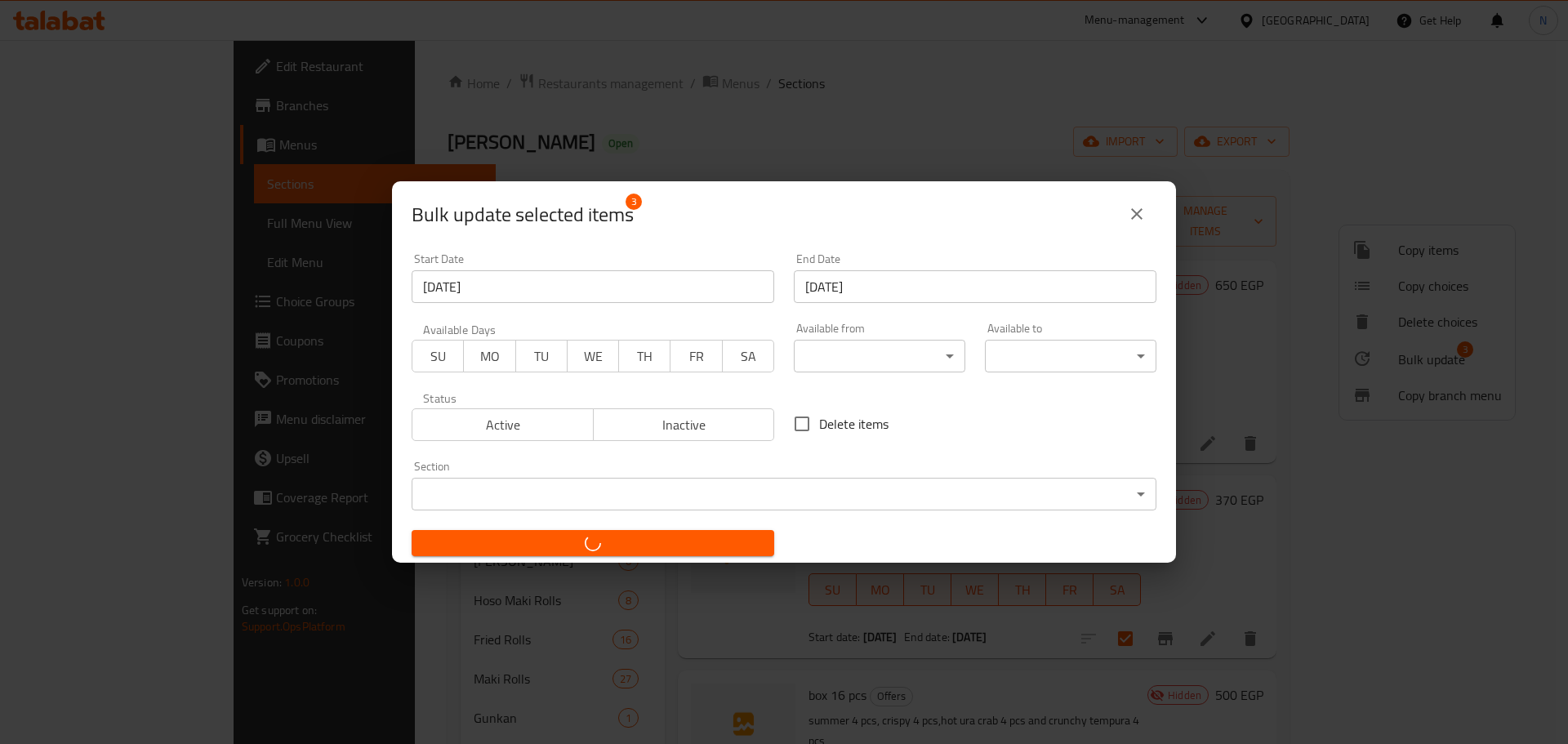
checkbox input "false"
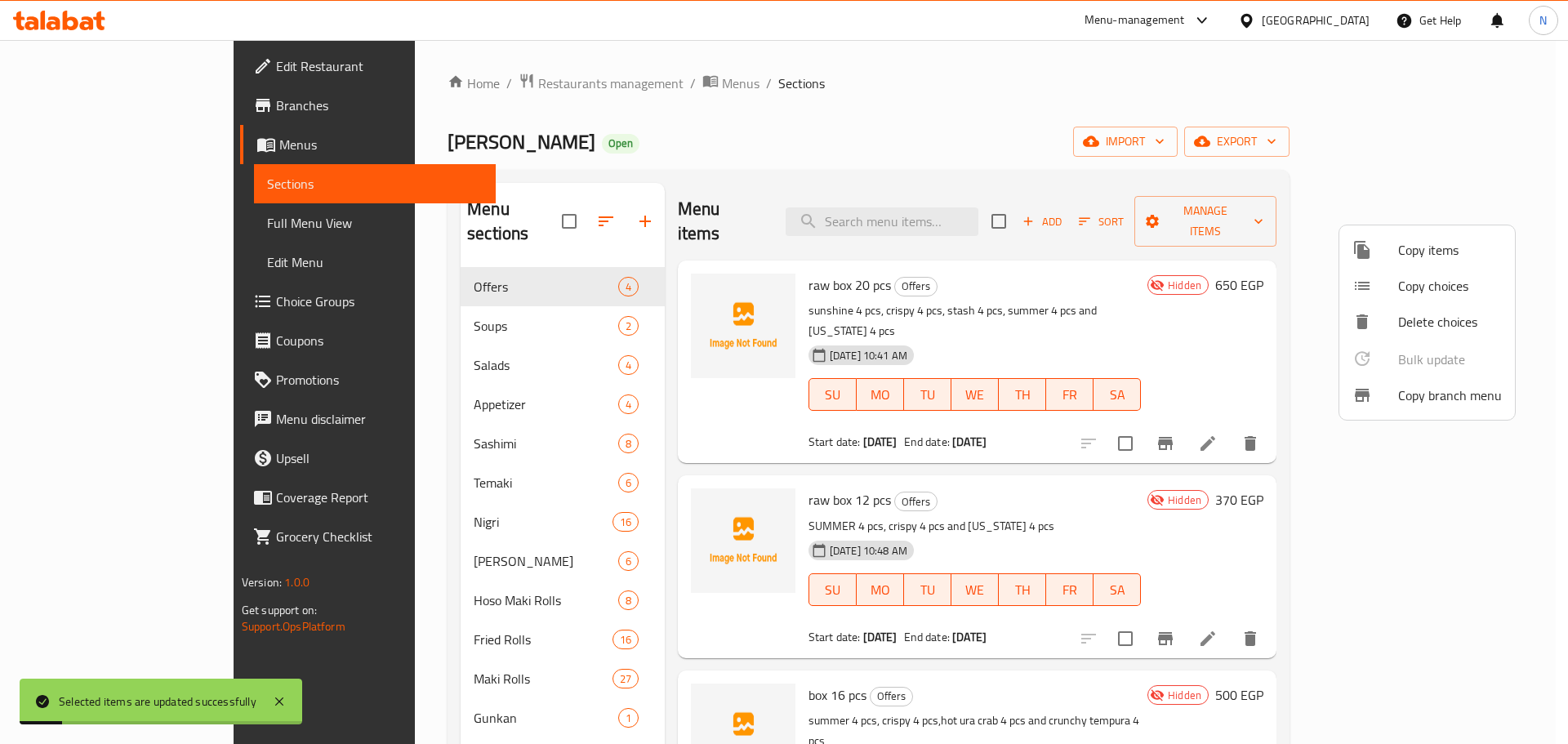
click at [1019, 412] on div at bounding box center [784, 372] width 1568 height 744
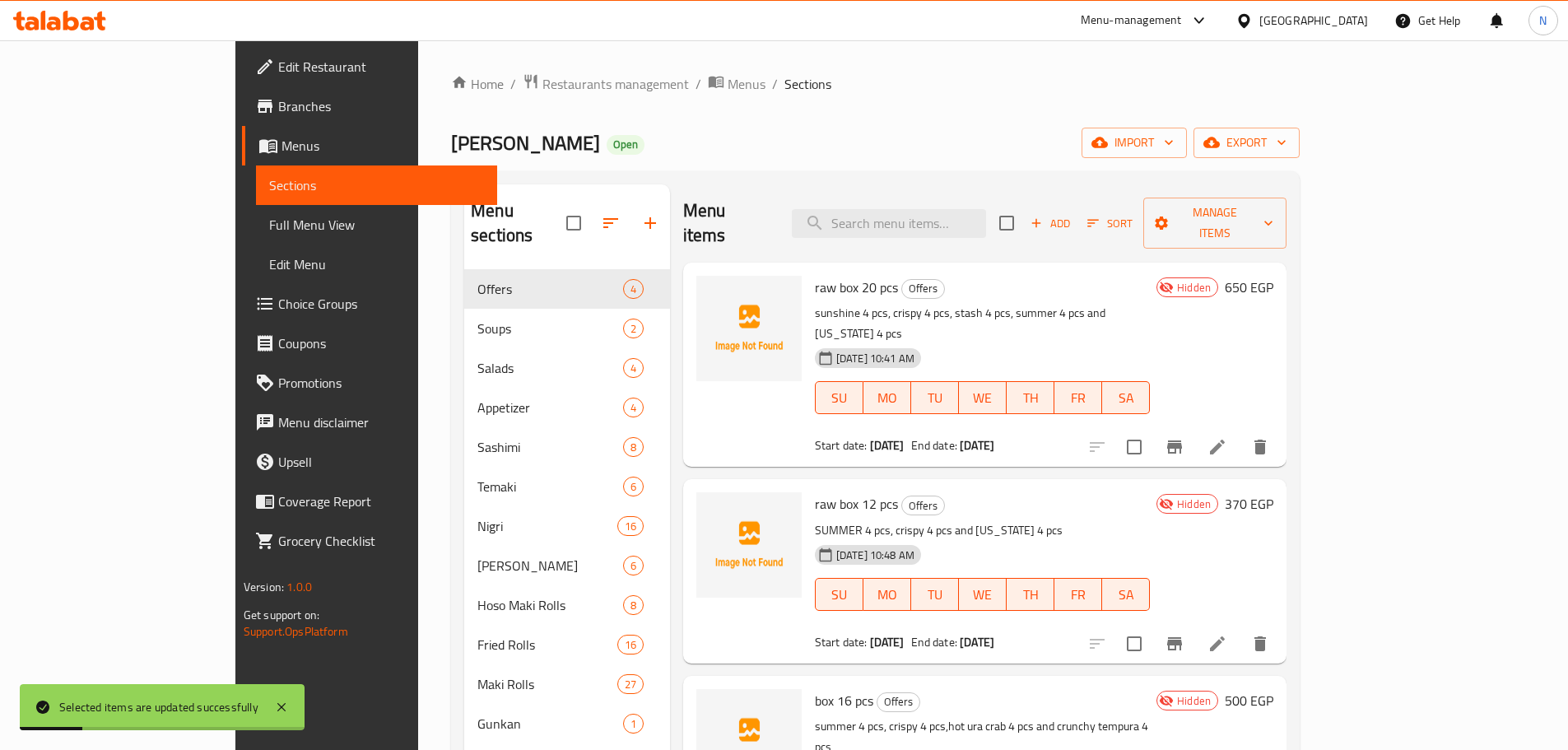
click at [269, 235] on span "Full Menu View" at bounding box center [376, 225] width 215 height 20
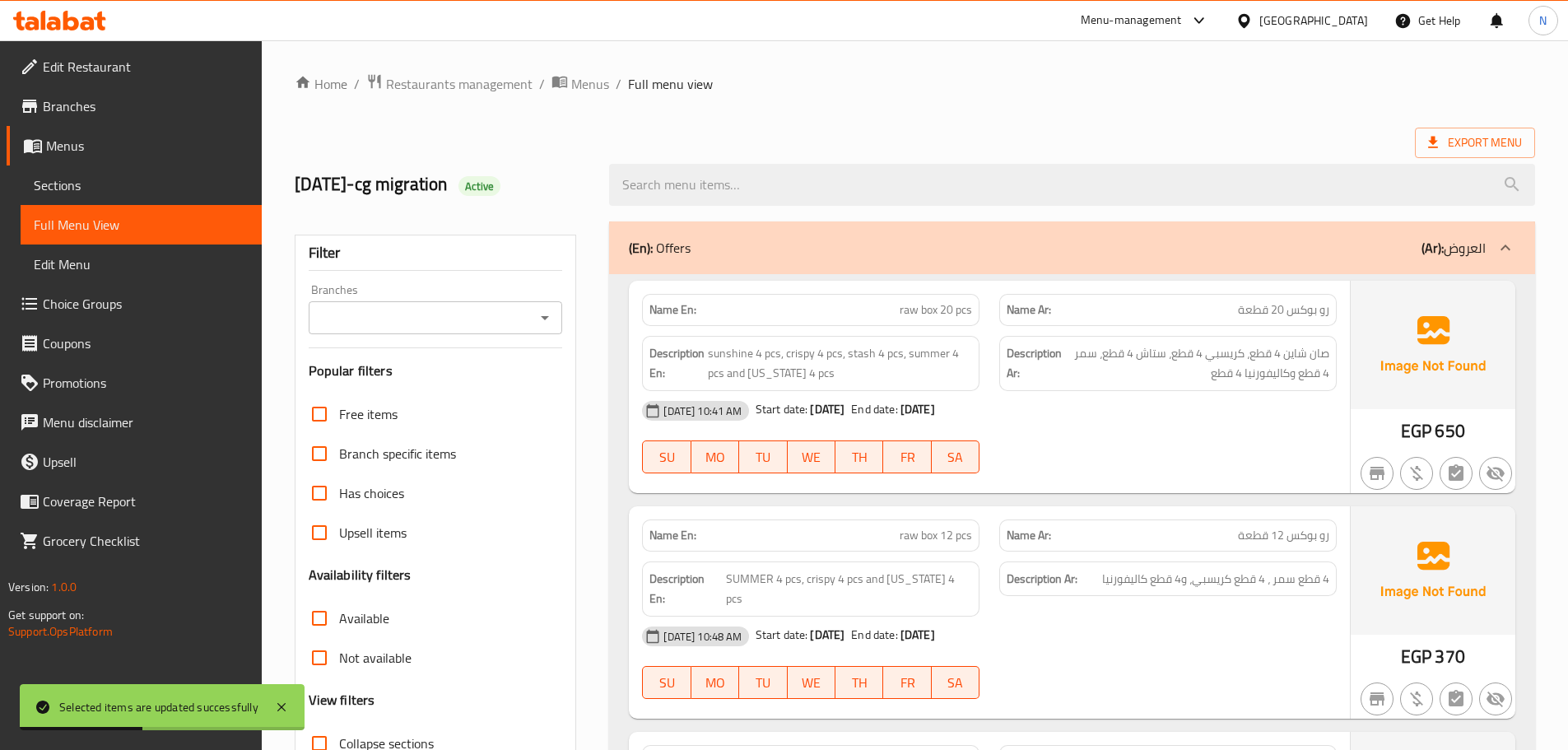
drag, startPoint x: 986, startPoint y: 414, endPoint x: 1062, endPoint y: 421, distance: 76.3
click at [1062, 421] on div "20-08-2025 10:41 AM Start date: 20-08-2025 End date: 01-12-2026" at bounding box center [989, 411] width 715 height 39
click at [1062, 429] on div "20-08-2025 10:41 AM Start date: 20-08-2025 End date: 01-12-2026" at bounding box center [989, 411] width 715 height 39
click at [189, 189] on span "Sections" at bounding box center [140, 185] width 215 height 20
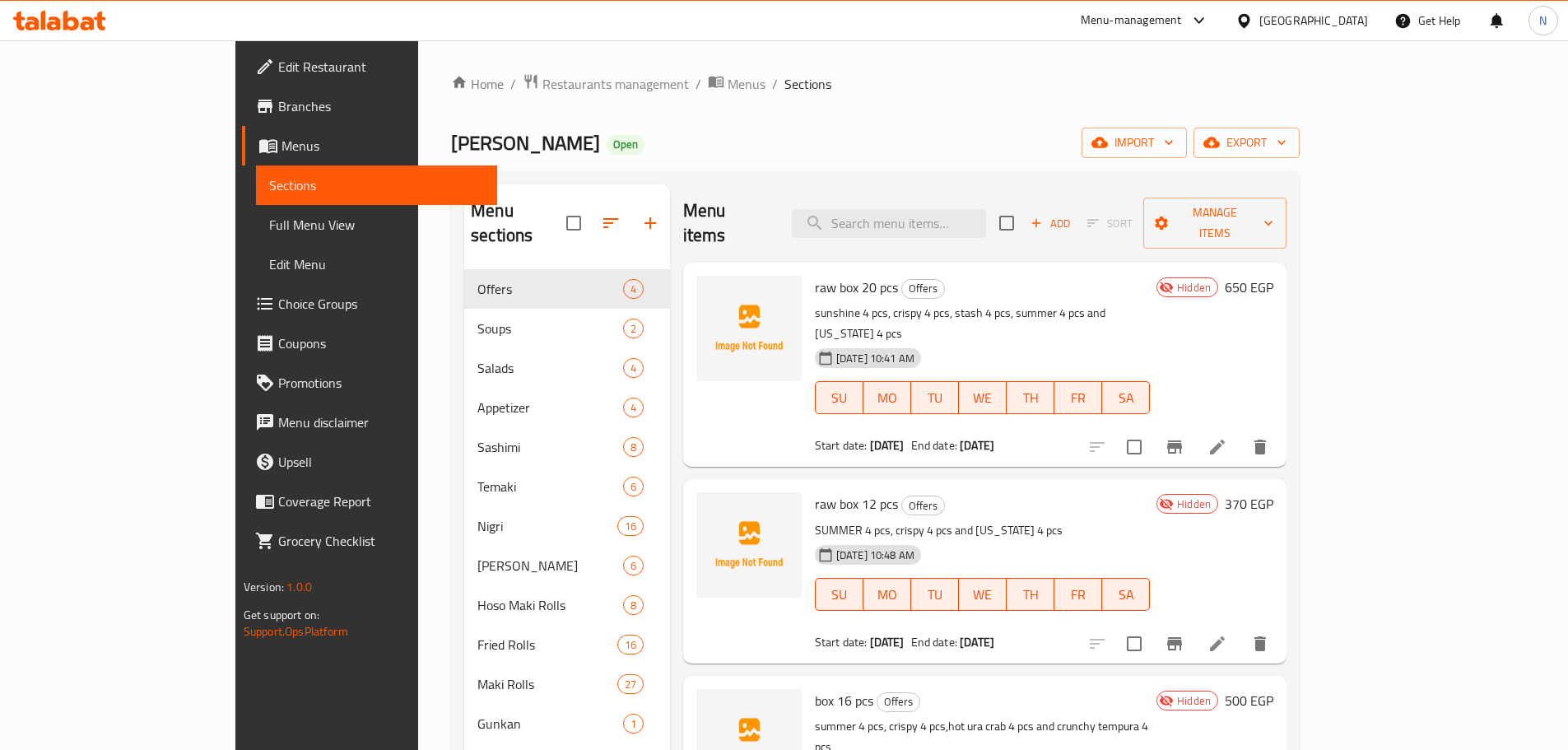
click at [1115, 492] on h6 "raw box 12 pcs Offers" at bounding box center [982, 504] width 335 height 23
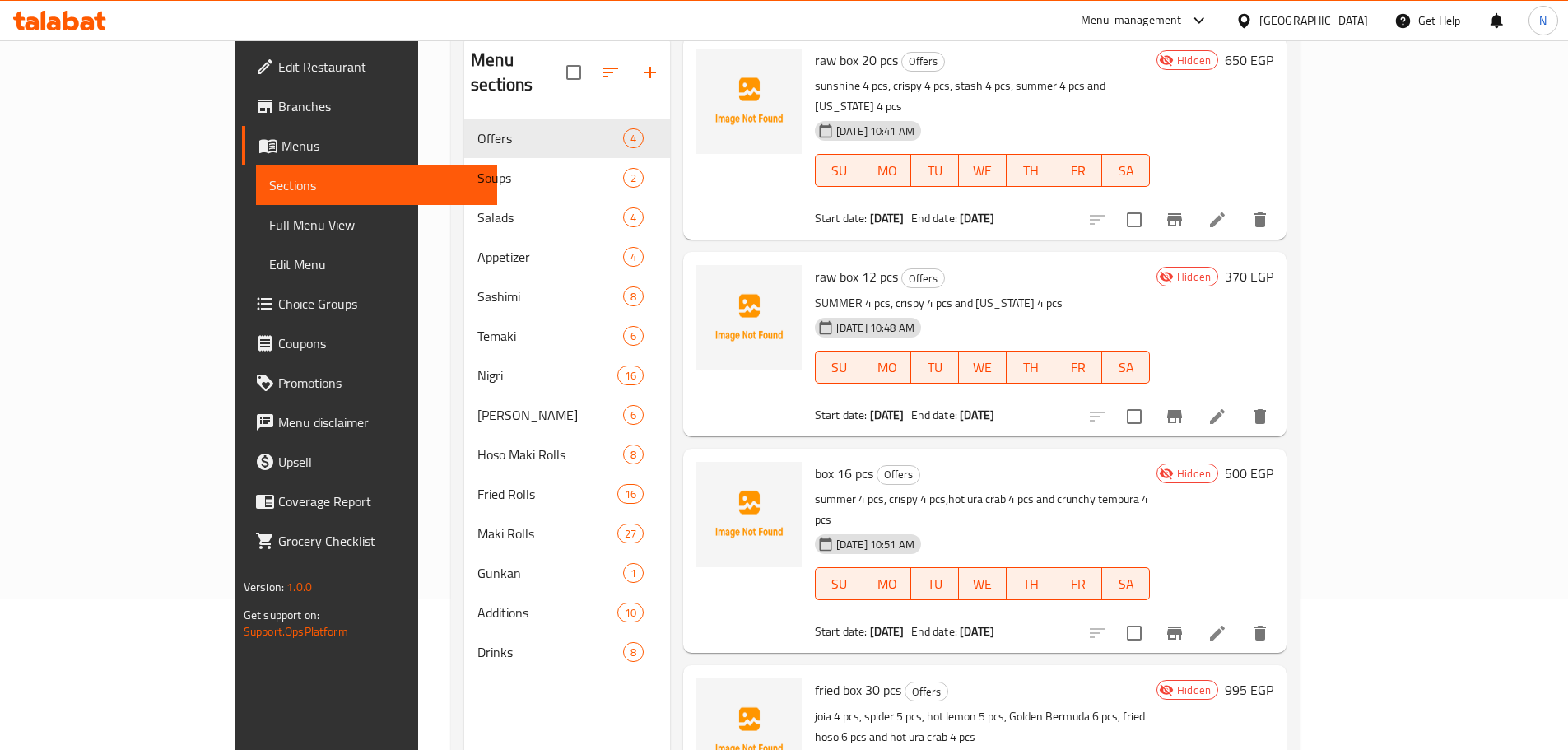
scroll to position [231, 0]
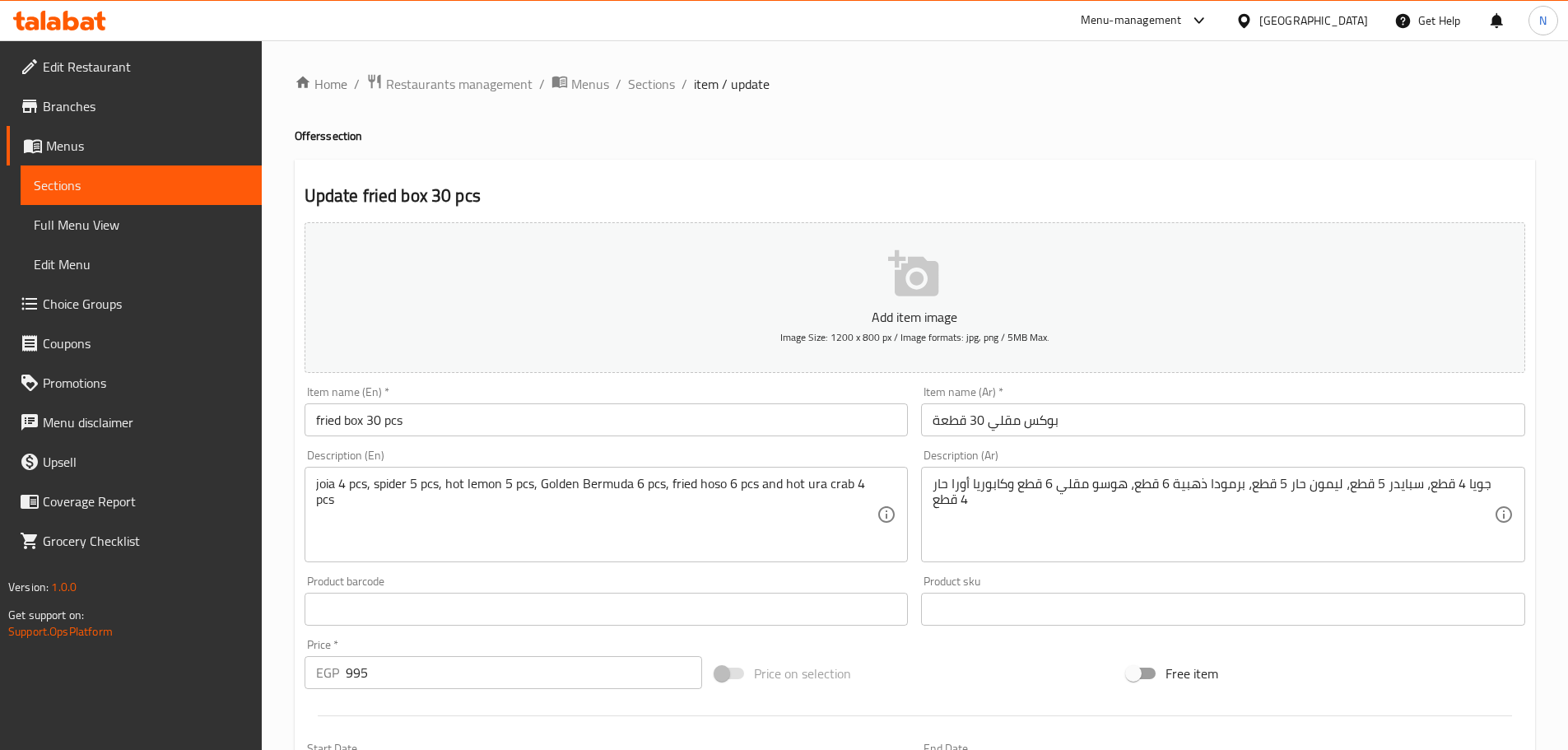
click at [376, 425] on input "fried box 30 pcs" at bounding box center [606, 420] width 604 height 33
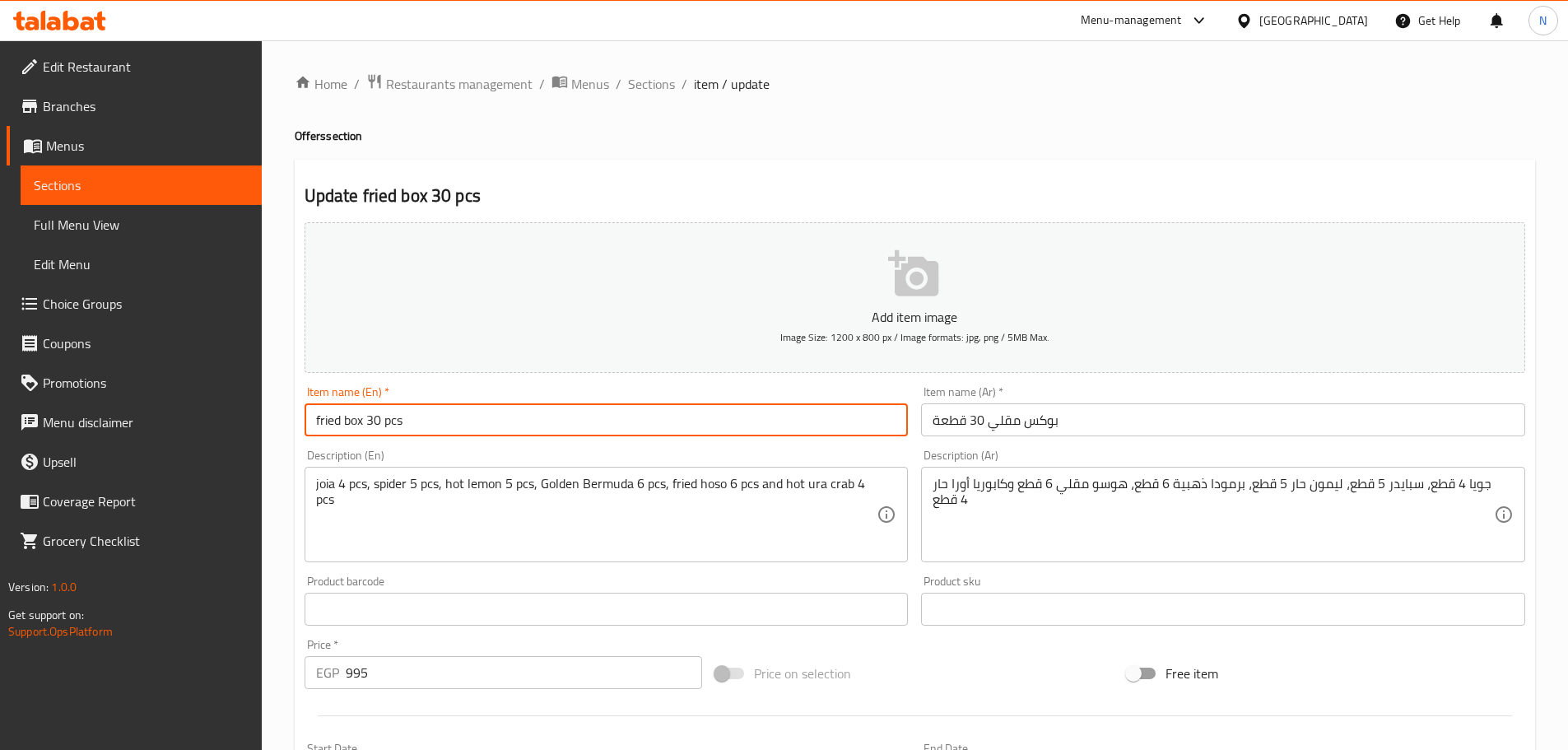
click at [376, 425] on input "fried box 30 pcs" at bounding box center [606, 420] width 604 height 33
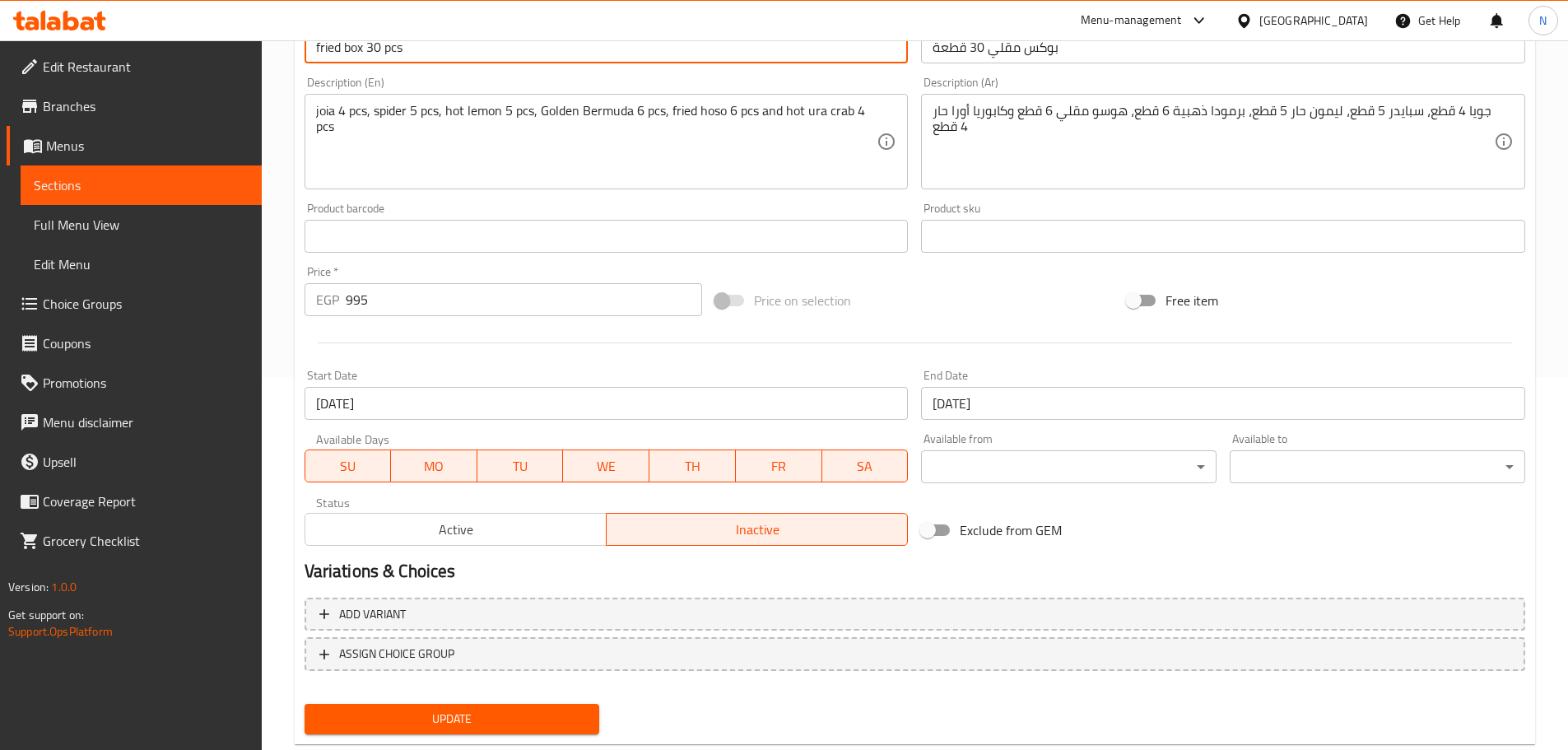
scroll to position [413, 0]
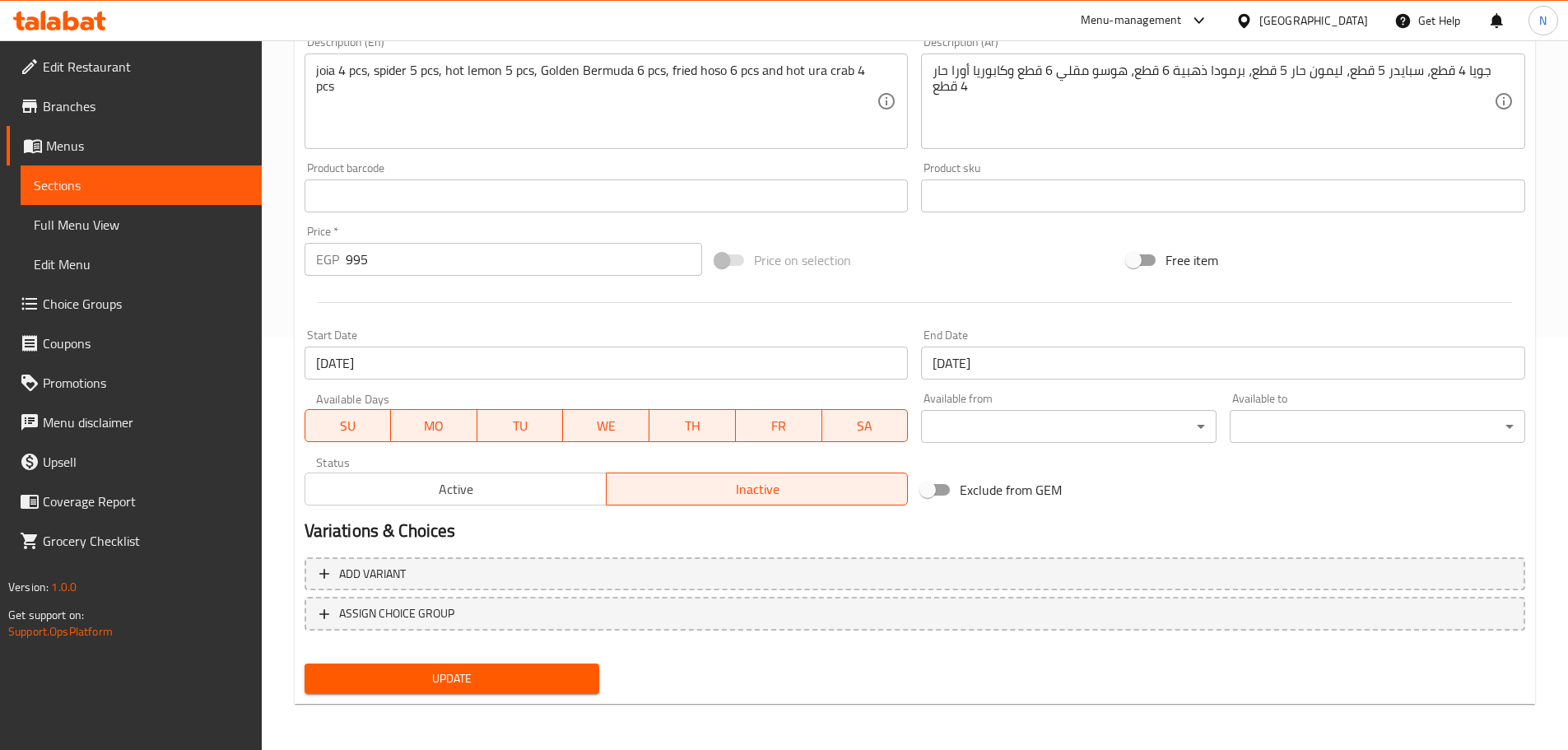
click at [532, 685] on span "Update" at bounding box center [452, 678] width 269 height 20
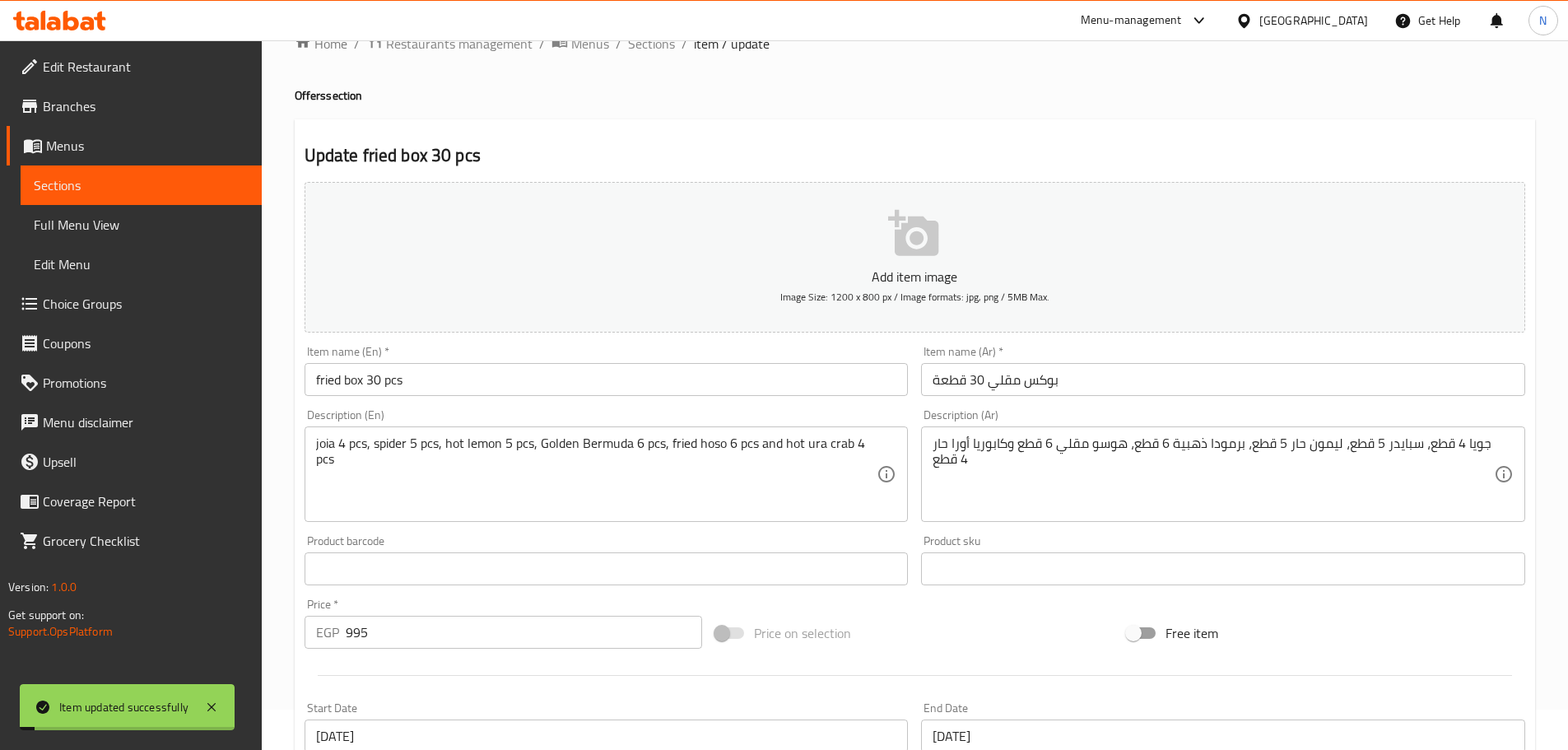
scroll to position [0, 0]
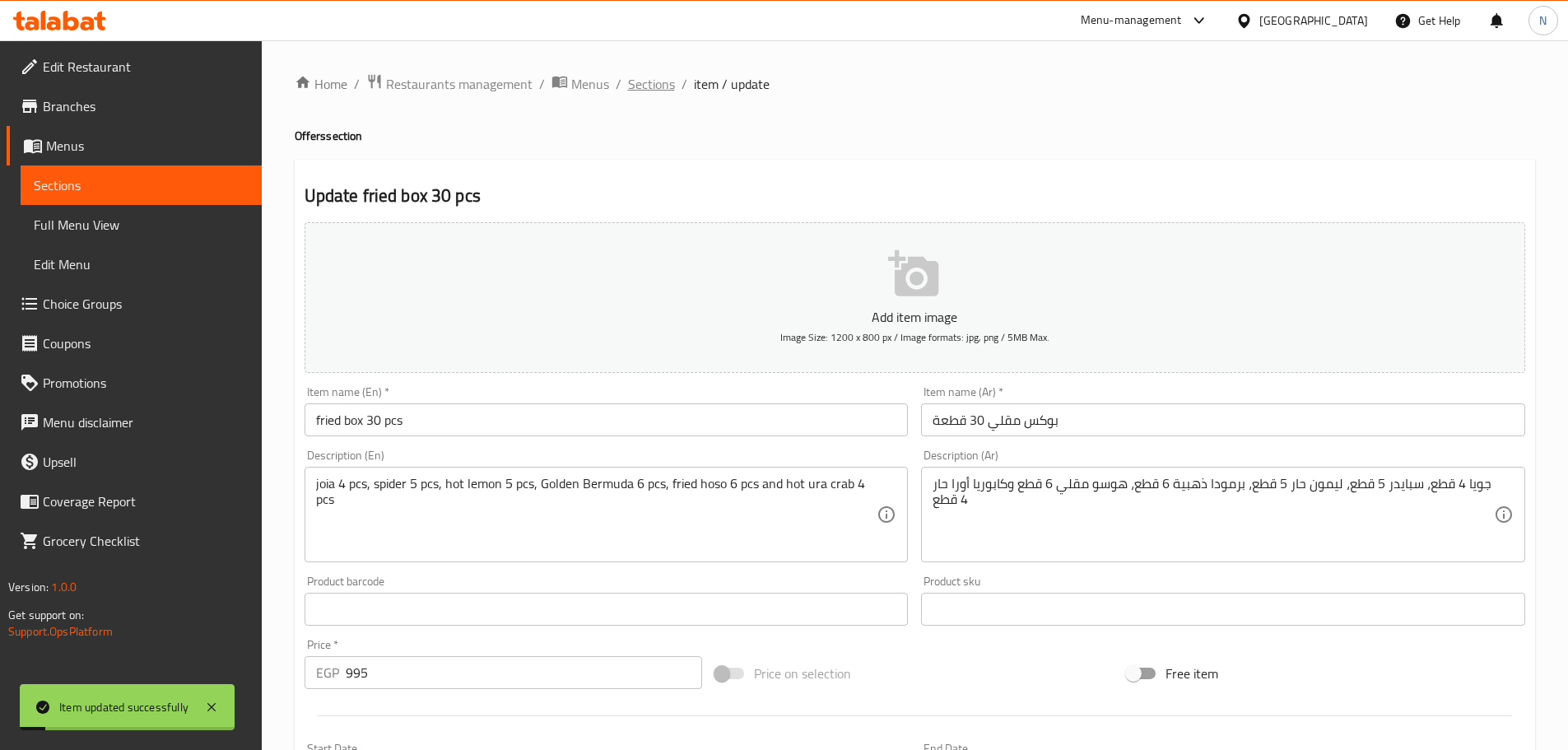
click at [659, 79] on span "Sections" at bounding box center [652, 83] width 47 height 20
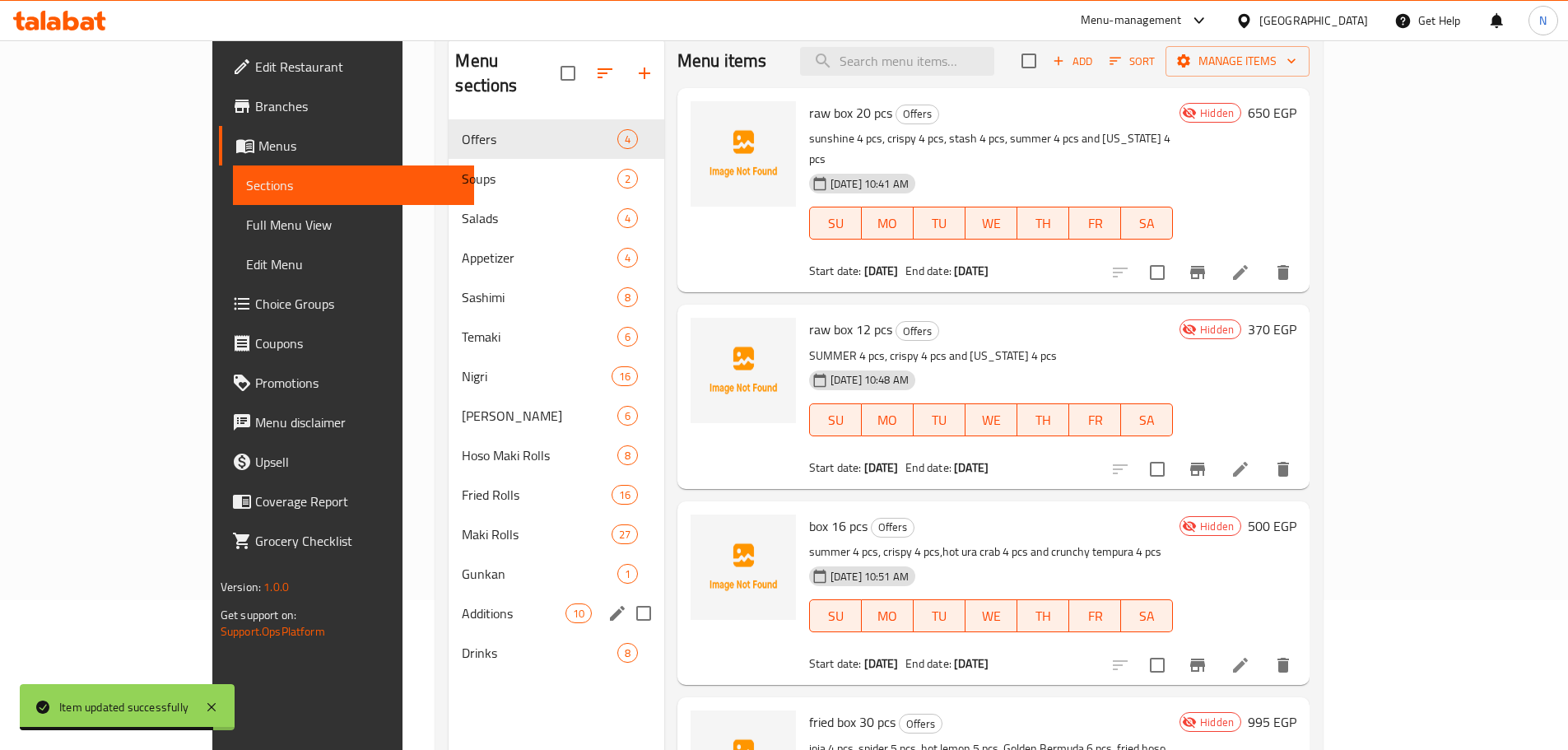
scroll to position [231, 0]
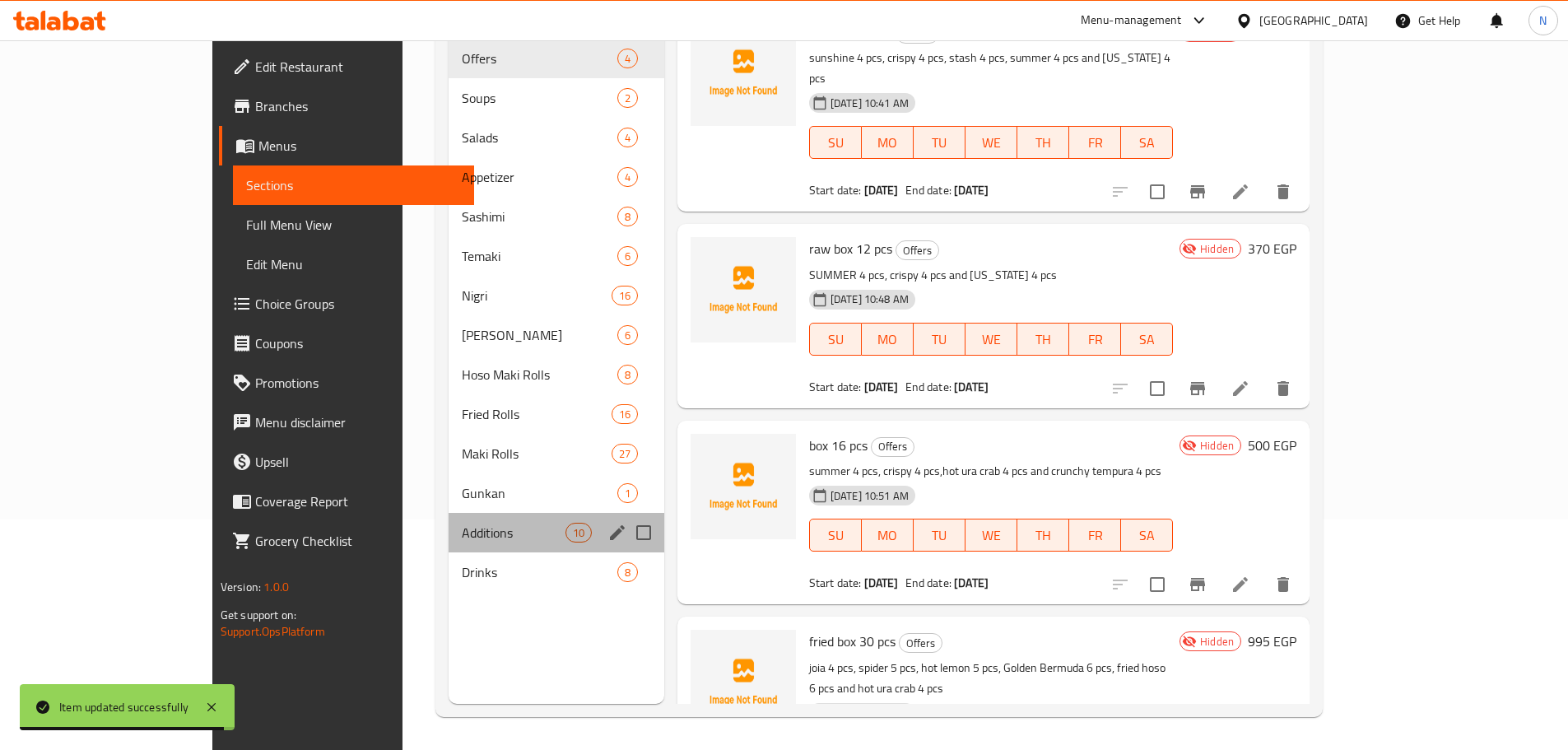
click at [449, 526] on div "Additions 10" at bounding box center [556, 532] width 215 height 39
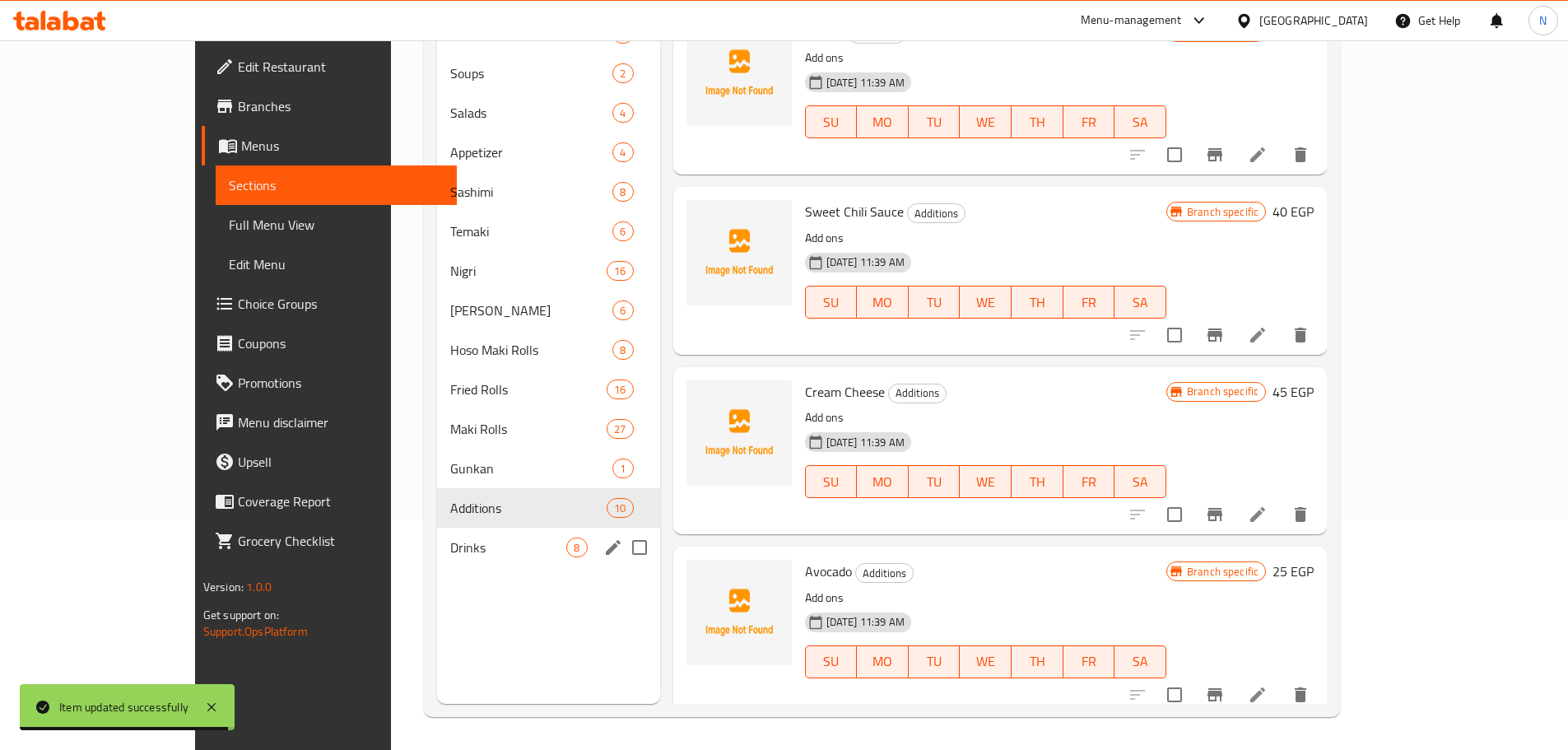
click at [451, 552] on span "Drinks" at bounding box center [509, 547] width 116 height 20
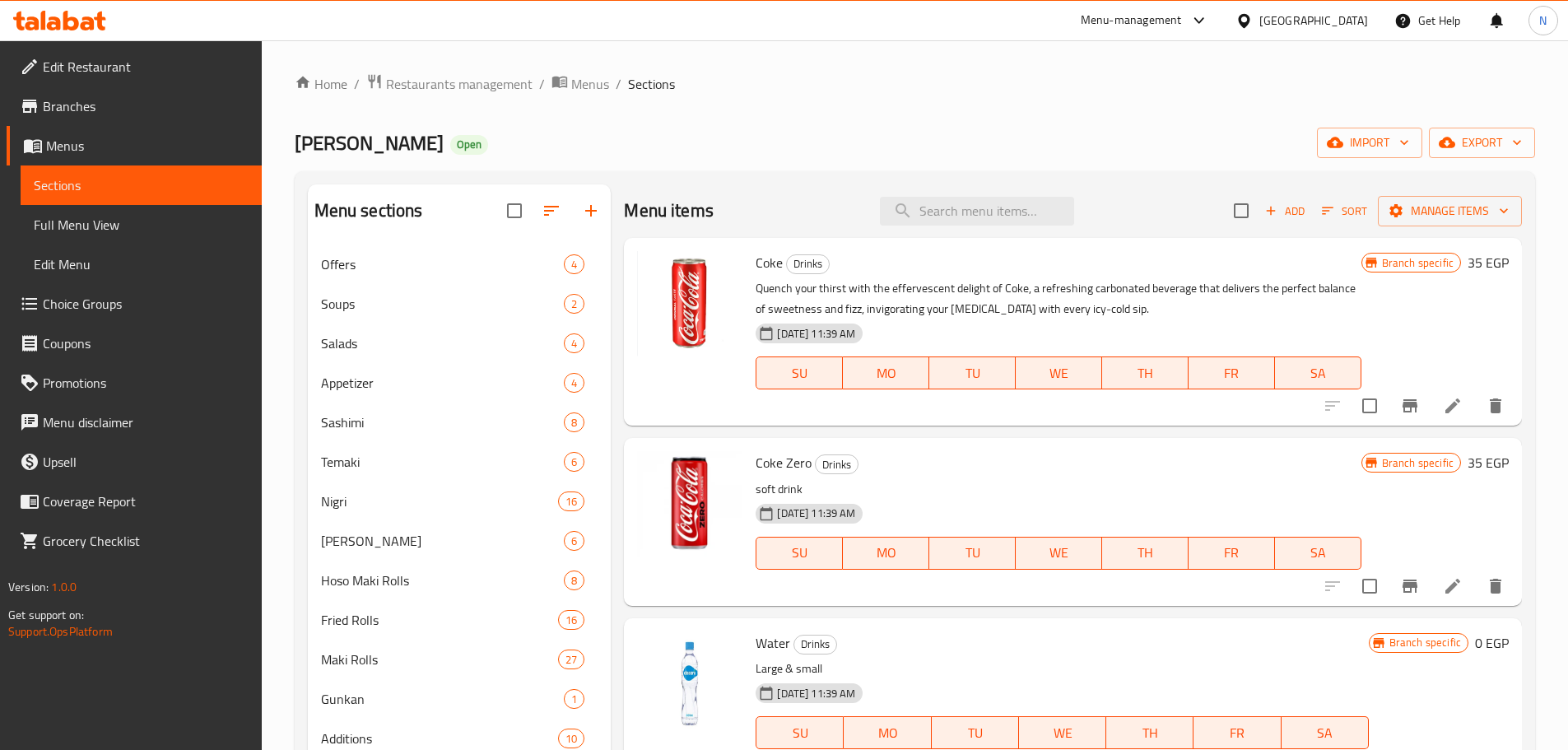
click at [744, 246] on div at bounding box center [689, 332] width 118 height 175
click at [759, 259] on span "Coke" at bounding box center [769, 262] width 27 height 25
copy h6 "Coke"
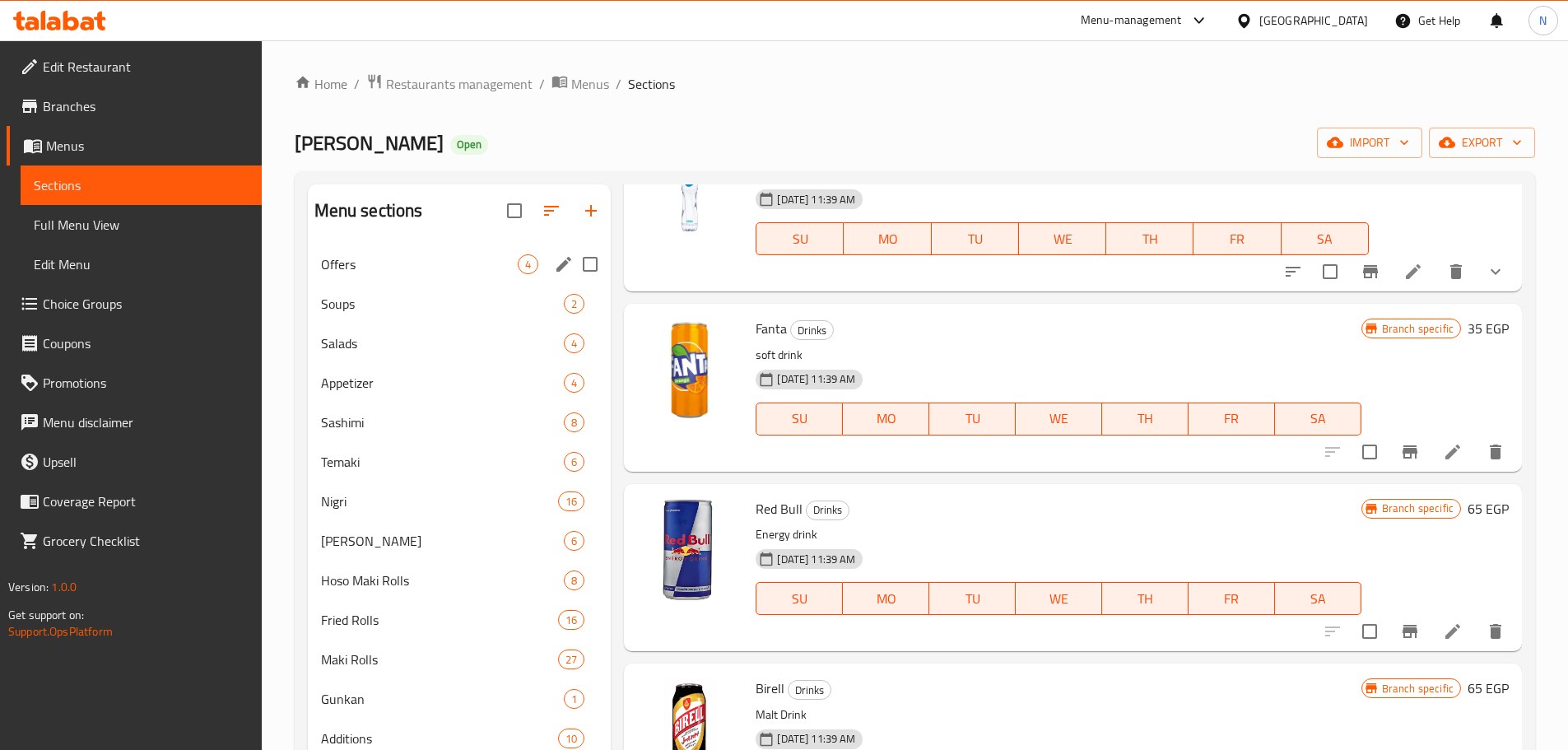
click at [371, 275] on div "Offers 4" at bounding box center [460, 264] width 303 height 39
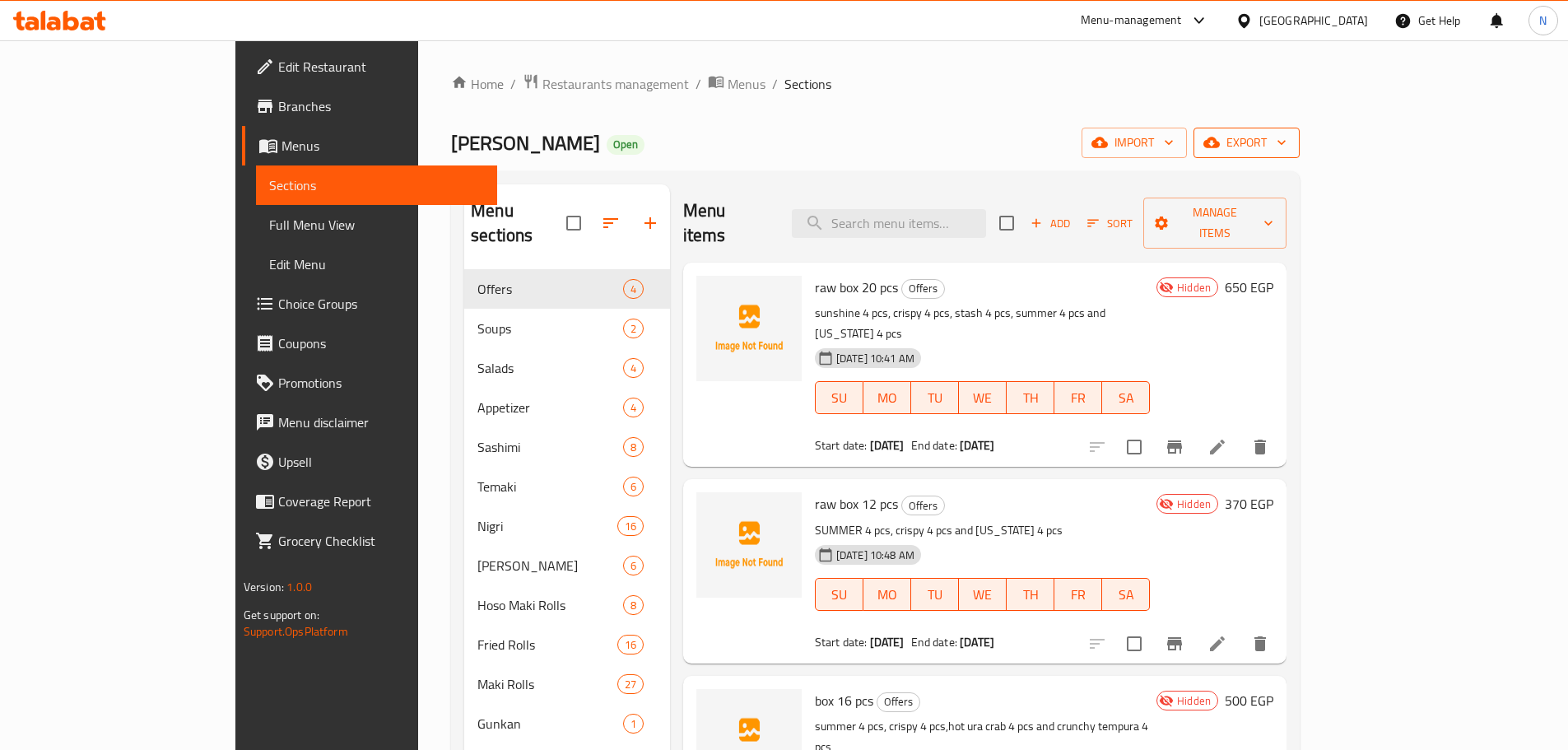
click at [1220, 144] on icon "button" at bounding box center [1211, 142] width 17 height 17
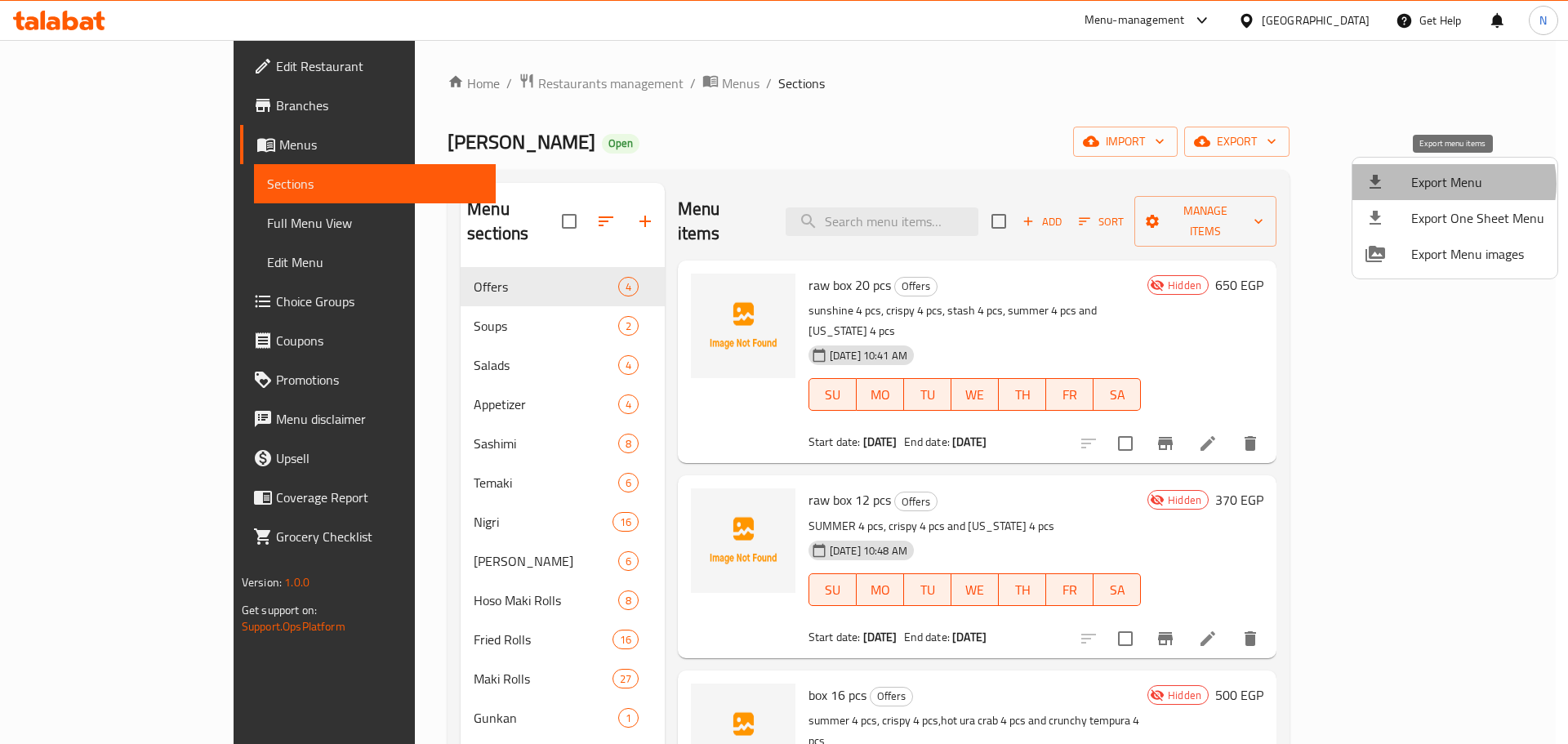
click at [1451, 184] on span "Export Menu" at bounding box center [1478, 182] width 133 height 20
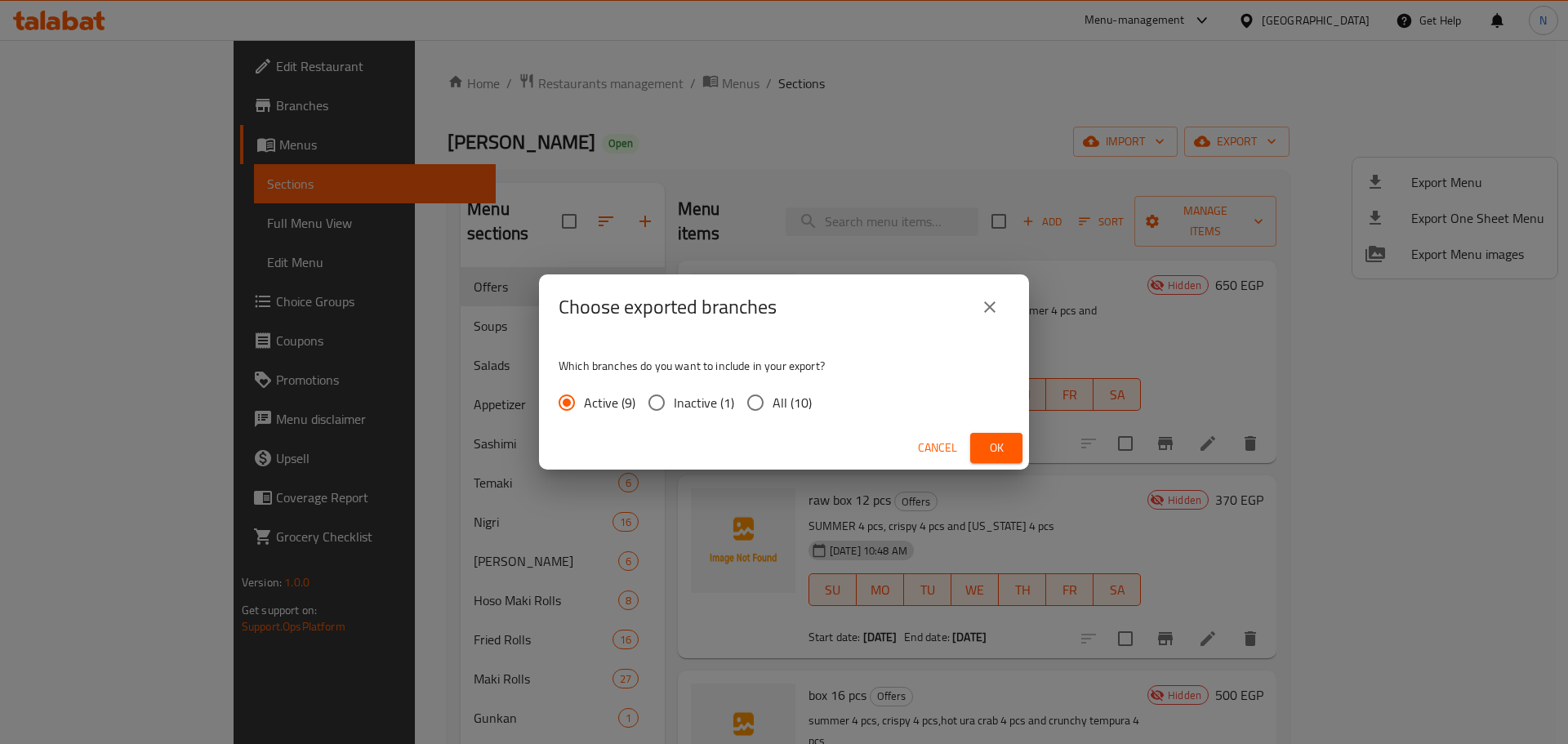
click at [761, 396] on input "All (10)" at bounding box center [755, 402] width 34 height 34
radio input "true"
click at [995, 453] on span "Ok" at bounding box center [996, 447] width 26 height 20
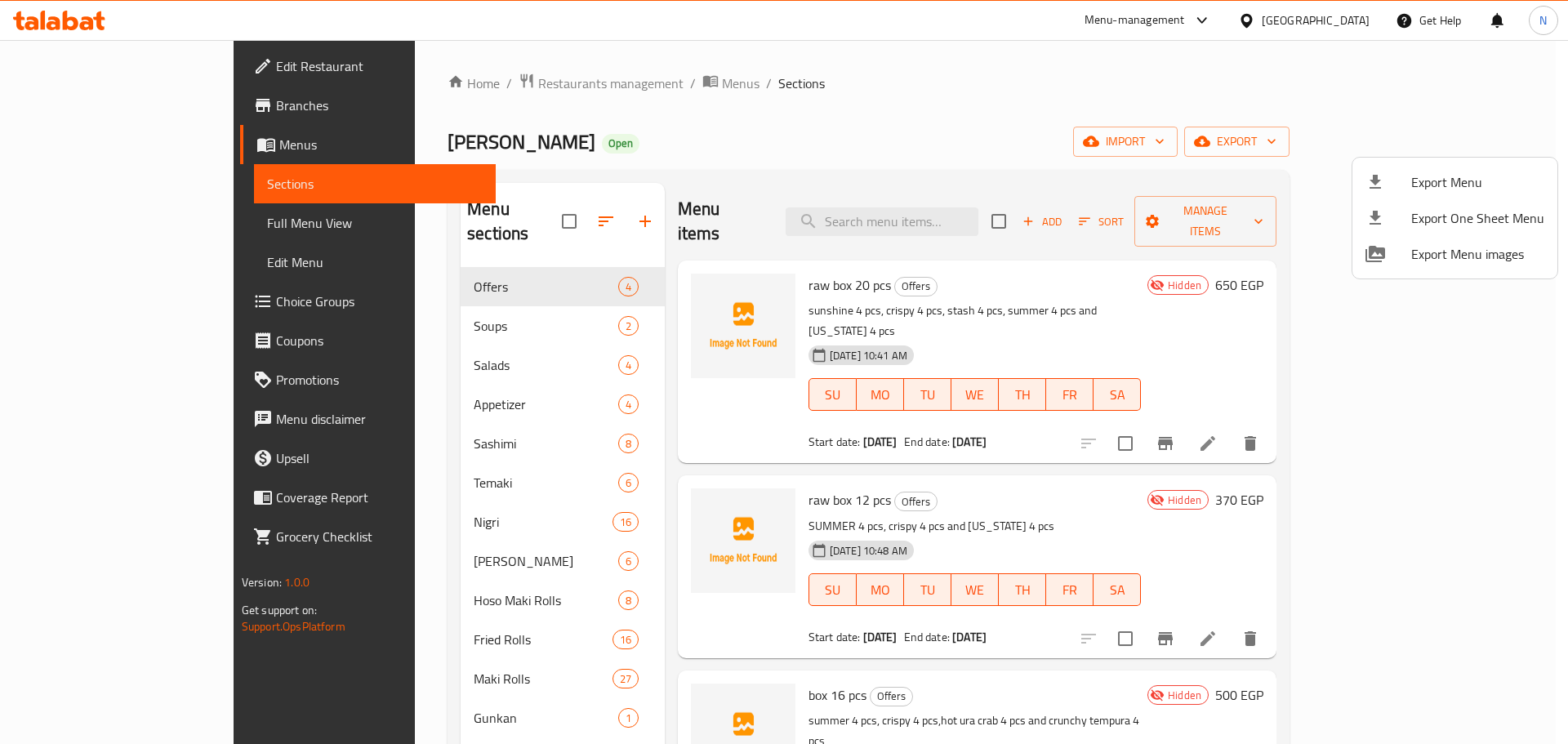
click at [957, 570] on div at bounding box center [784, 372] width 1568 height 744
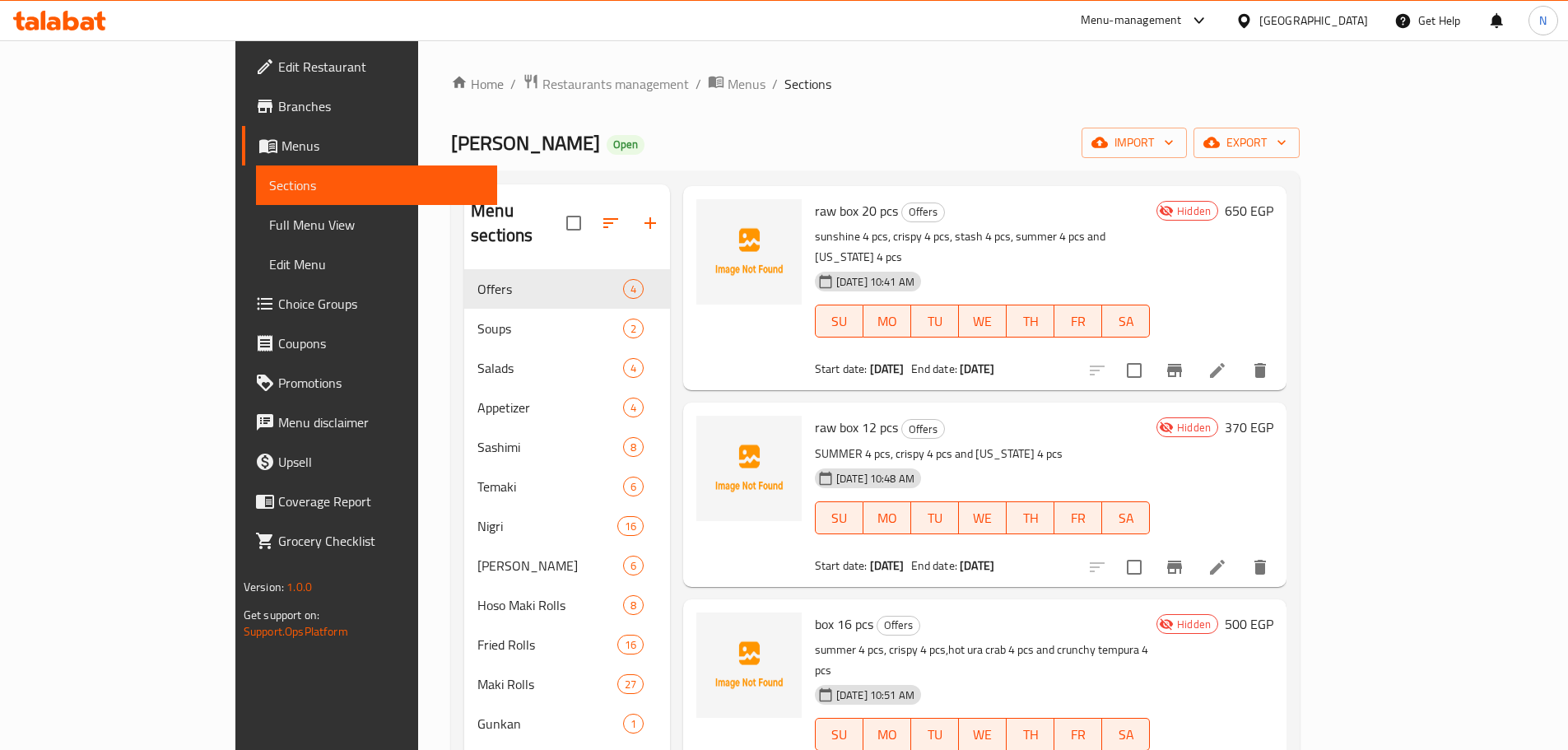
scroll to position [231, 0]
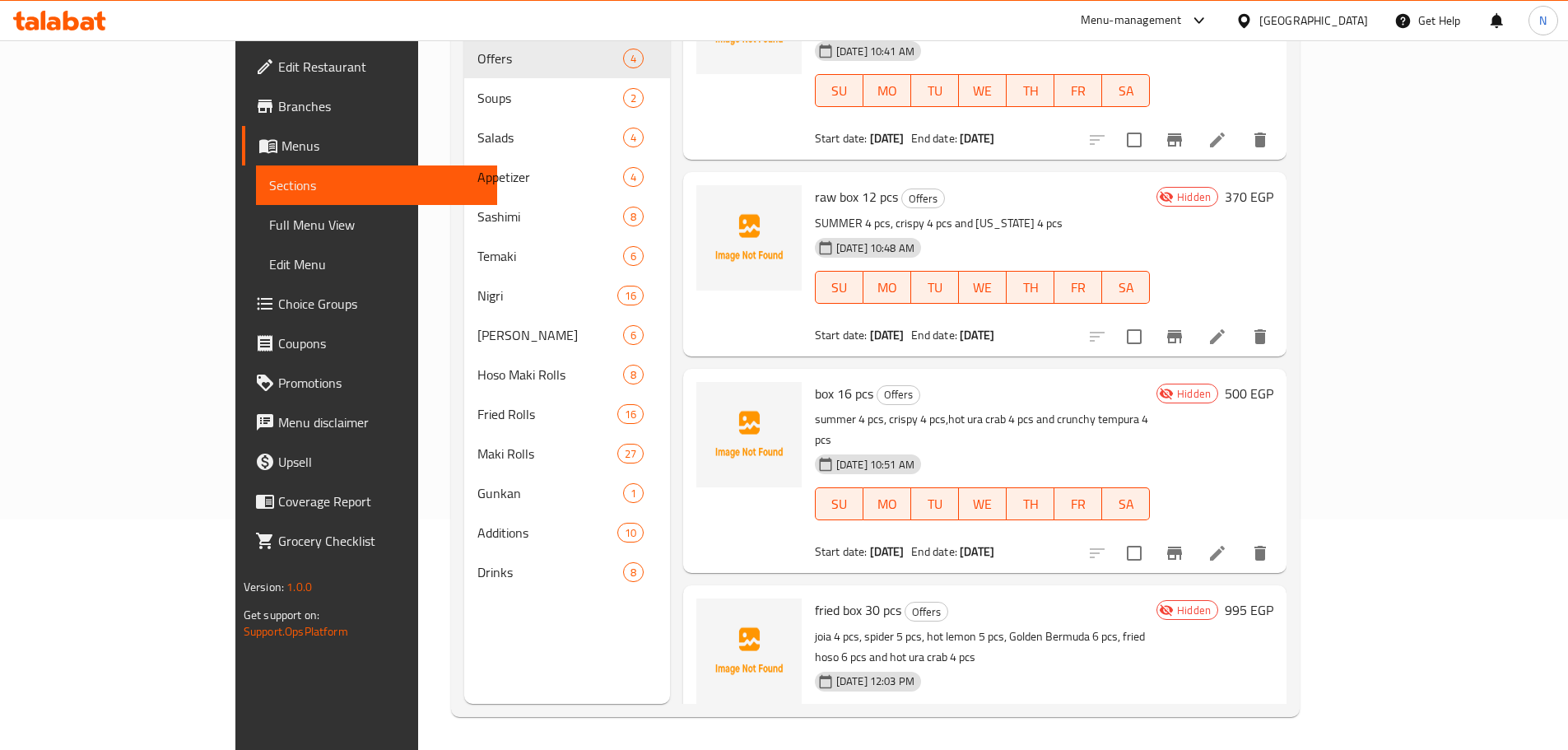
click at [815, 382] on span "box 16 pcs" at bounding box center [844, 394] width 59 height 25
copy h6 "box 16 pcs"
click at [816, 598] on span "fried box 30 pcs" at bounding box center [858, 611] width 87 height 25
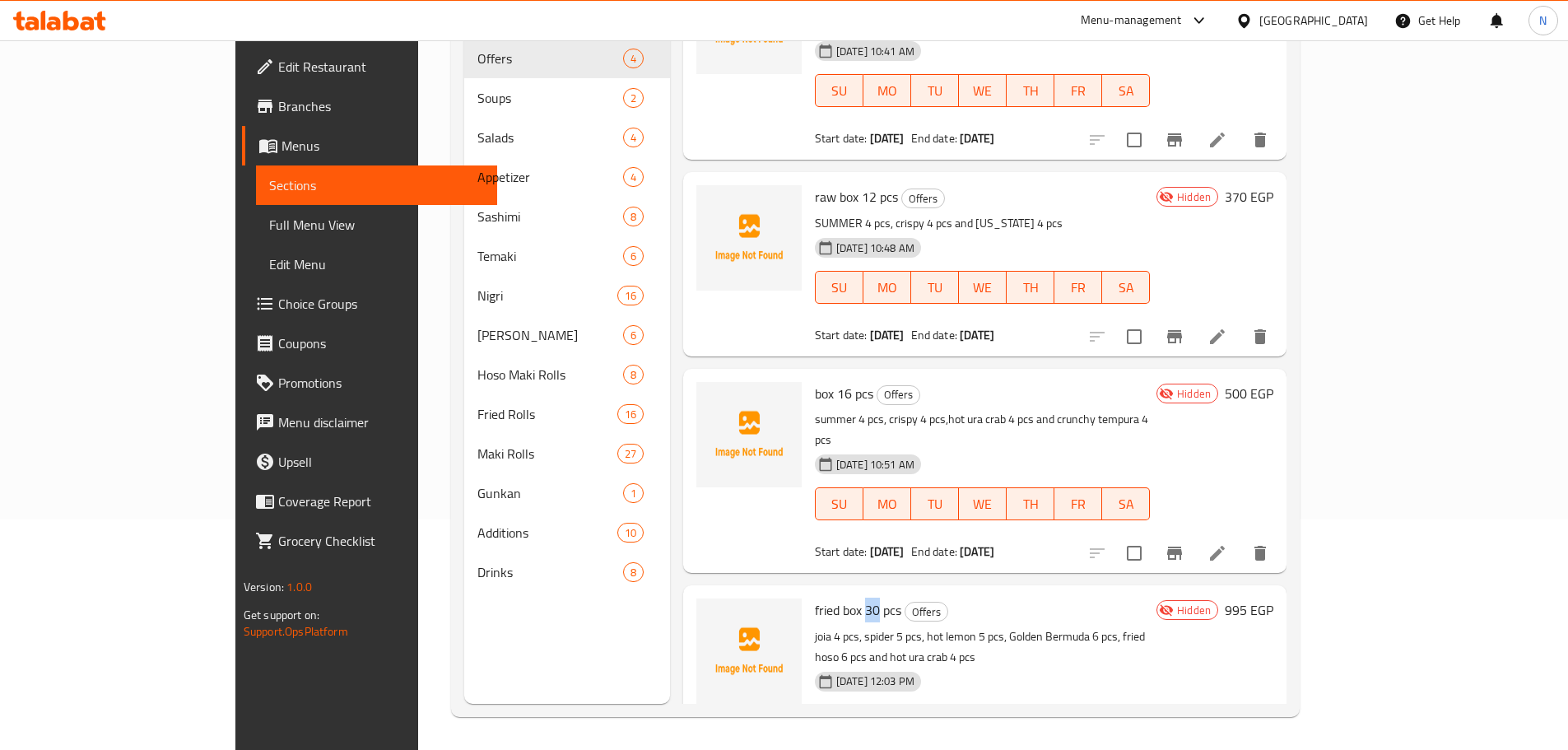
click at [815, 598] on span "fried box 30 pcs" at bounding box center [858, 611] width 87 height 25
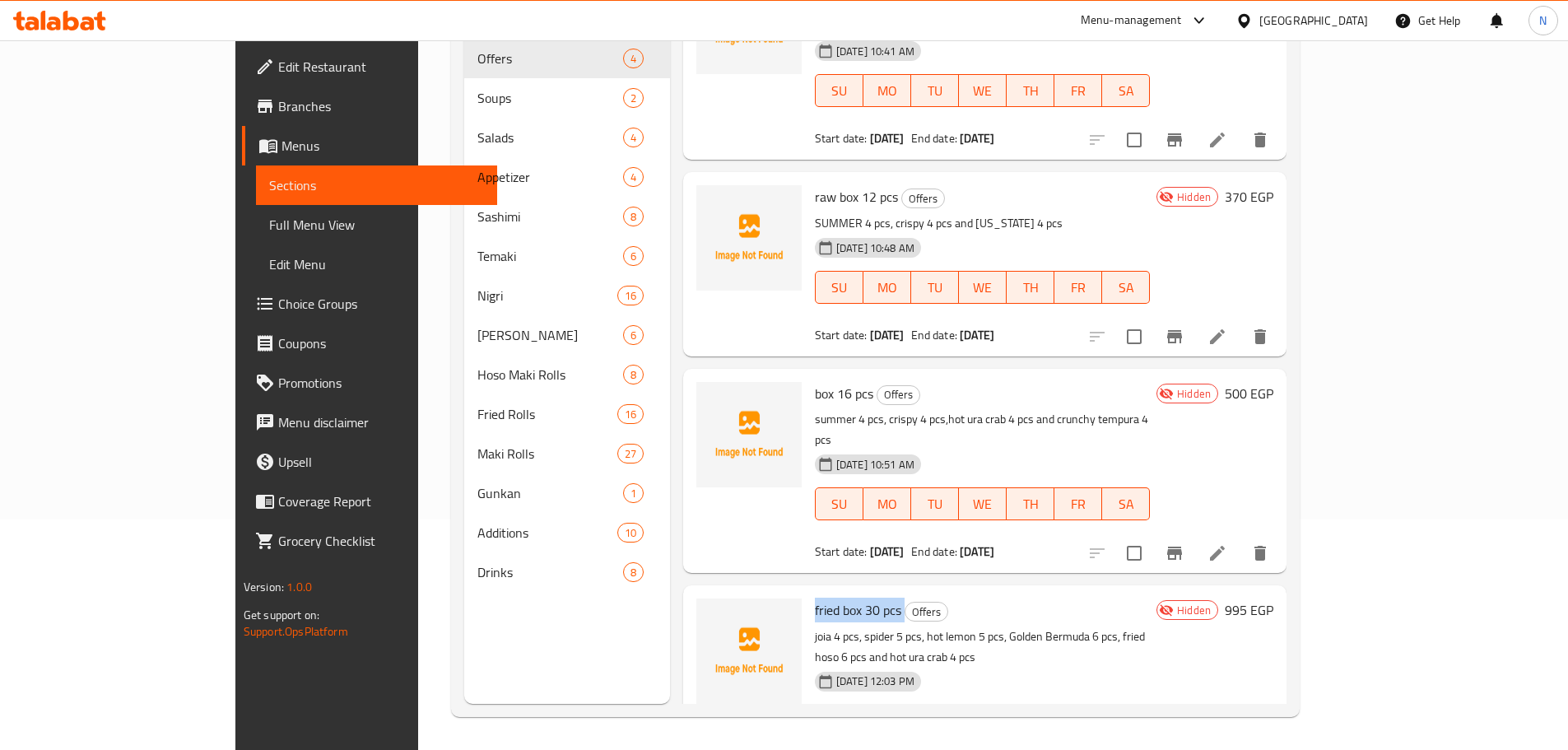
click at [815, 598] on span "fried box 30 pcs" at bounding box center [858, 611] width 87 height 25
click at [269, 222] on span "Full Menu View" at bounding box center [376, 225] width 215 height 20
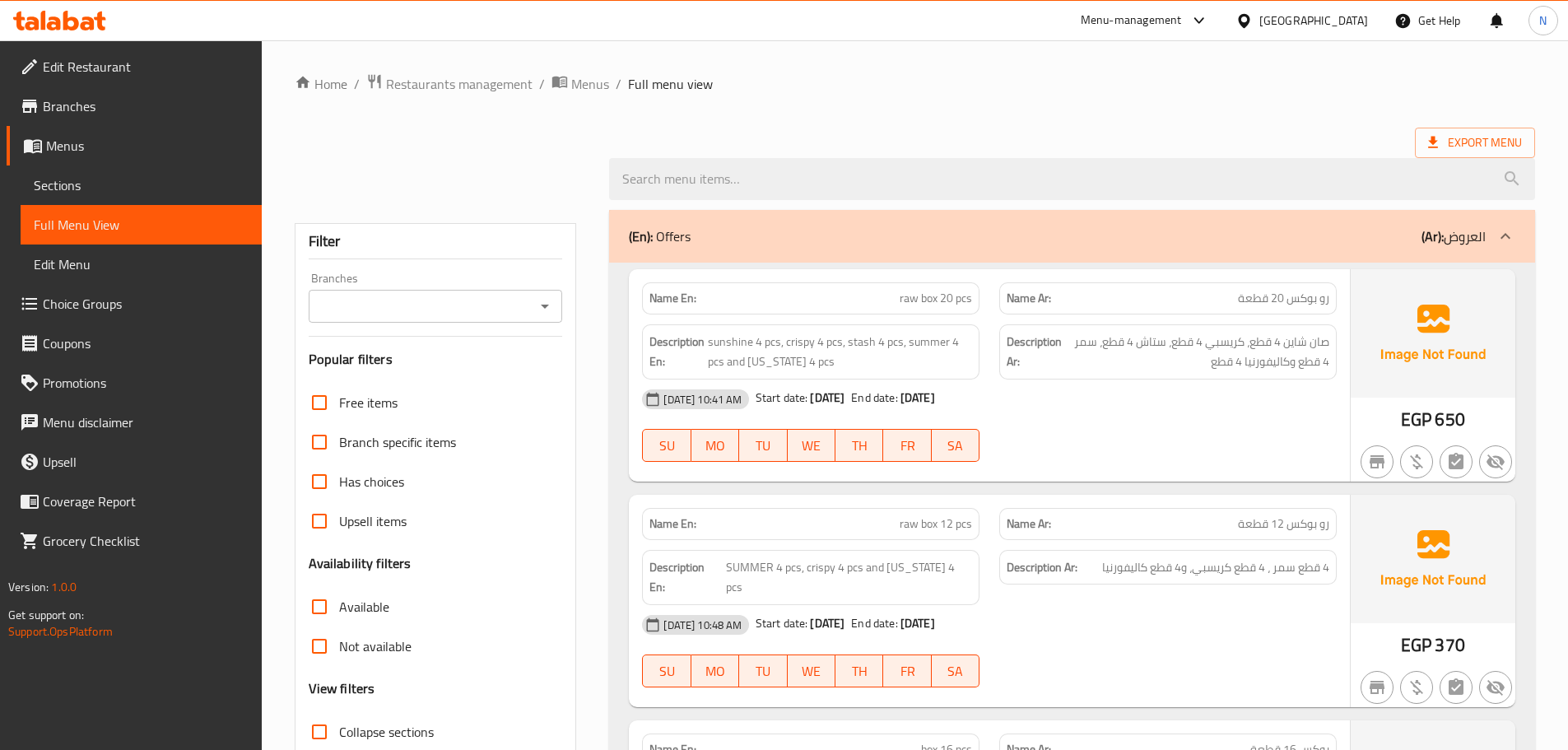
scroll to position [411, 0]
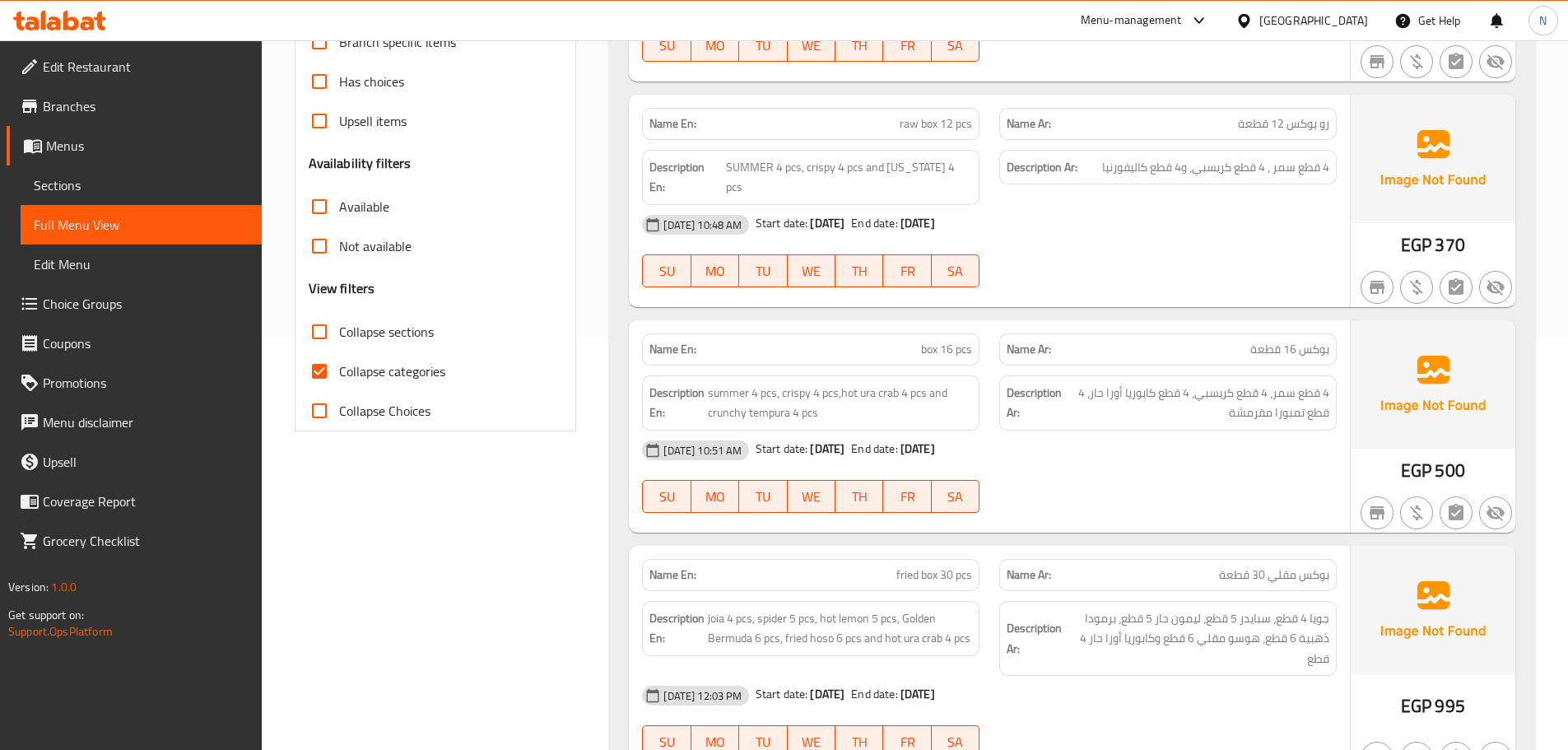
click at [417, 335] on span "Collapse sections" at bounding box center [387, 332] width 95 height 20
click at [339, 335] on input "Collapse sections" at bounding box center [319, 332] width 39 height 39
checkbox input "true"
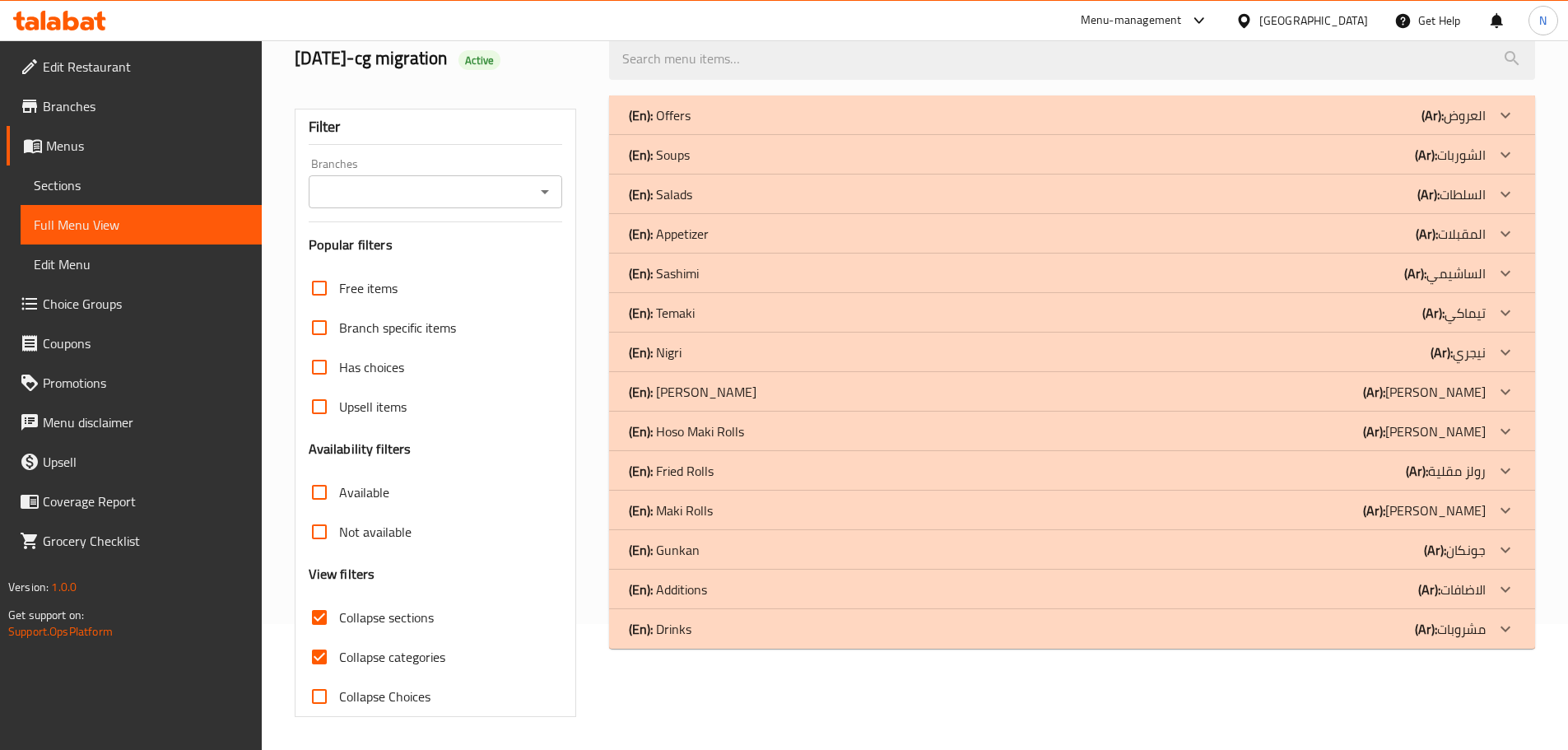
scroll to position [126, 0]
click at [746, 118] on div "(En): Offers (Ar): العروض" at bounding box center [1057, 115] width 857 height 20
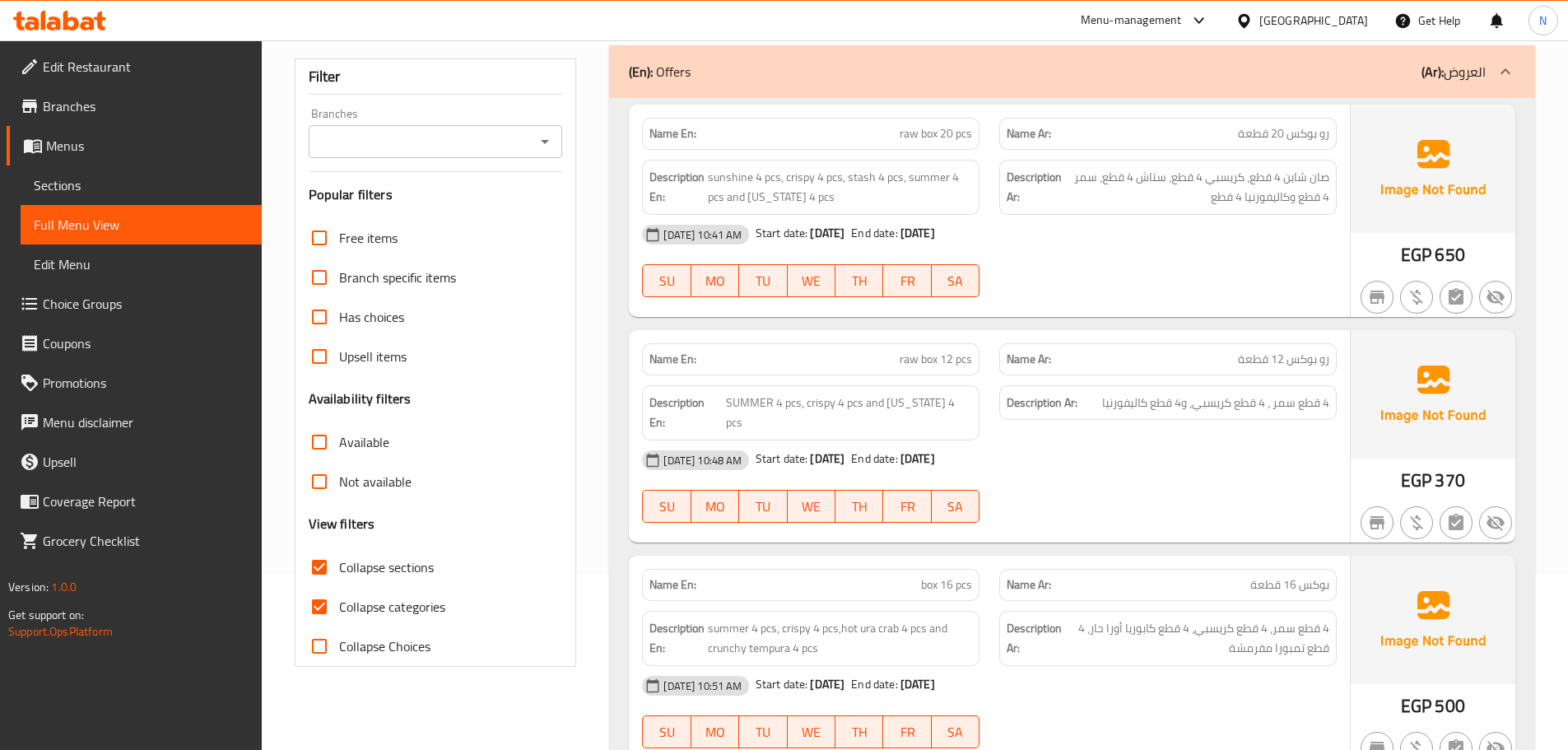
scroll to position [25, 0]
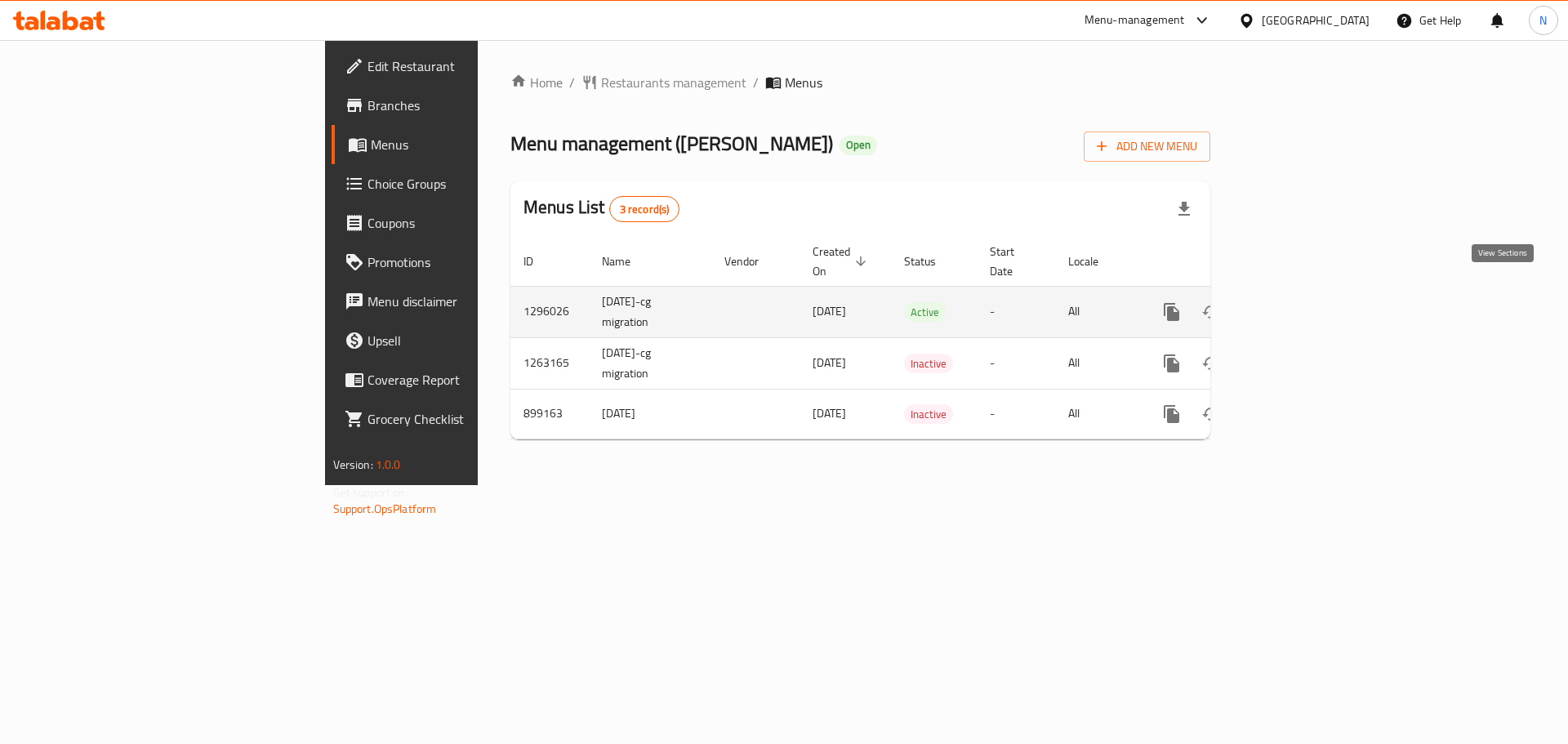
click at [1300, 302] on icon "enhanced table" at bounding box center [1290, 312] width 20 height 20
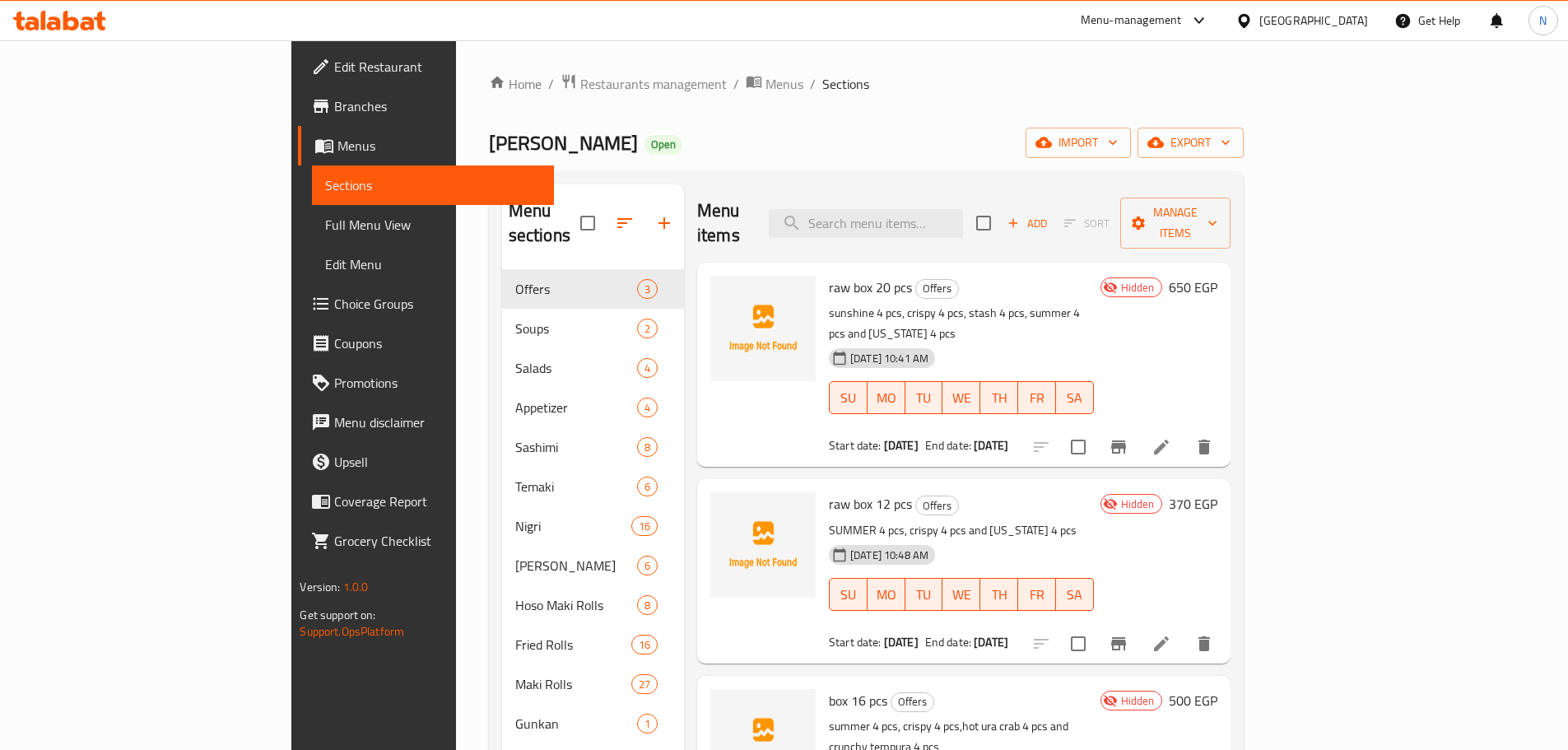
click at [325, 229] on span "Full Menu View" at bounding box center [432, 225] width 215 height 20
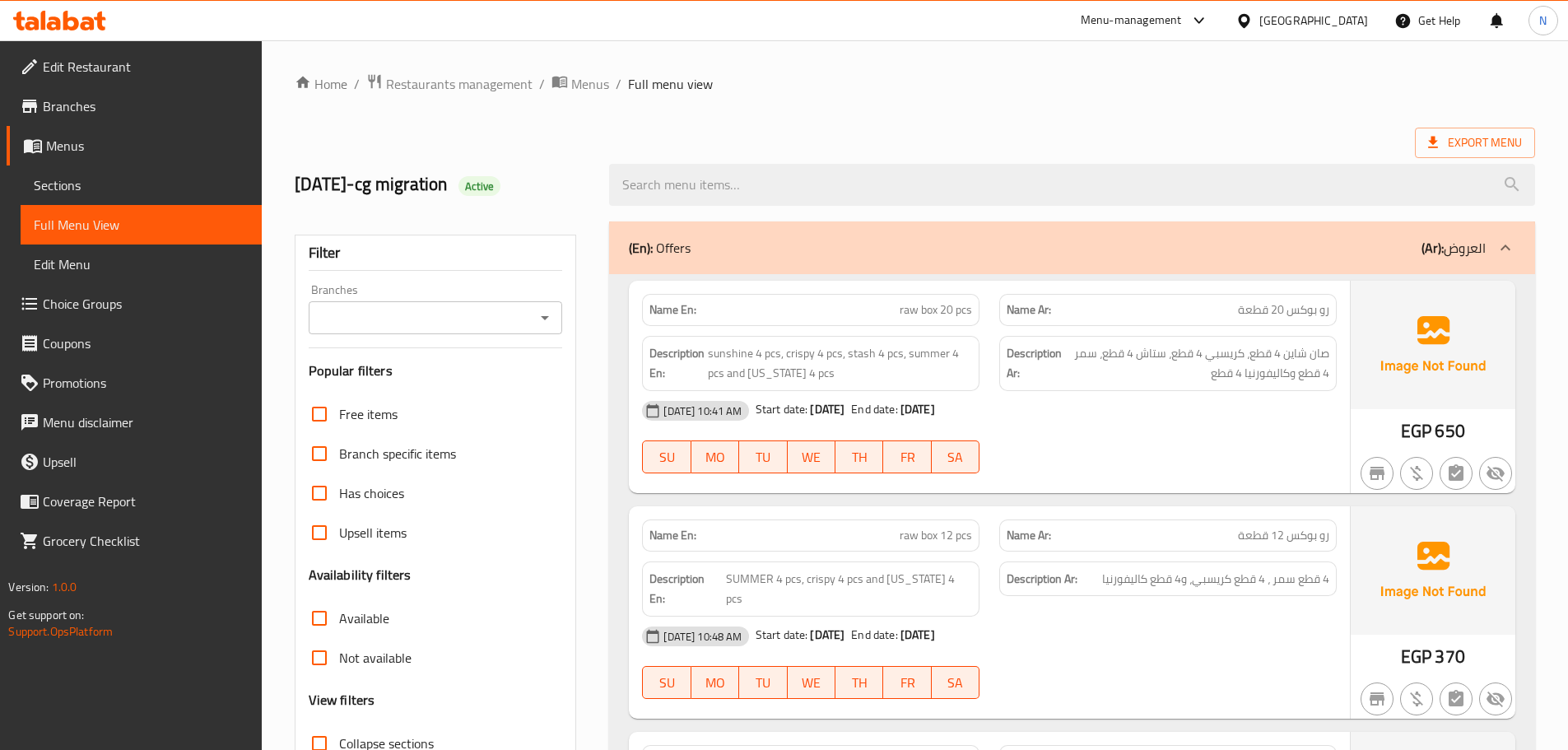
click at [1080, 519] on div "Name Ar: رو بوكس 12 قطعة" at bounding box center [1168, 535] width 338 height 32
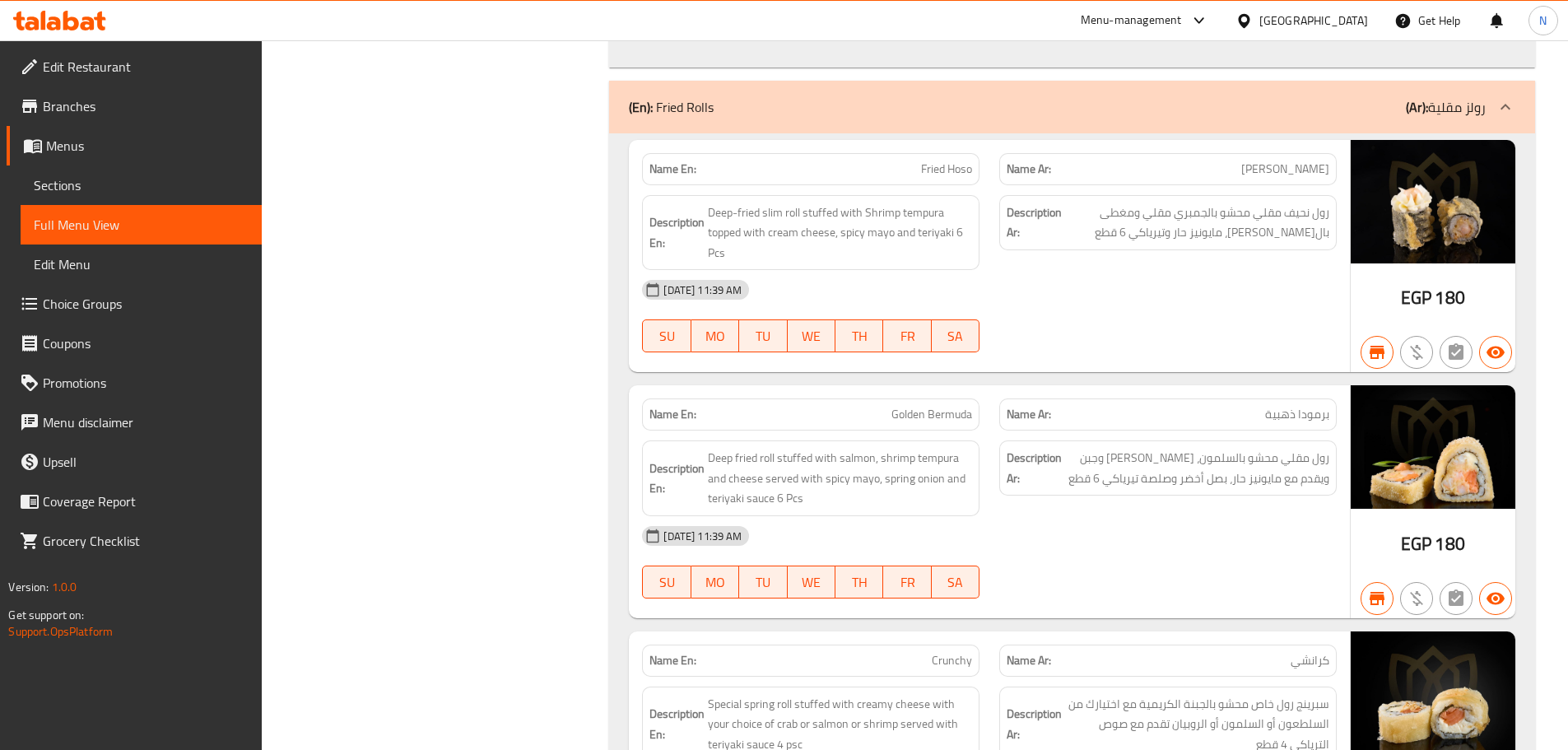
copy span "Golden Bermuda"
